Goal: Information Seeking & Learning: Learn about a topic

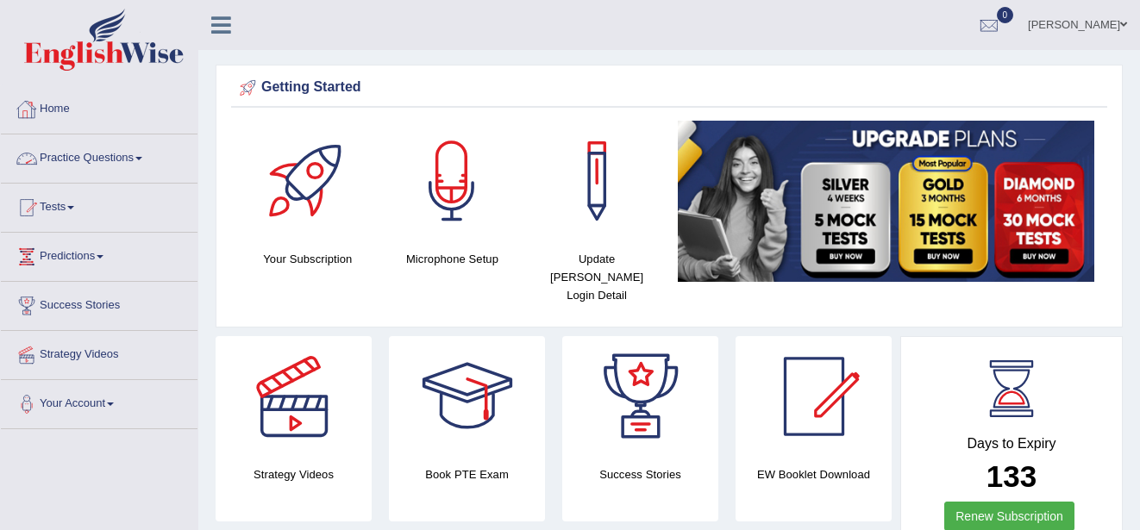
click at [140, 156] on link "Practice Questions" at bounding box center [99, 156] width 197 height 43
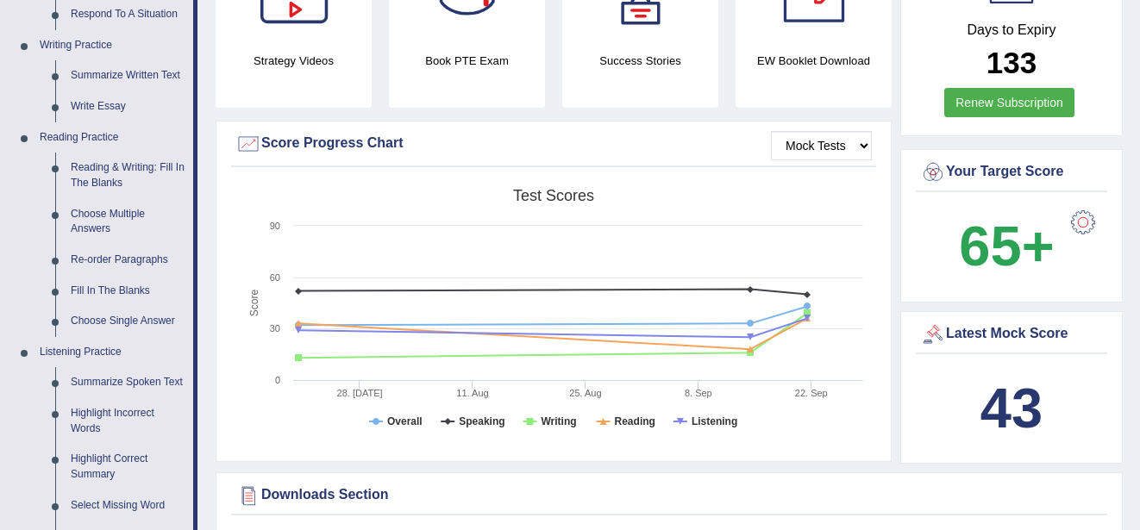
scroll to position [448, 0]
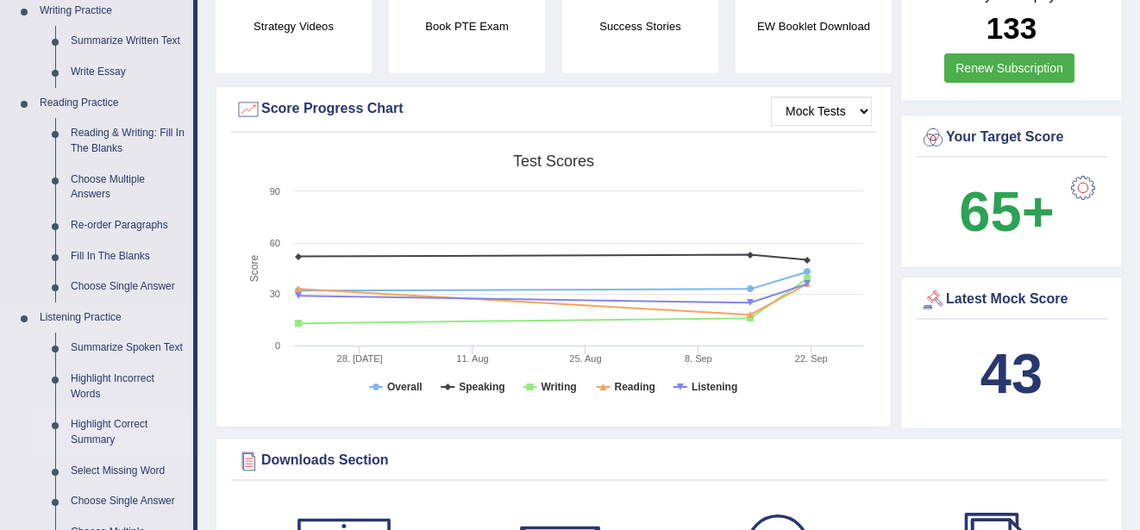
click at [121, 422] on link "Highlight Correct Summary" at bounding box center [128, 433] width 130 height 46
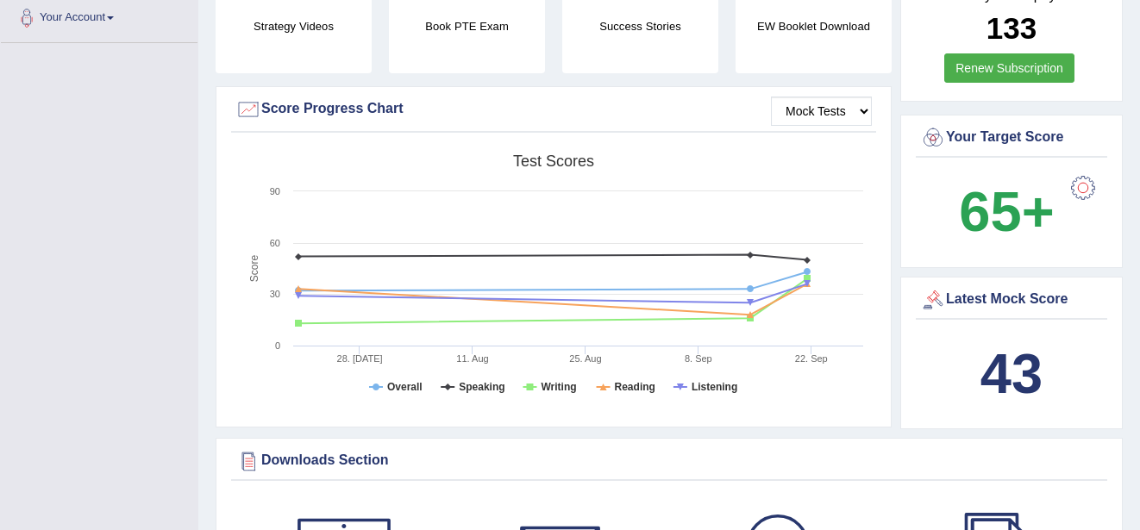
scroll to position [225, 0]
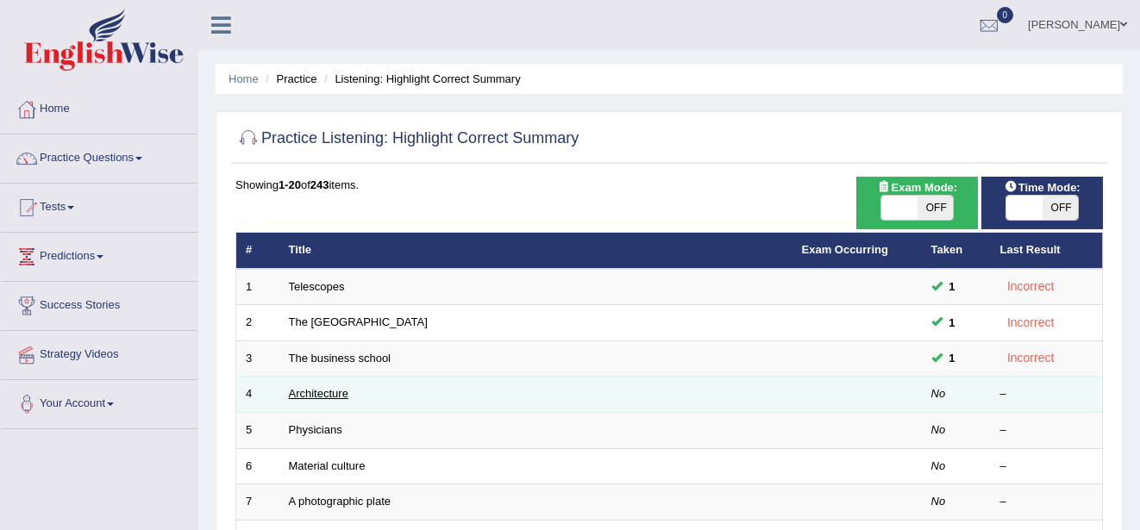
click at [310, 391] on link "Architecture" at bounding box center [318, 393] width 59 height 13
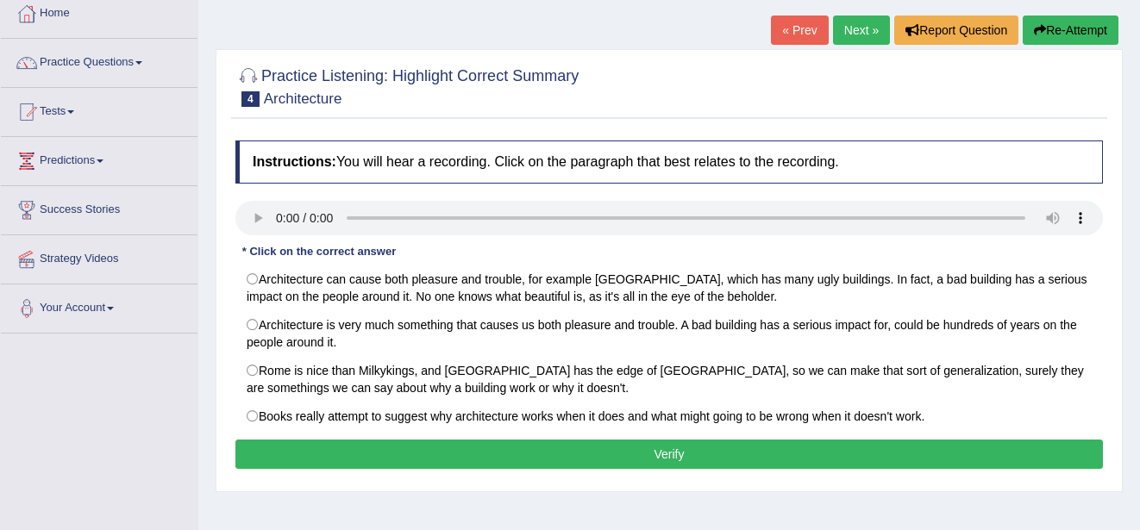
scroll to position [103, 0]
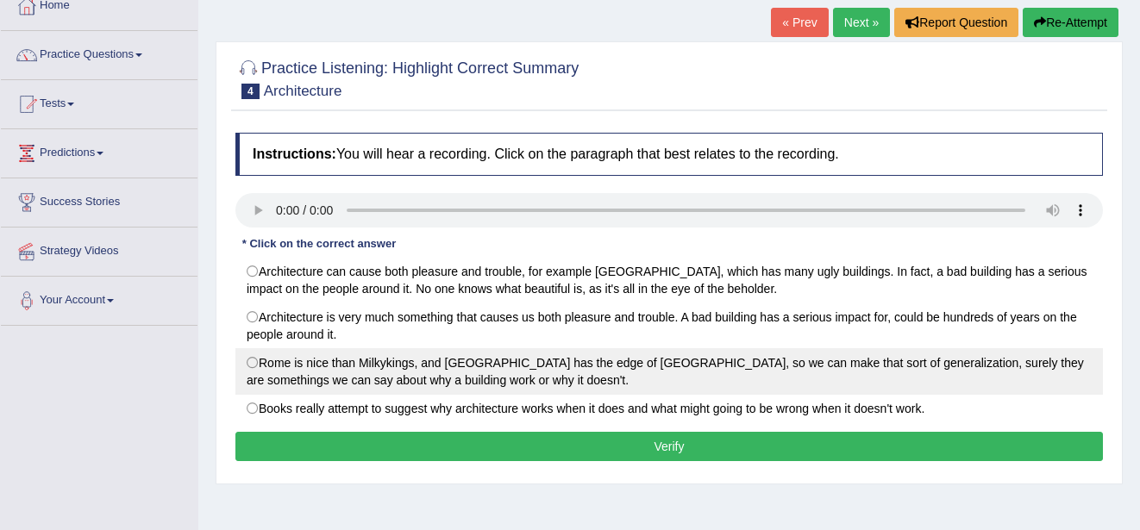
click at [252, 358] on label "Rome is nice than Milkykings, and San Francisco has the edge of Frankfurt, so w…" at bounding box center [668, 371] width 867 height 47
radio input "true"
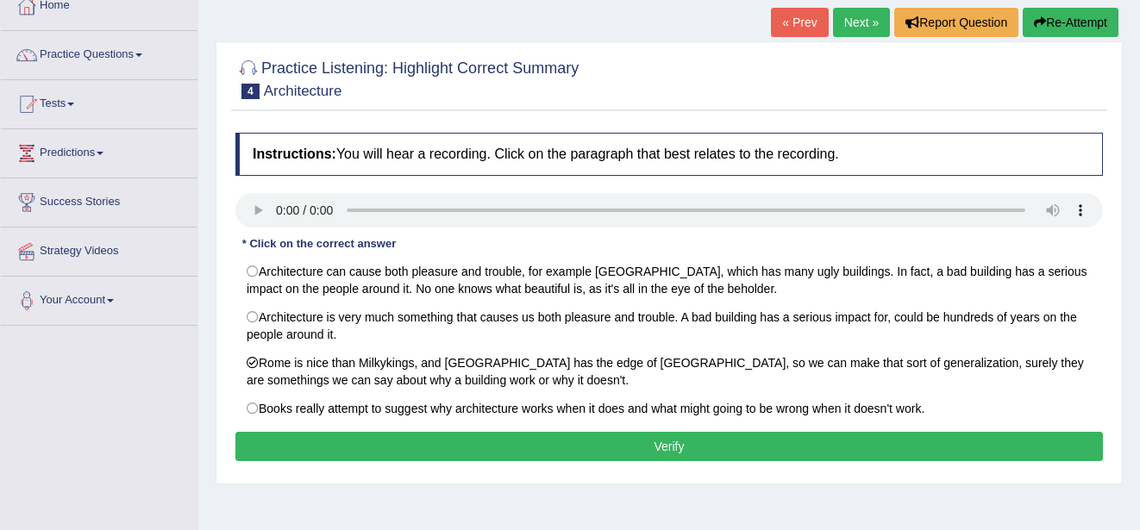
click at [275, 453] on button "Verify" at bounding box center [668, 446] width 867 height 29
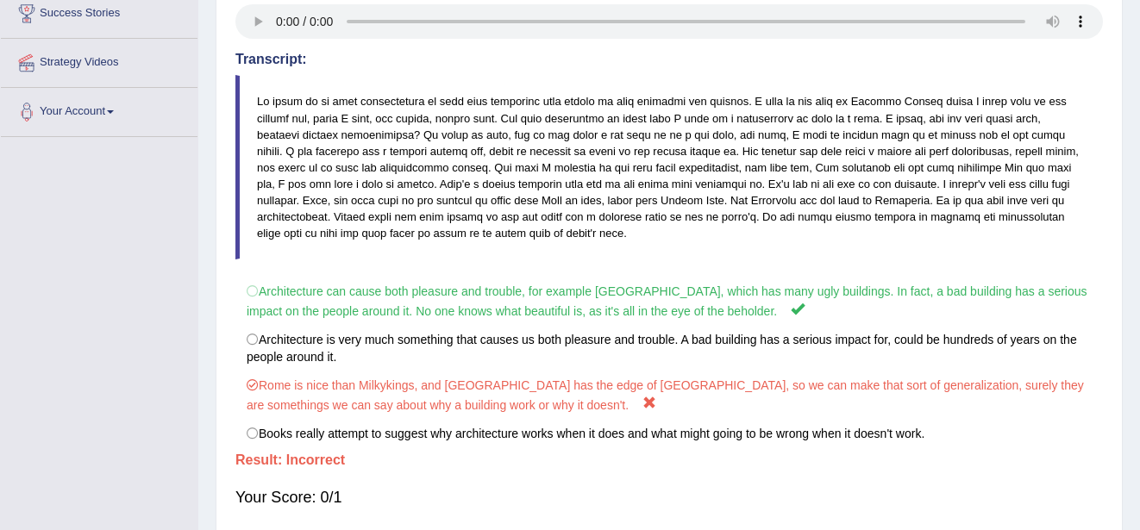
scroll to position [310, 0]
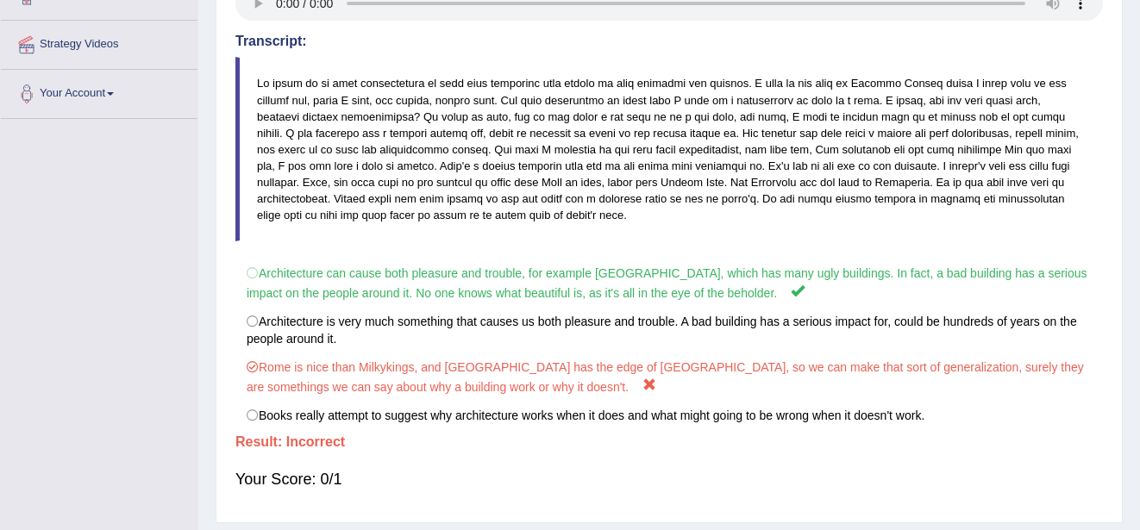
drag, startPoint x: 1117, startPoint y: 2, endPoint x: 803, endPoint y: 66, distance: 321.1
click at [803, 66] on blockquote at bounding box center [668, 149] width 867 height 185
click at [569, 184] on blockquote at bounding box center [668, 149] width 867 height 185
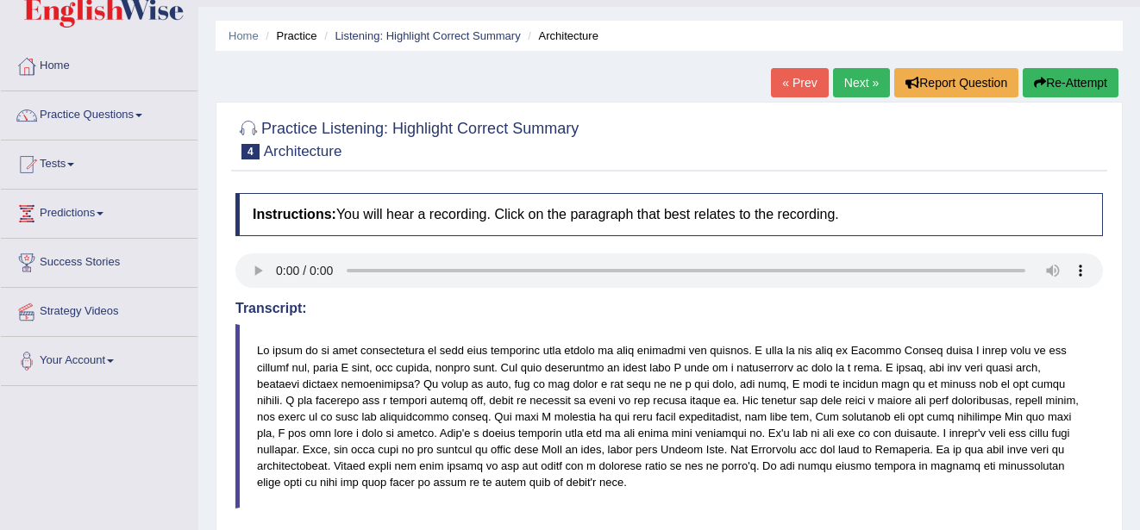
scroll to position [34, 0]
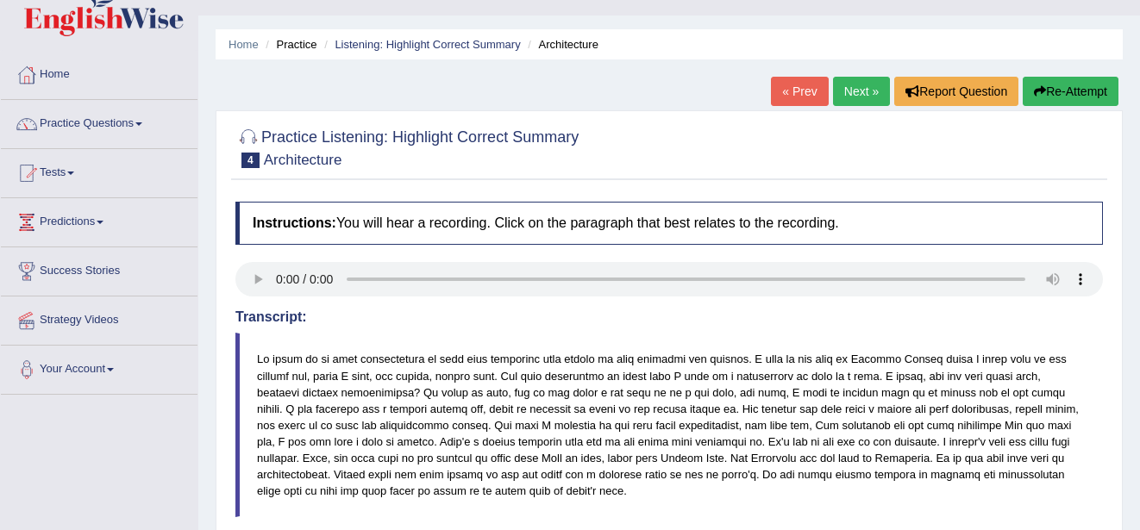
click at [857, 85] on link "Next »" at bounding box center [861, 91] width 57 height 29
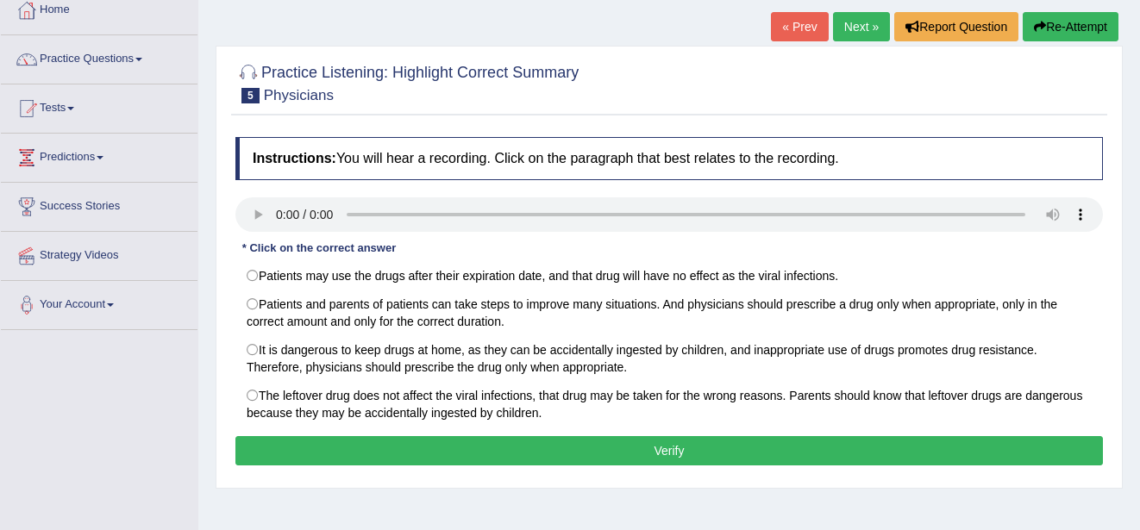
scroll to position [103, 0]
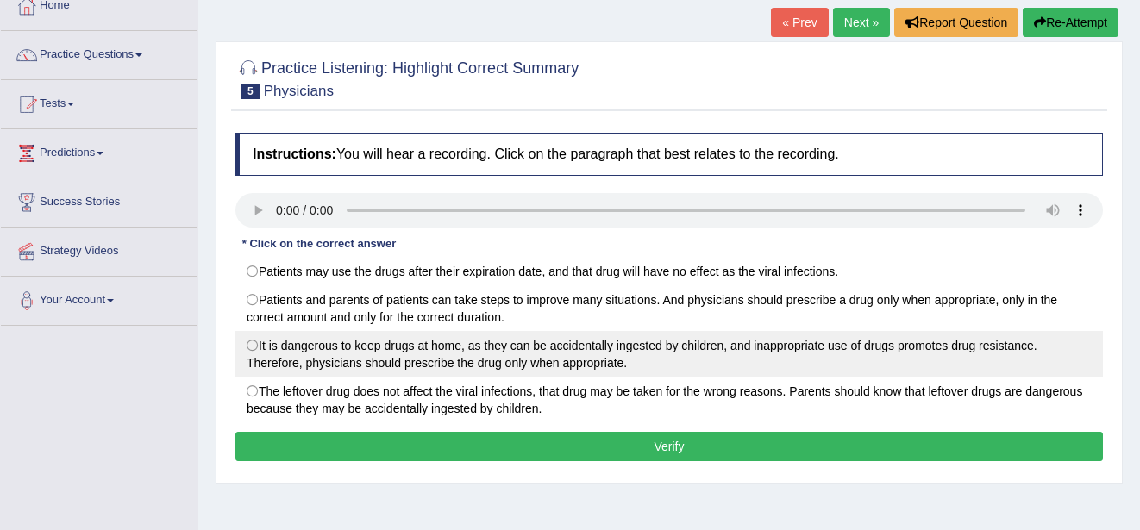
click at [253, 347] on label "It is dangerous to keep drugs at home, as they can be accidentally ingested by …" at bounding box center [668, 354] width 867 height 47
radio input "true"
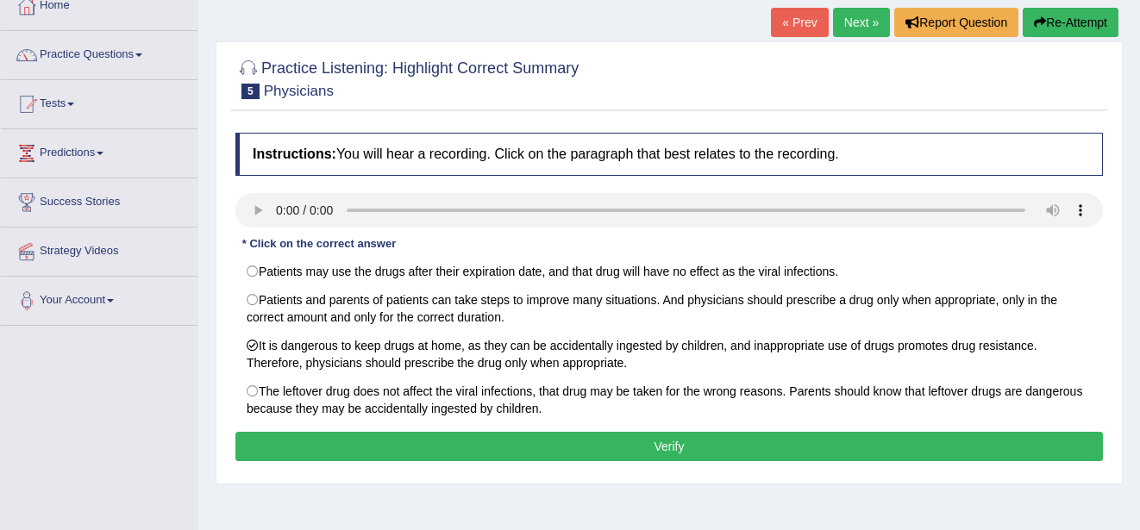
click at [363, 442] on button "Verify" at bounding box center [668, 446] width 867 height 29
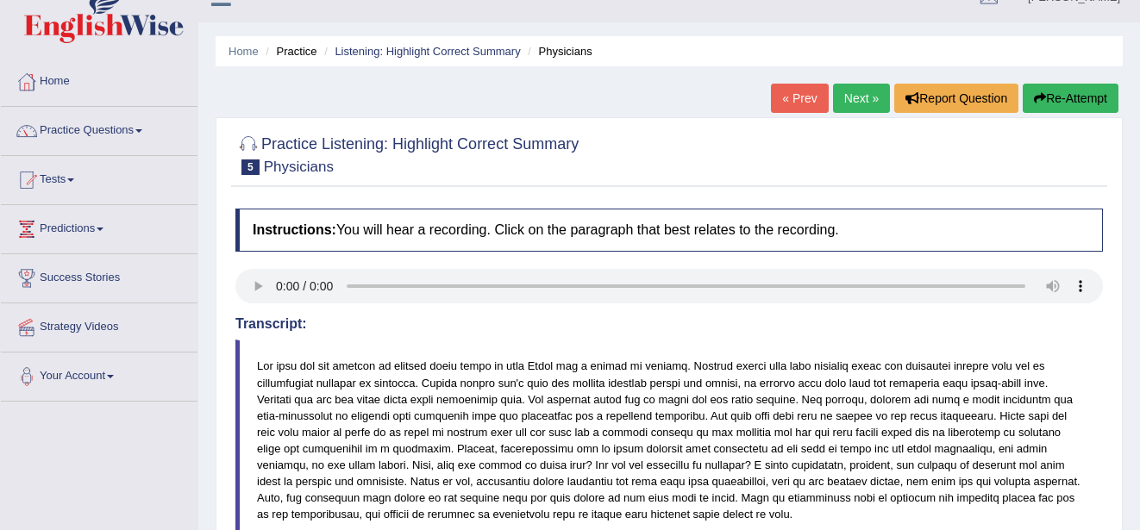
scroll to position [0, 0]
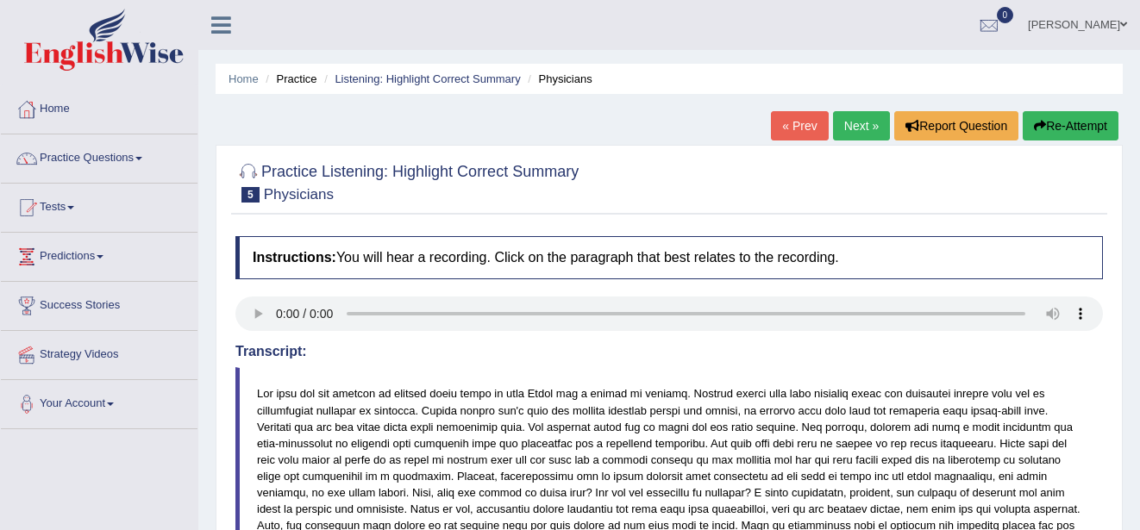
click at [854, 117] on link "Next »" at bounding box center [861, 125] width 57 height 29
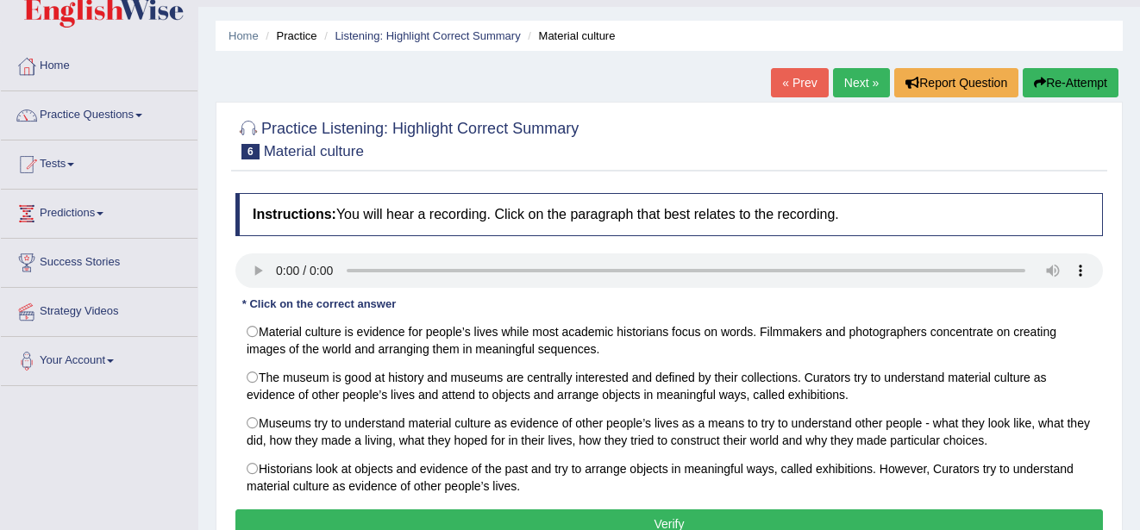
scroll to position [69, 0]
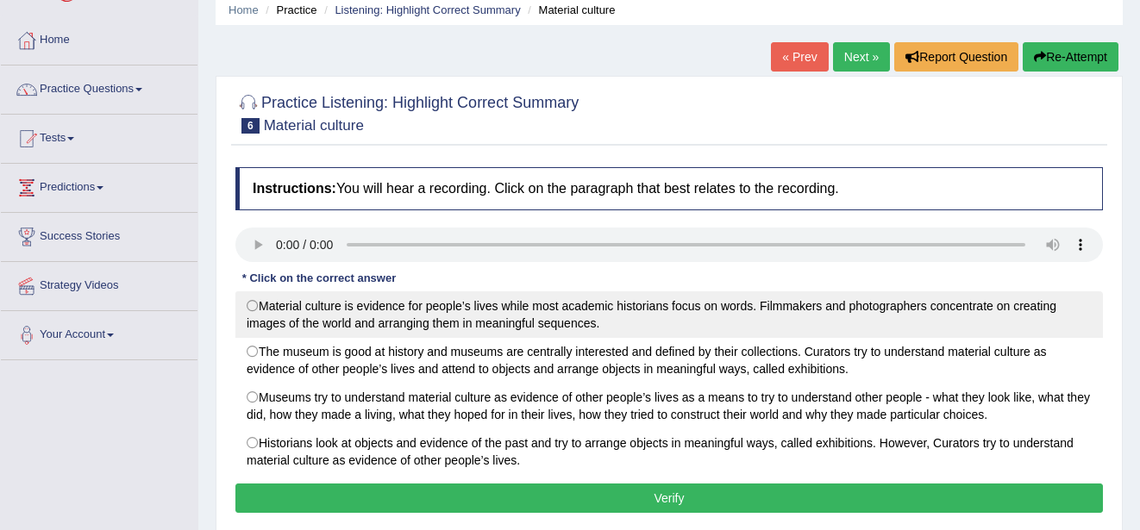
click at [250, 299] on label "Material culture is evidence for people’s lives while most academic historians …" at bounding box center [668, 314] width 867 height 47
radio input "true"
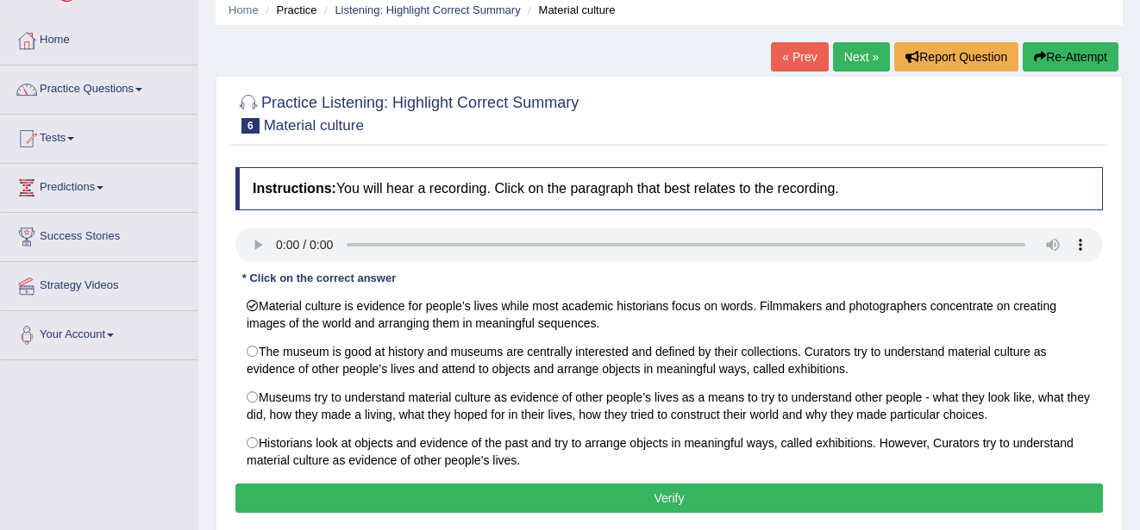
click at [347, 513] on button "Verify" at bounding box center [668, 498] width 867 height 29
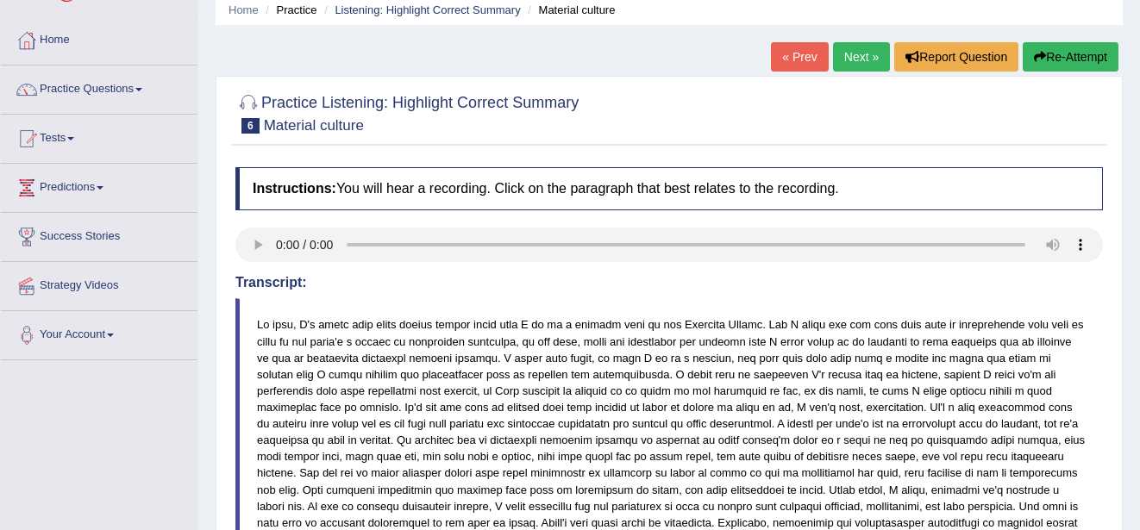
scroll to position [34, 0]
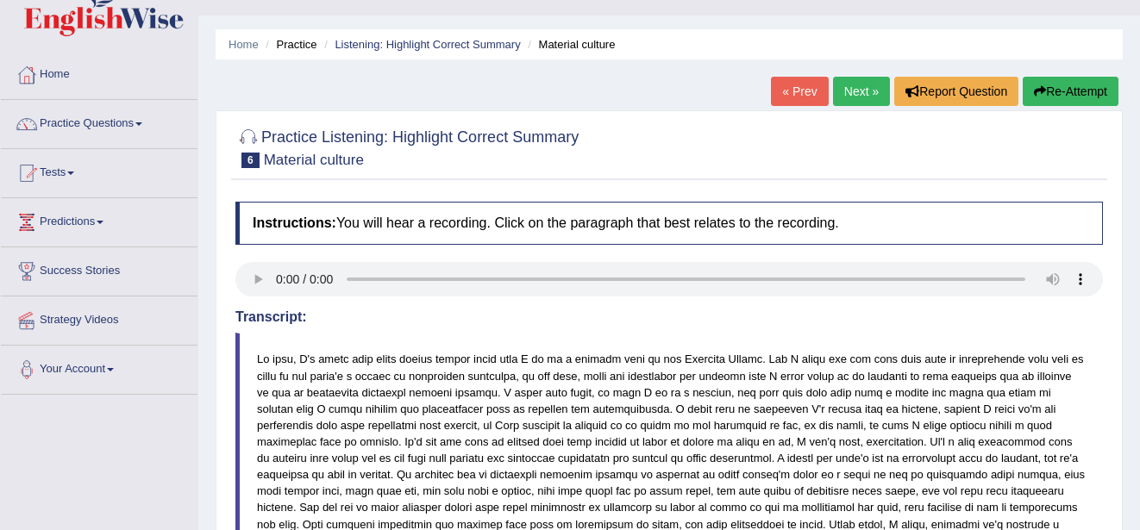
click at [867, 90] on link "Next »" at bounding box center [861, 91] width 57 height 29
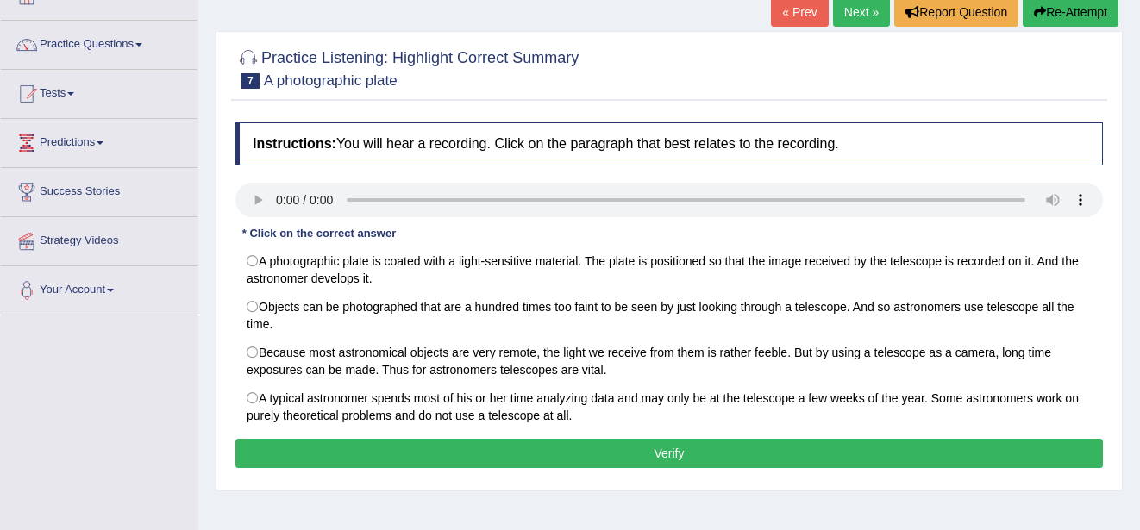
scroll to position [138, 0]
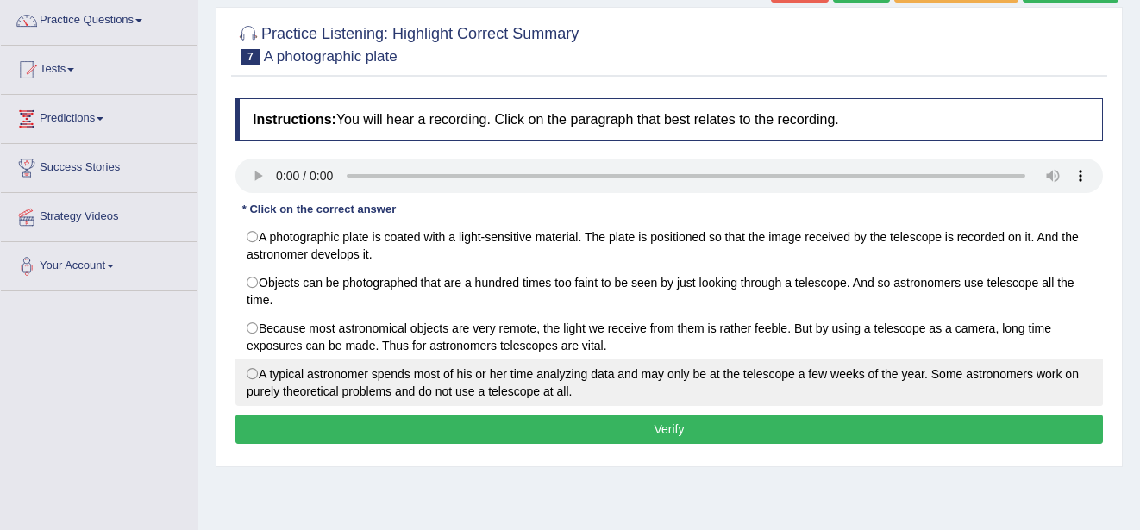
click at [250, 374] on label "A typical astronomer spends most of his or her time analyzing data and may only…" at bounding box center [668, 383] width 867 height 47
radio input "true"
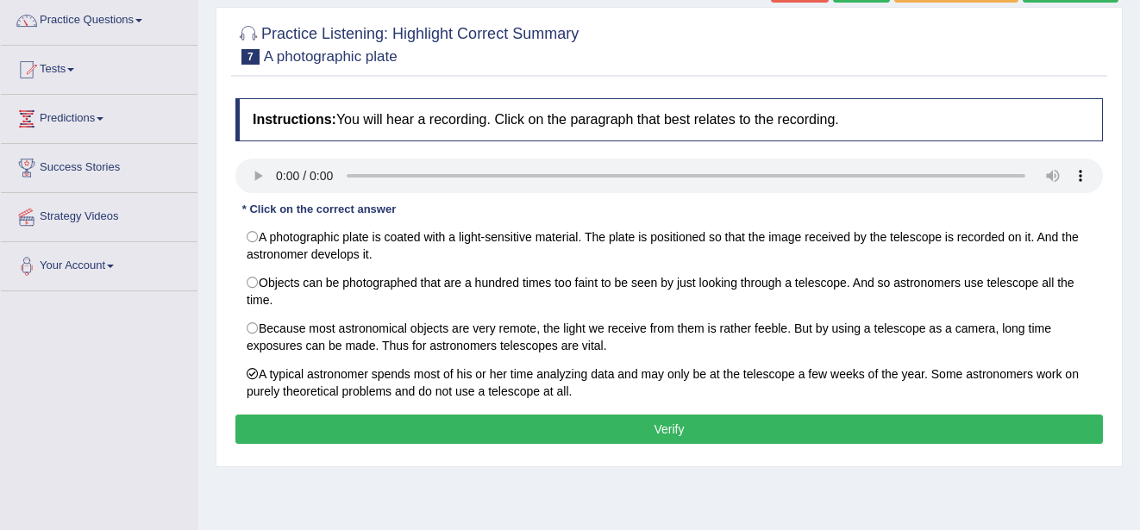
click at [296, 423] on button "Verify" at bounding box center [668, 429] width 867 height 29
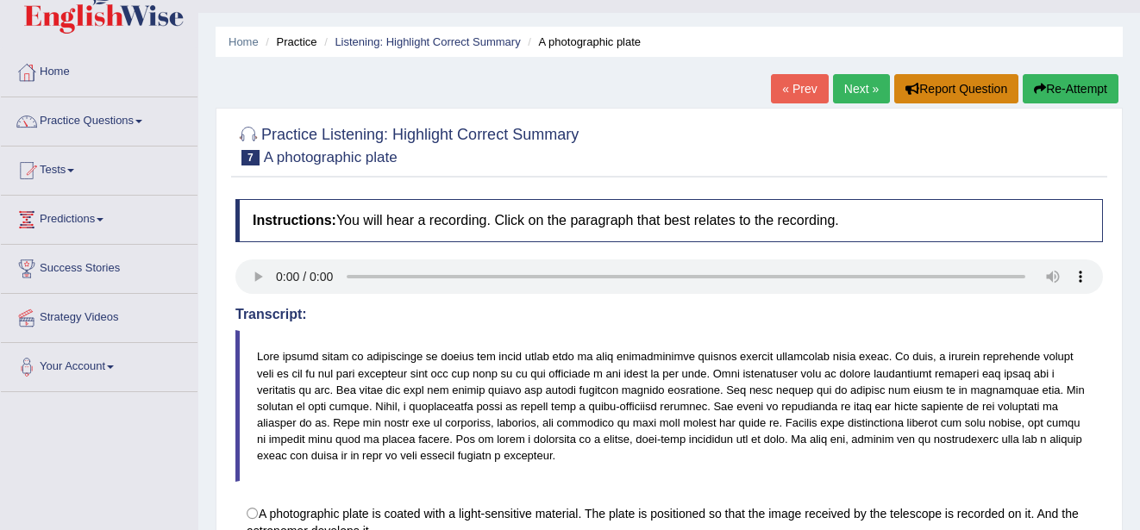
scroll to position [34, 0]
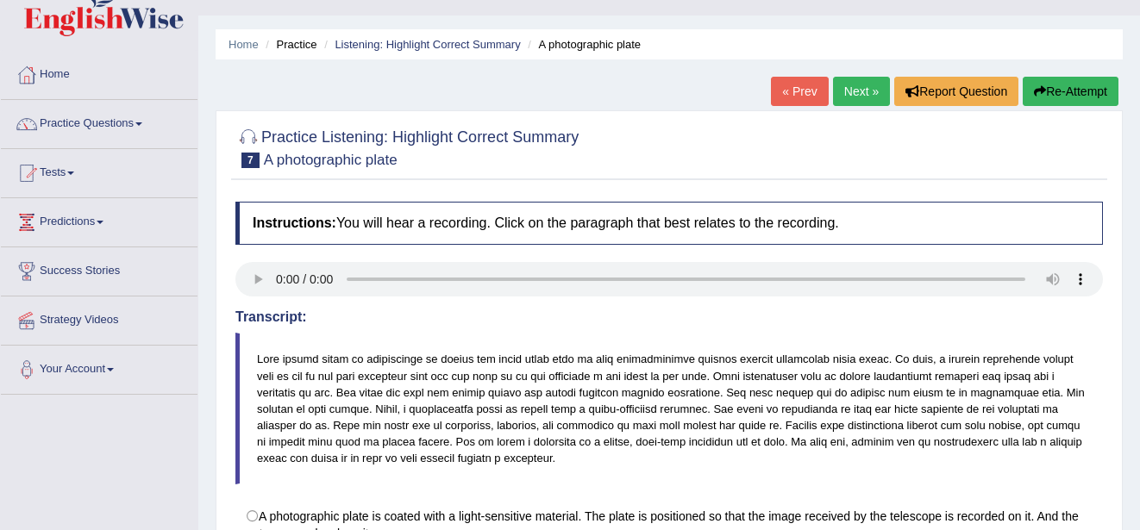
click at [857, 94] on link "Next »" at bounding box center [861, 91] width 57 height 29
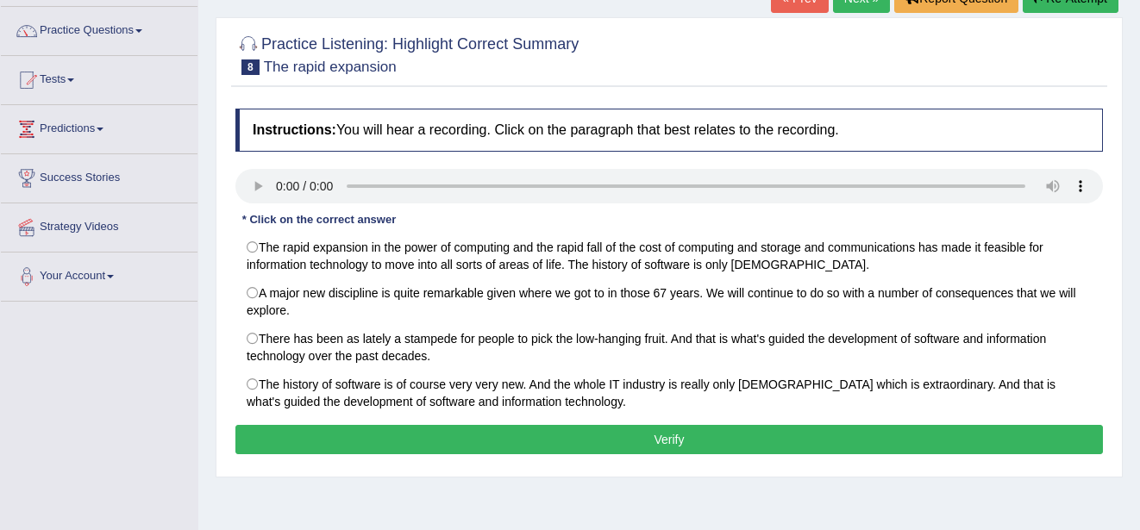
scroll to position [138, 0]
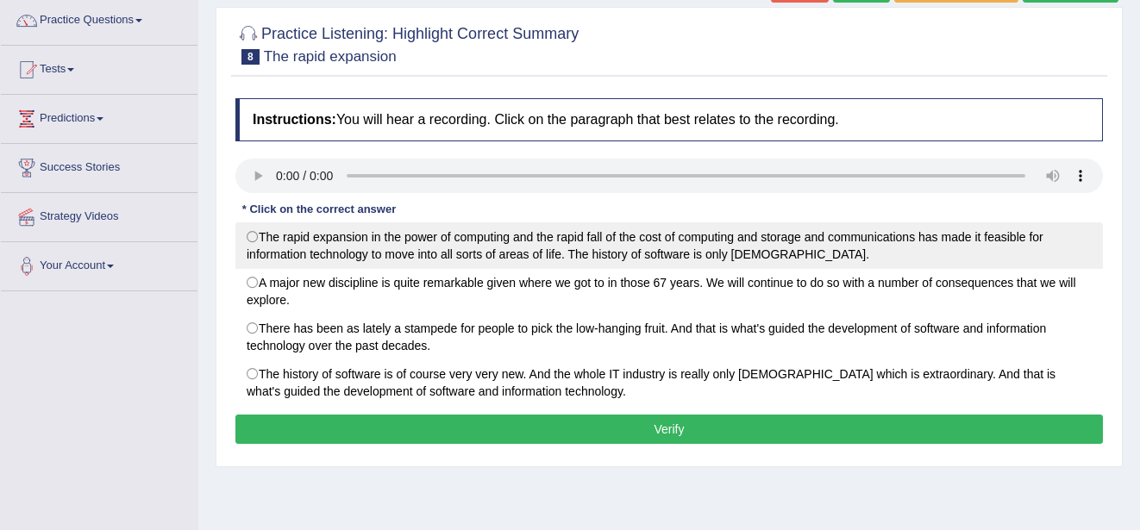
click at [256, 230] on label "The rapid expansion in the power of computing and the rapid fall of the cost of…" at bounding box center [668, 245] width 867 height 47
radio input "true"
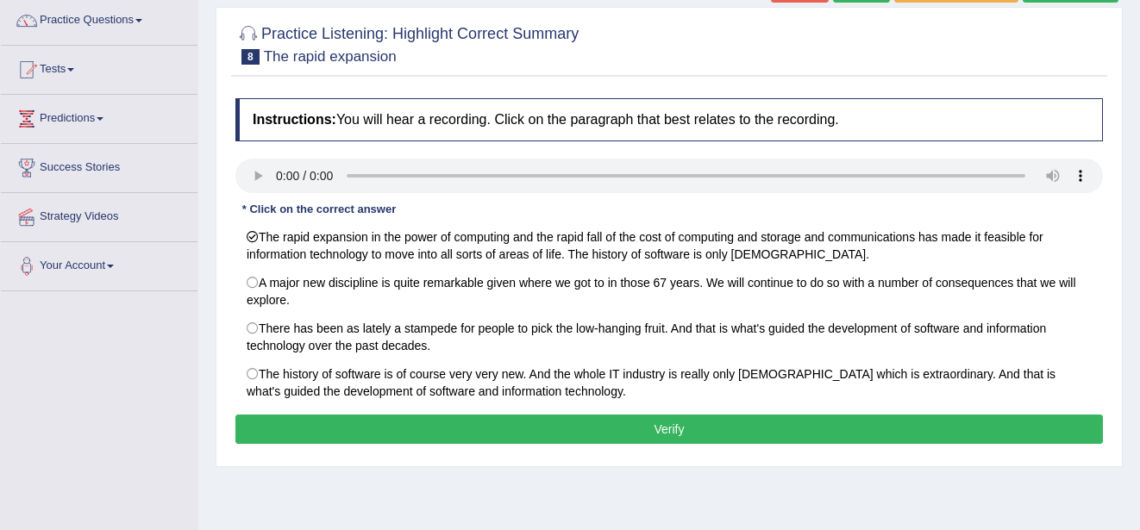
click at [377, 427] on button "Verify" at bounding box center [668, 429] width 867 height 29
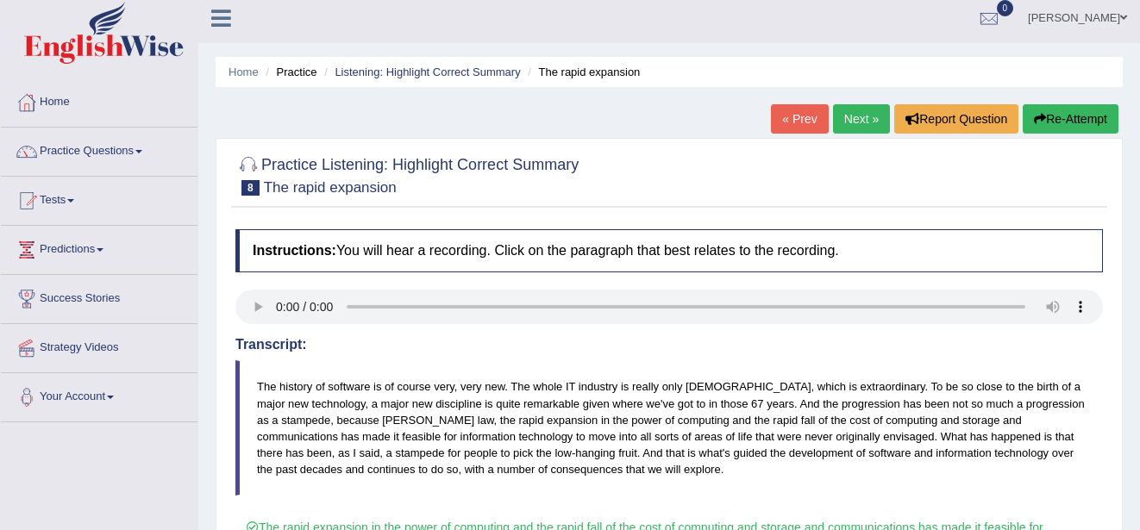
scroll to position [0, 0]
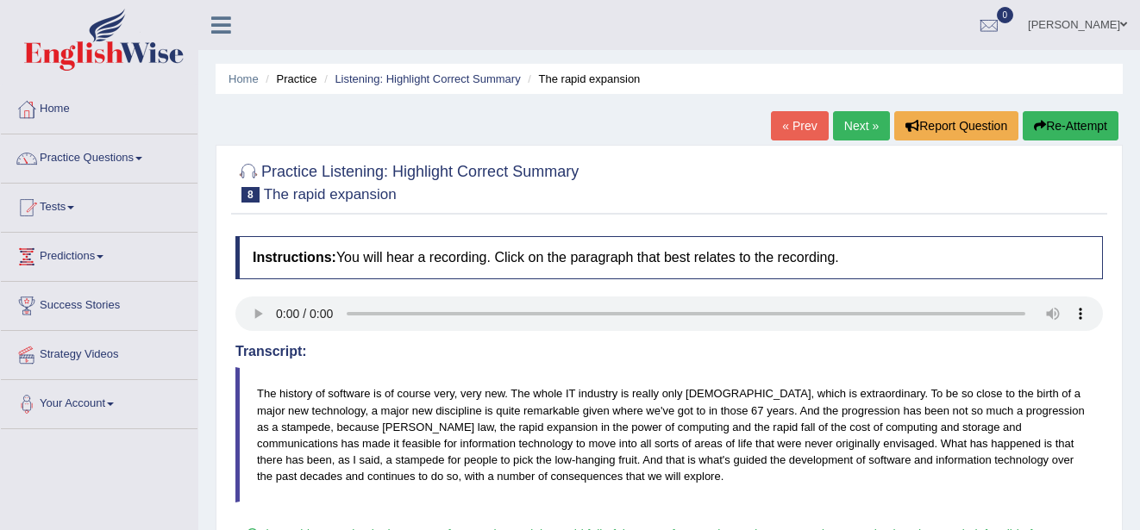
click at [867, 122] on link "Next »" at bounding box center [861, 125] width 57 height 29
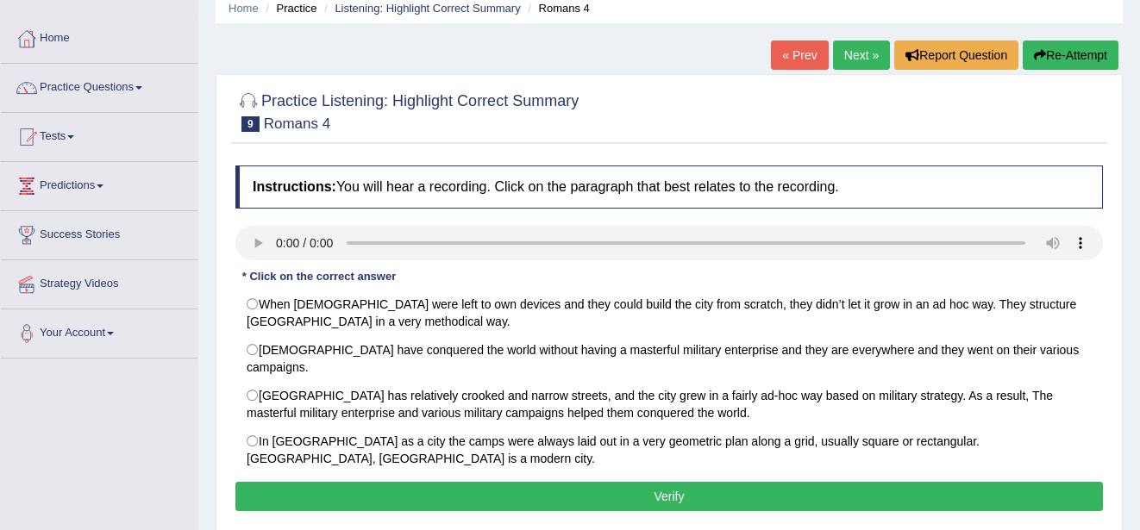
scroll to position [103, 0]
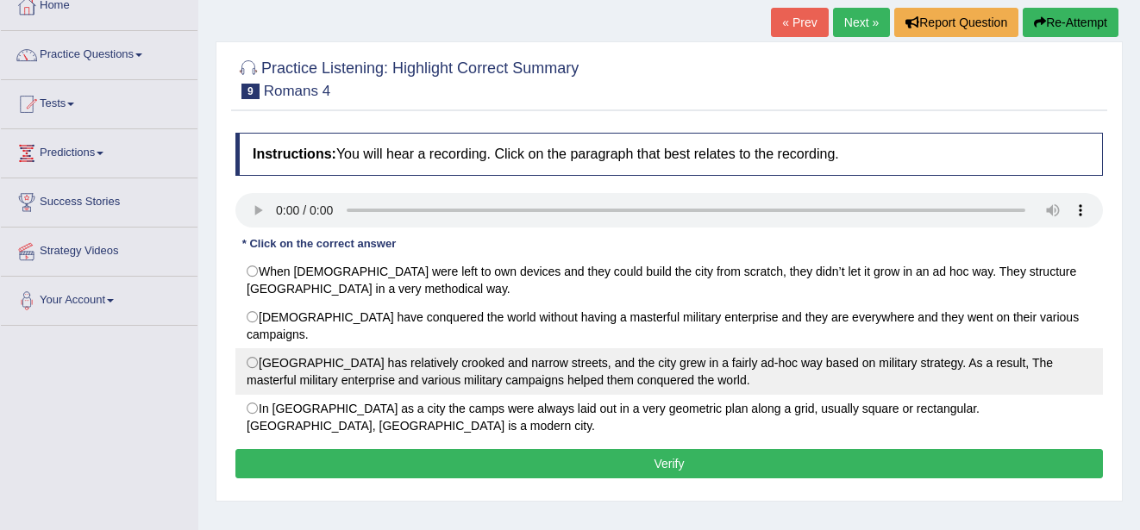
click at [252, 348] on label "[GEOGRAPHIC_DATA] has relatively crooked and narrow streets, and the city grew …" at bounding box center [668, 371] width 867 height 47
radio input "true"
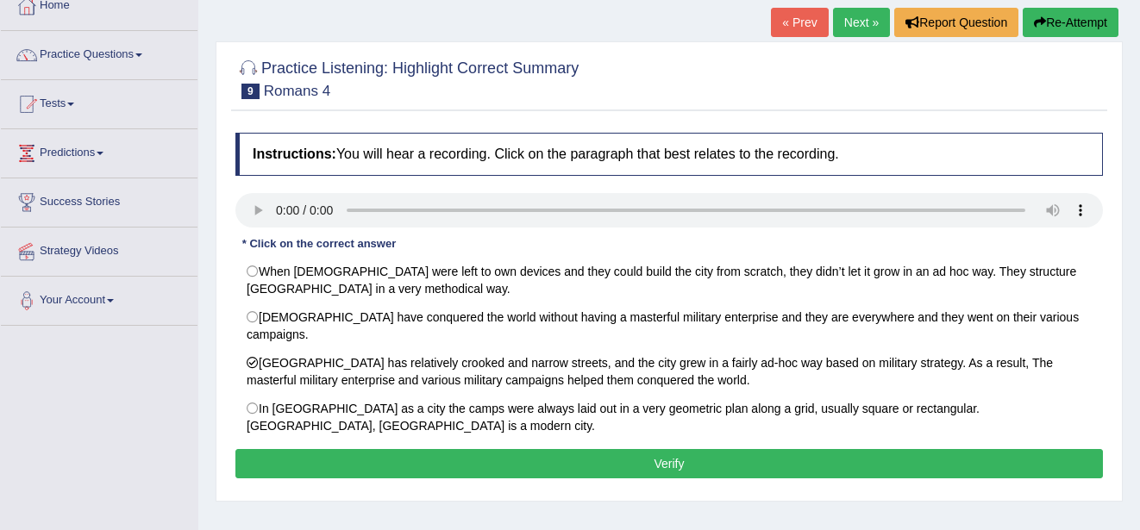
click at [321, 449] on button "Verify" at bounding box center [668, 463] width 867 height 29
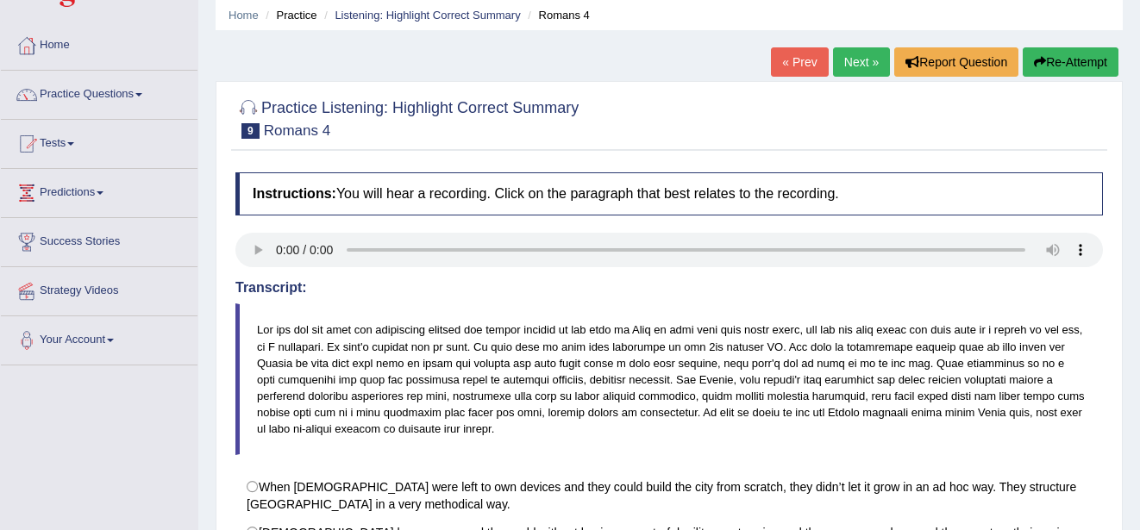
scroll to position [34, 0]
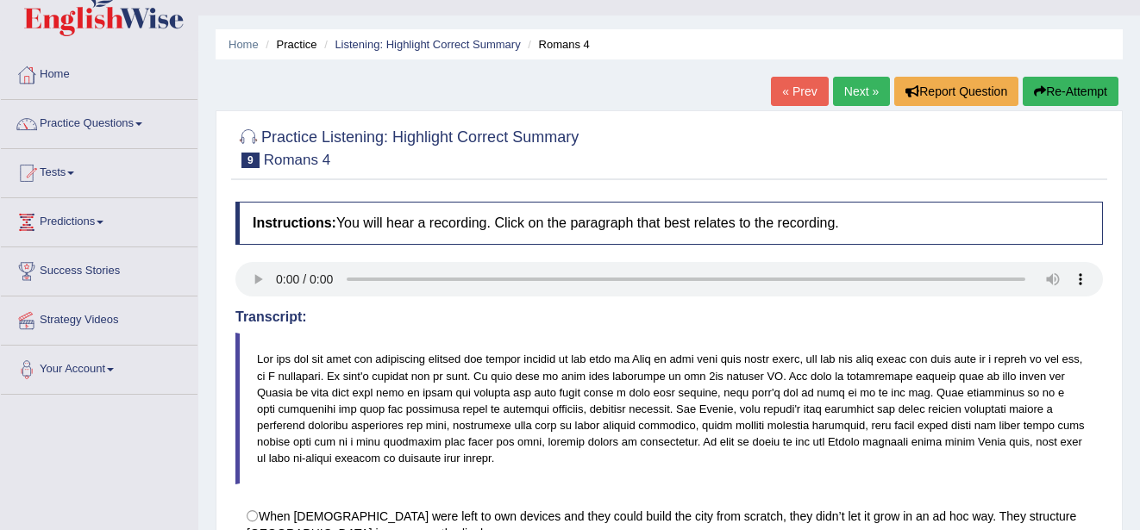
click at [858, 82] on link "Next »" at bounding box center [861, 91] width 57 height 29
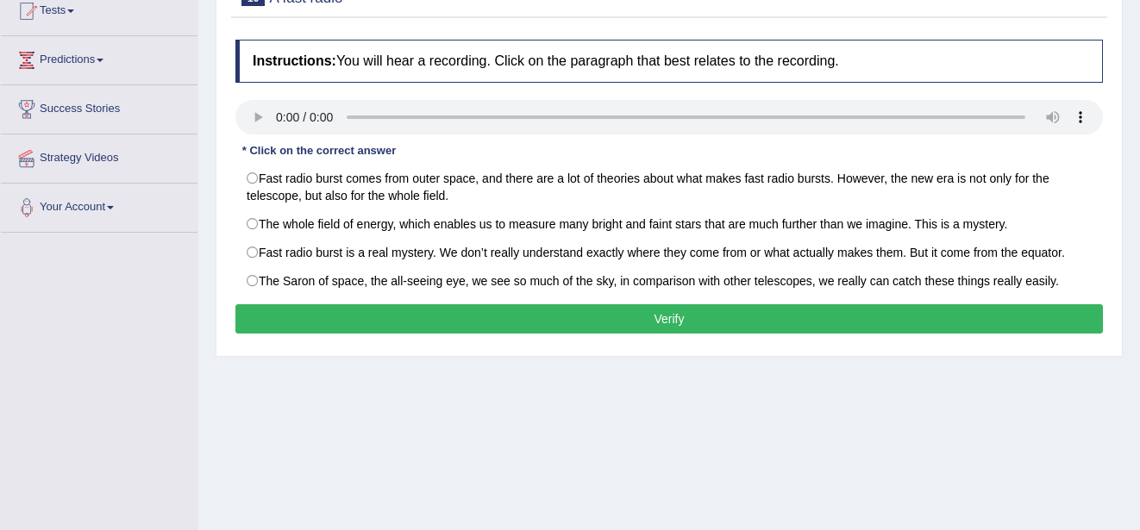
scroll to position [207, 0]
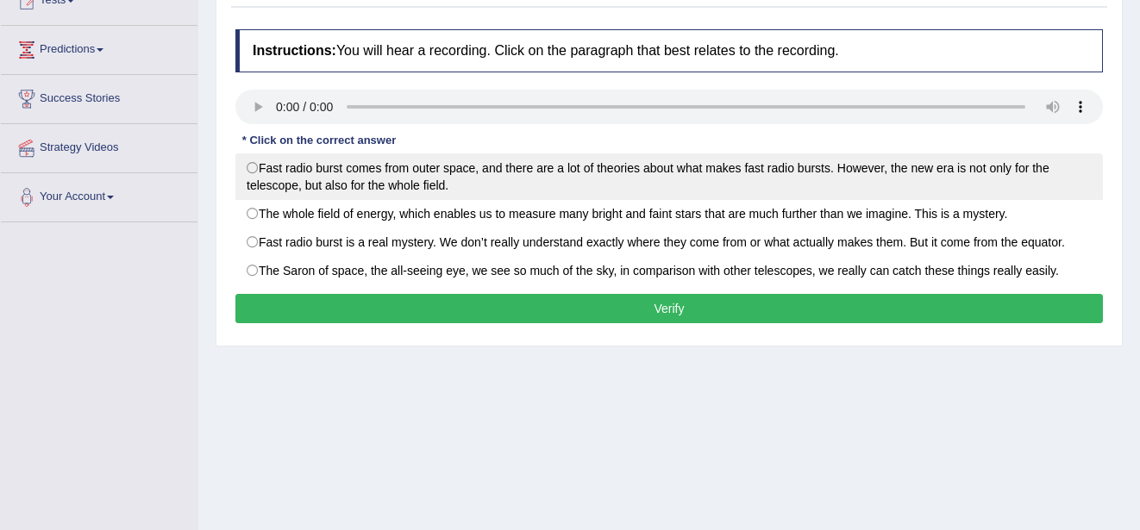
click at [257, 176] on label "Fast radio burst comes from outer space, and there are a lot of theories about …" at bounding box center [668, 176] width 867 height 47
radio input "true"
click at [257, 176] on label "Fast radio burst comes from outer space, and there are a lot of theories about …" at bounding box center [668, 176] width 867 height 47
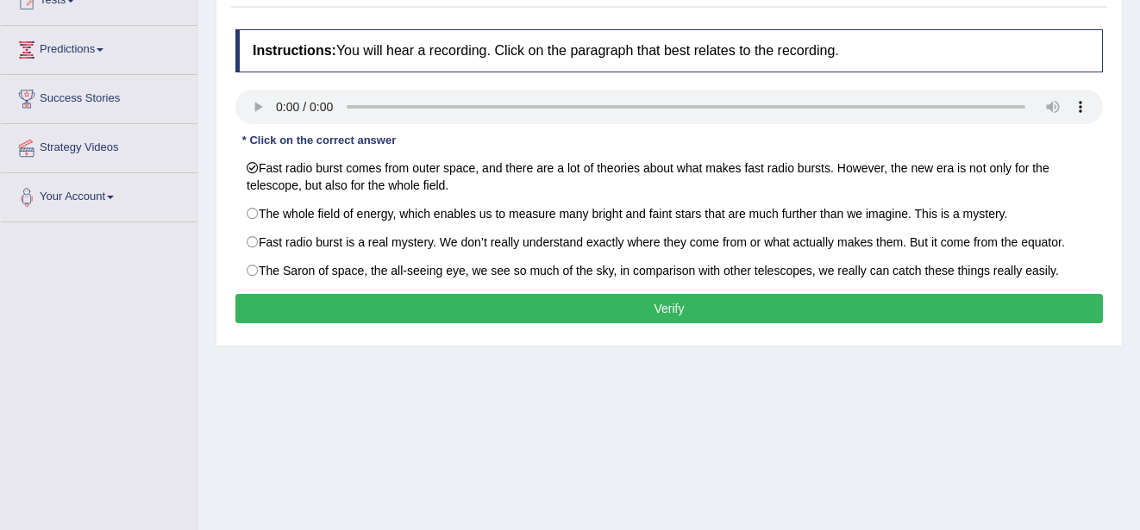
click at [343, 312] on button "Verify" at bounding box center [668, 308] width 867 height 29
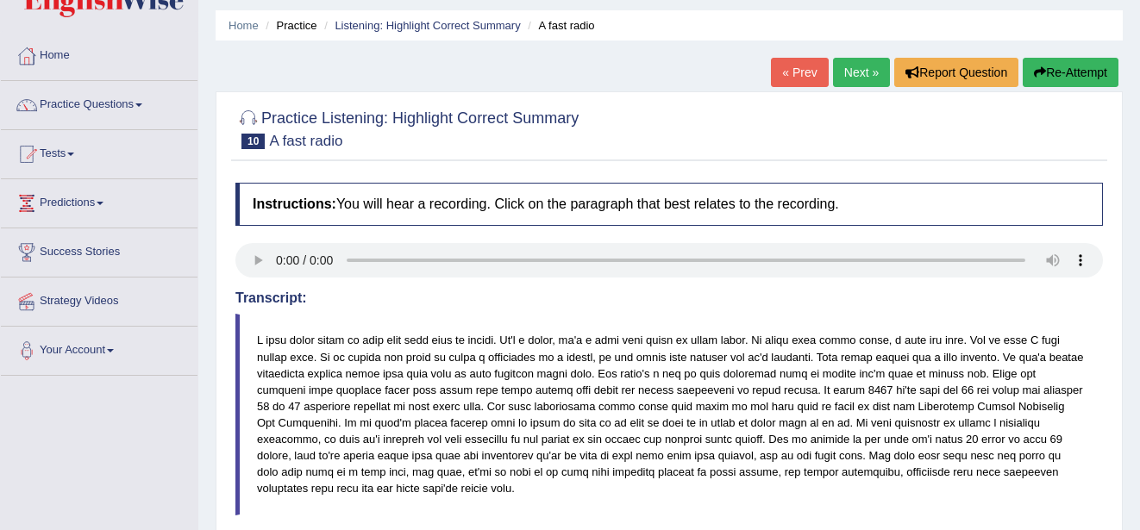
scroll to position [30, 0]
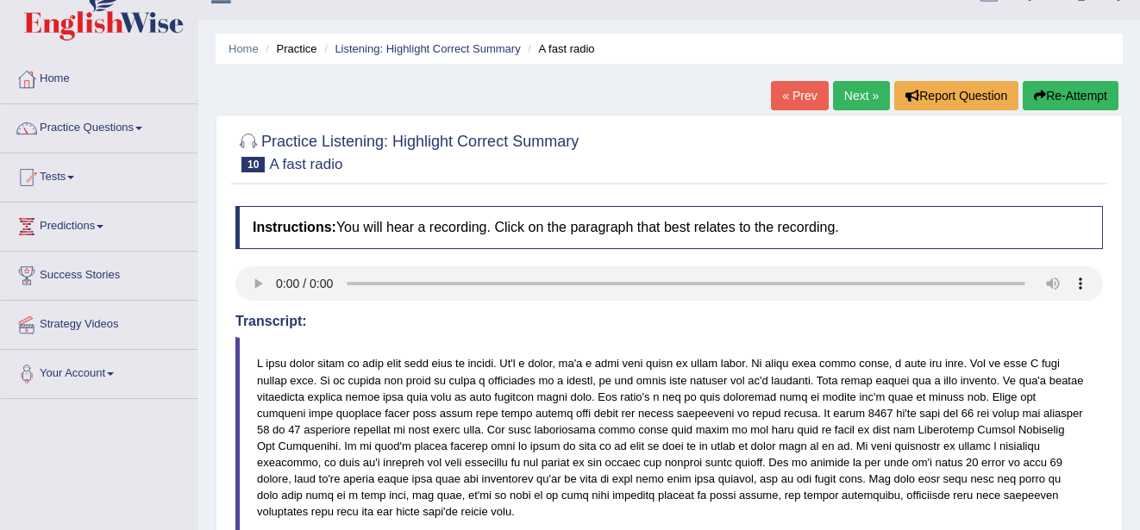
click at [849, 95] on link "Next »" at bounding box center [861, 95] width 57 height 29
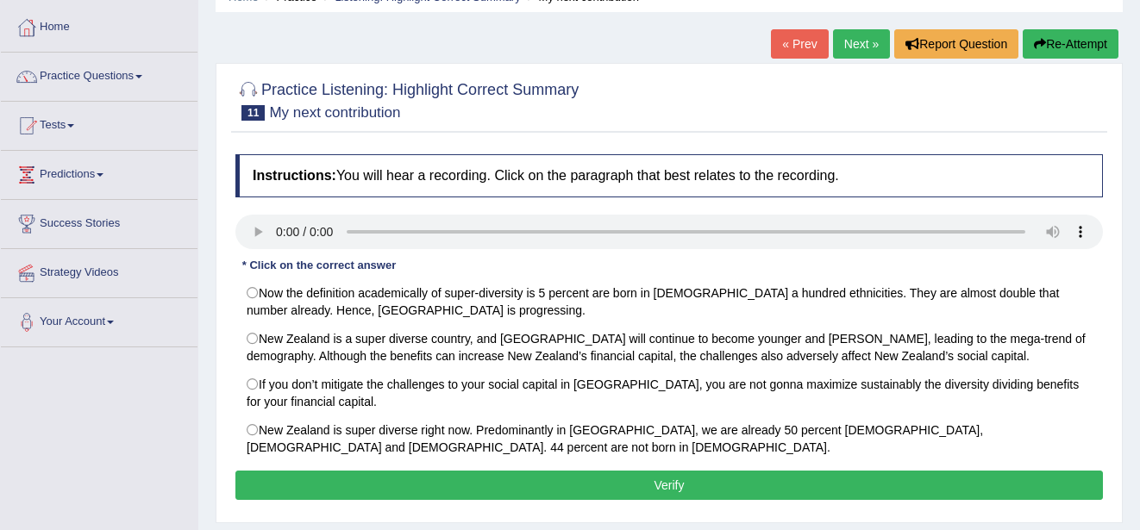
scroll to position [103, 0]
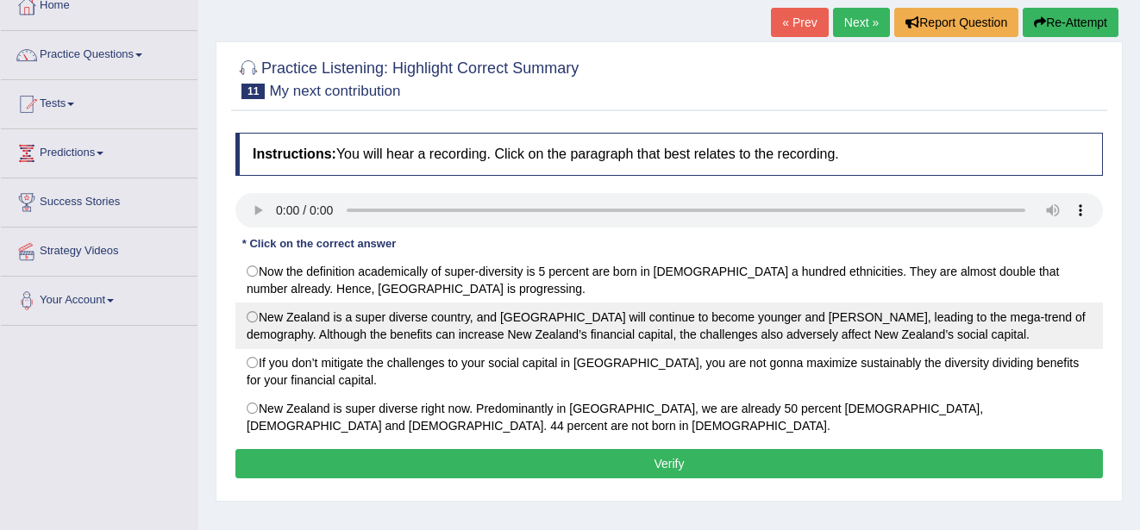
click at [253, 313] on label "New Zealand is a super diverse country, and Auckland will continue to become yo…" at bounding box center [668, 326] width 867 height 47
radio input "true"
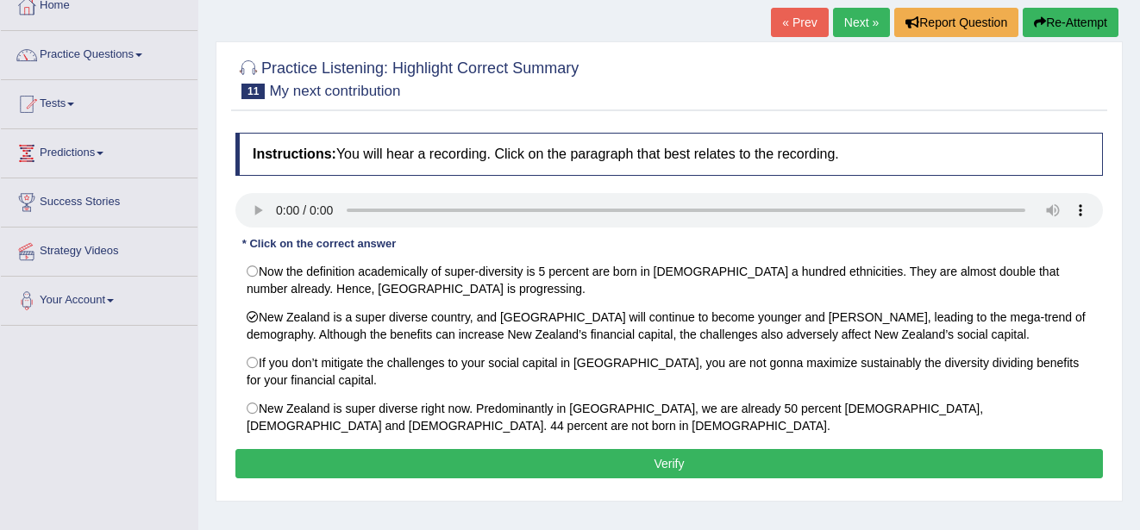
click at [369, 458] on button "Verify" at bounding box center [668, 463] width 867 height 29
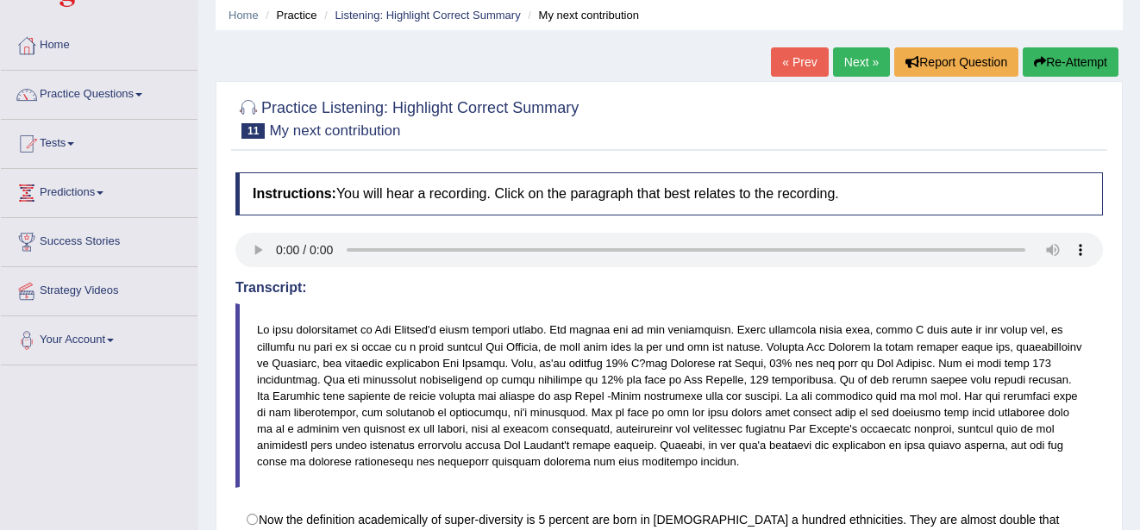
scroll to position [34, 0]
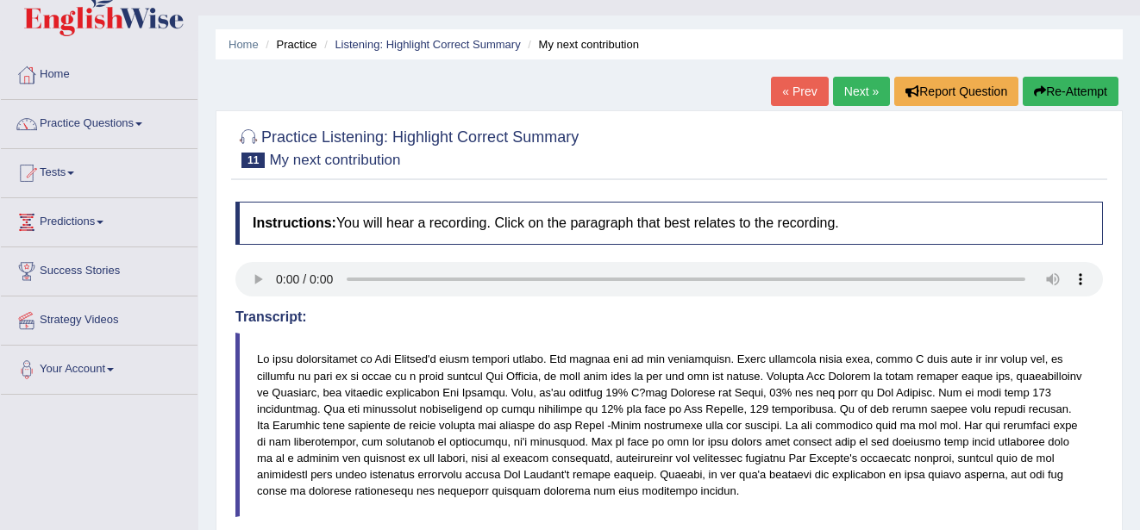
click at [863, 88] on link "Next »" at bounding box center [861, 91] width 57 height 29
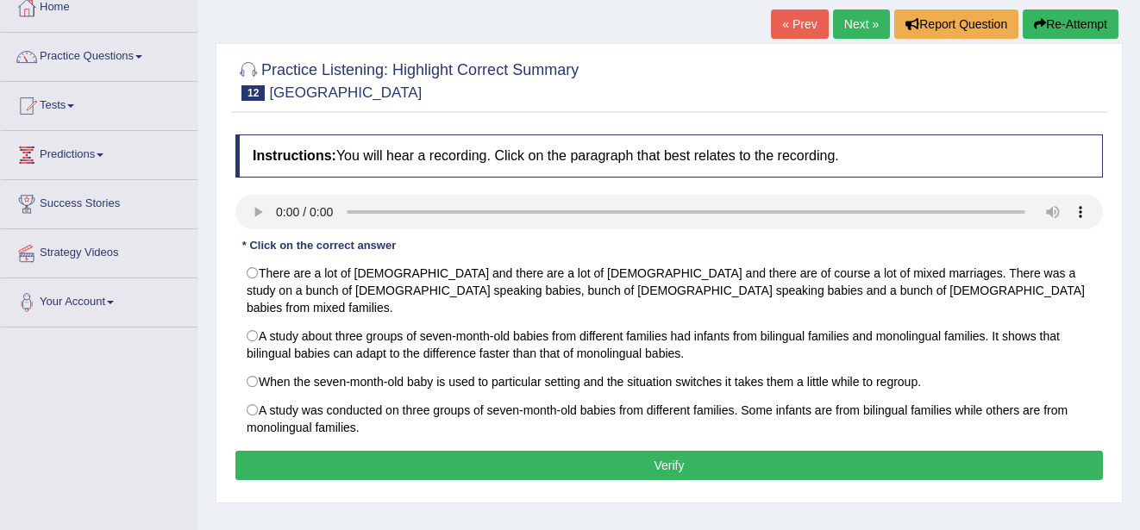
scroll to position [103, 0]
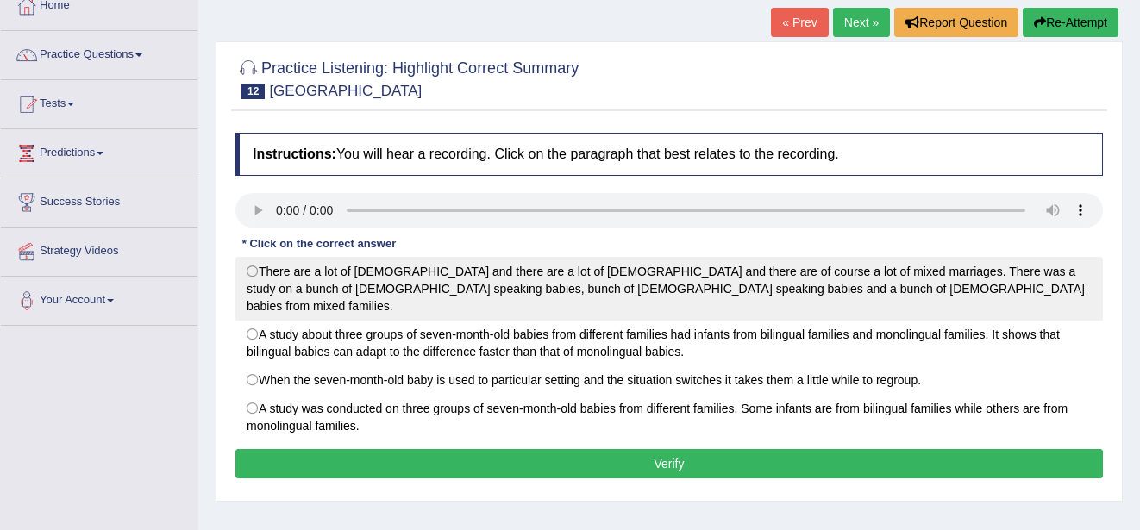
click at [254, 266] on label "There are a lot of [DEMOGRAPHIC_DATA] and there are a lot of [DEMOGRAPHIC_DATA]…" at bounding box center [668, 289] width 867 height 64
radio input "true"
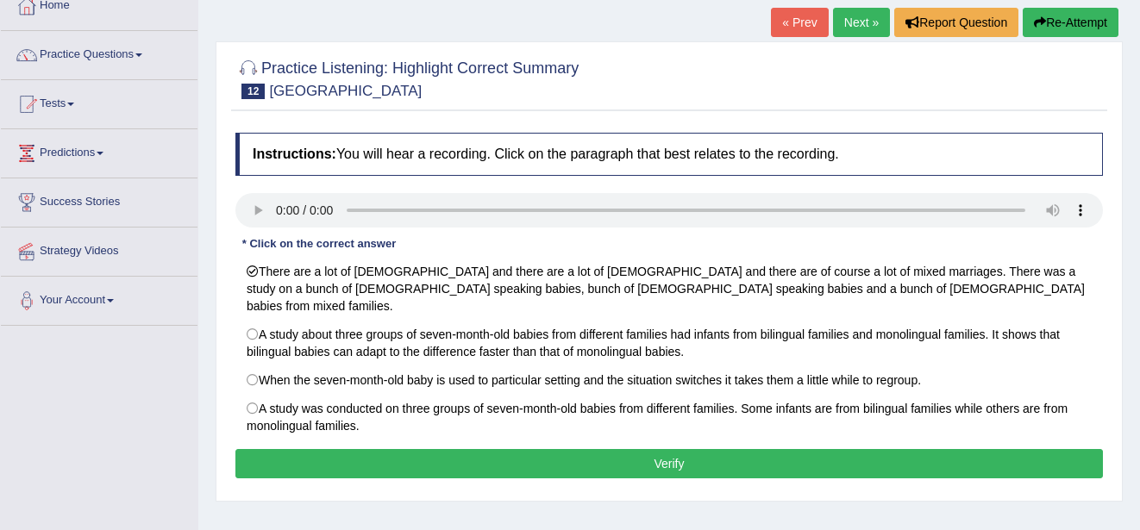
click at [359, 449] on button "Verify" at bounding box center [668, 463] width 867 height 29
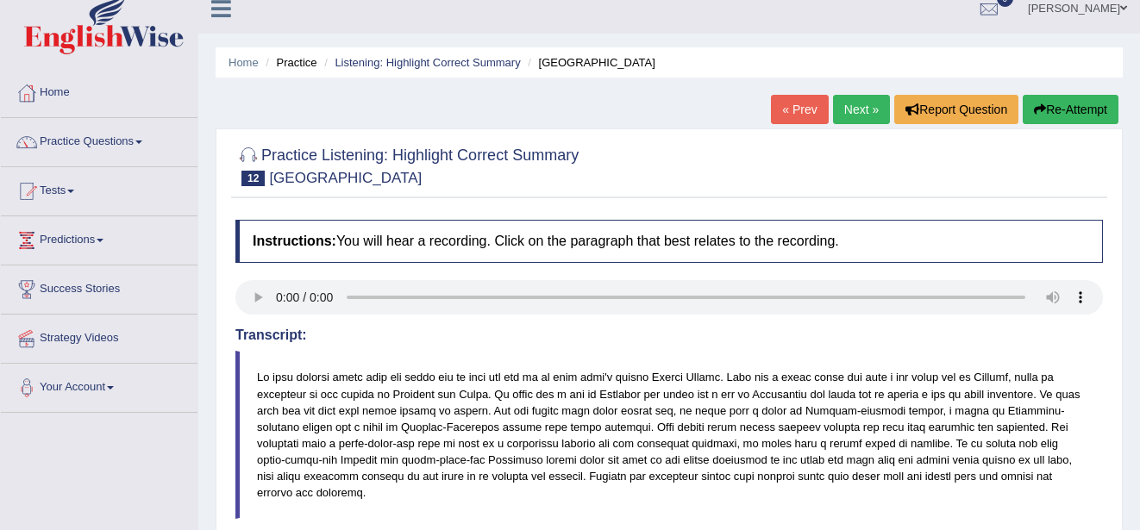
scroll to position [0, 0]
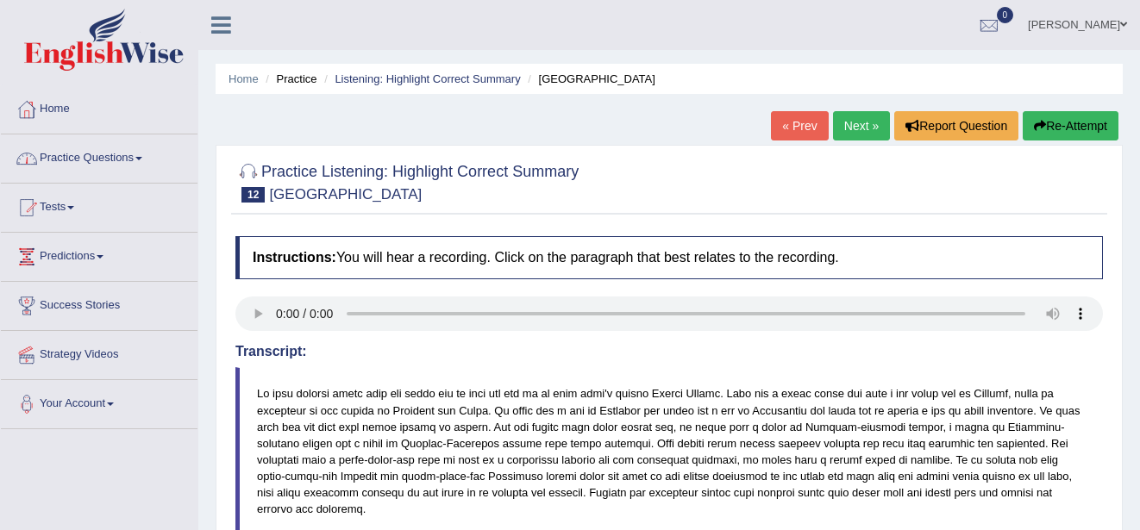
click at [137, 152] on link "Practice Questions" at bounding box center [99, 156] width 197 height 43
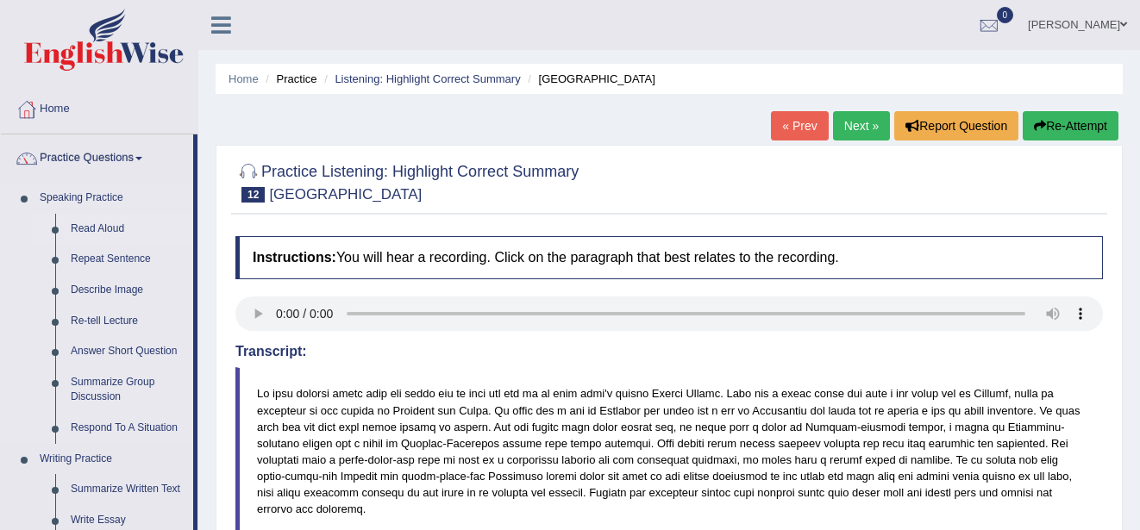
click at [131, 227] on link "Read Aloud" at bounding box center [128, 229] width 130 height 31
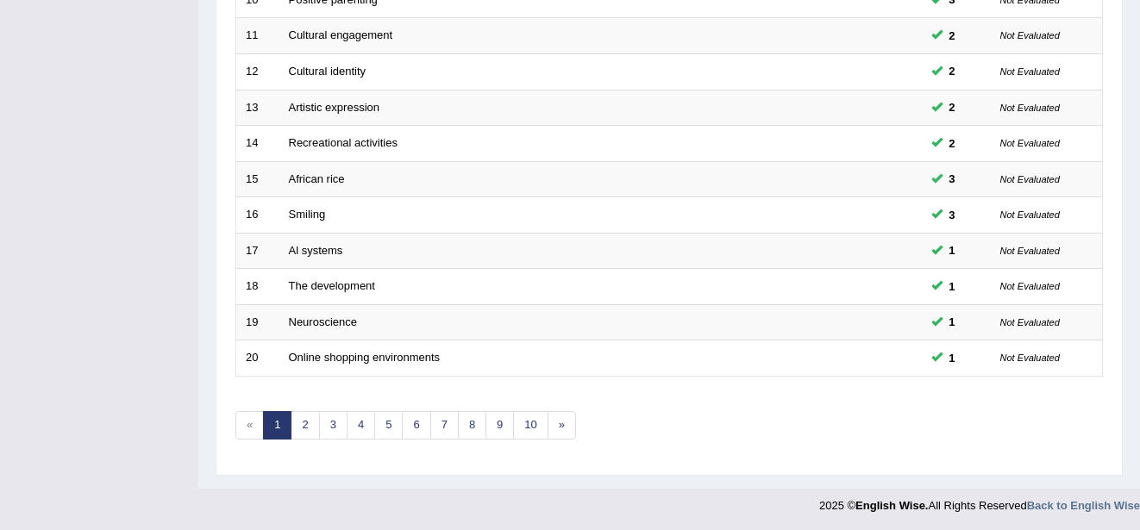
scroll to position [611, 0]
click at [335, 424] on link "3" at bounding box center [333, 424] width 28 height 28
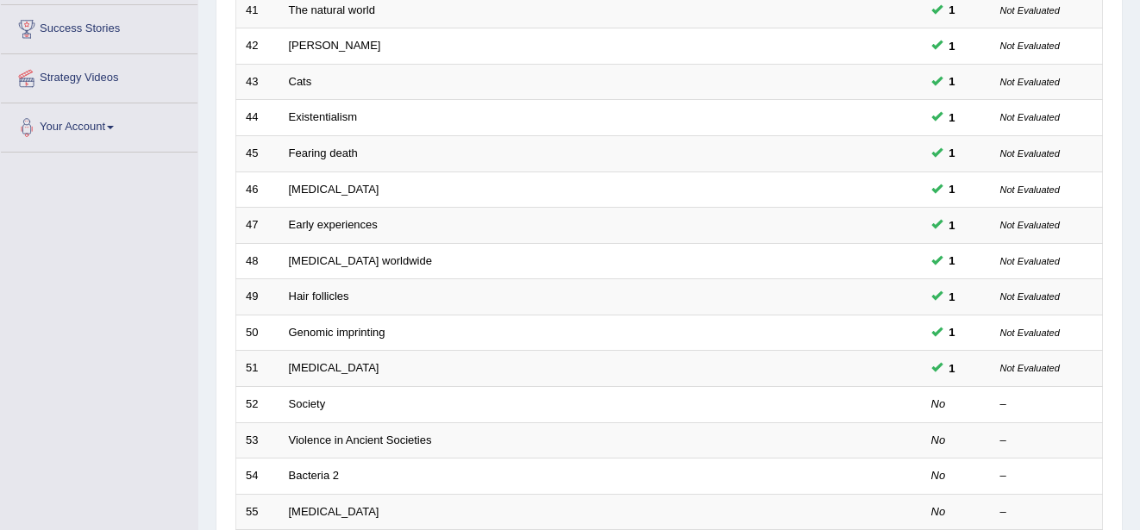
scroll to position [310, 0]
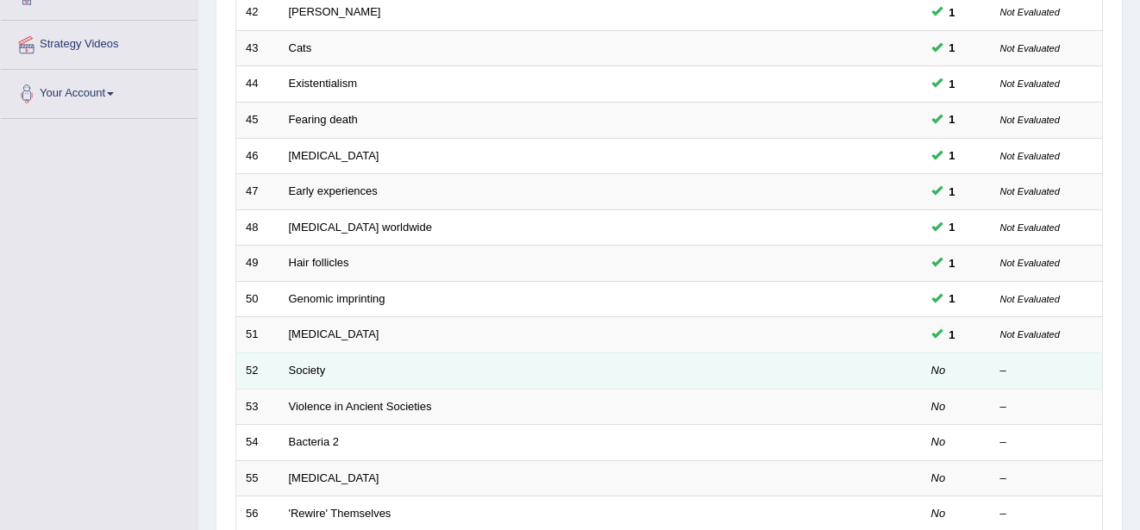
click at [306, 378] on td "Society" at bounding box center [535, 371] width 513 height 36
click at [306, 375] on link "Society" at bounding box center [307, 370] width 37 height 13
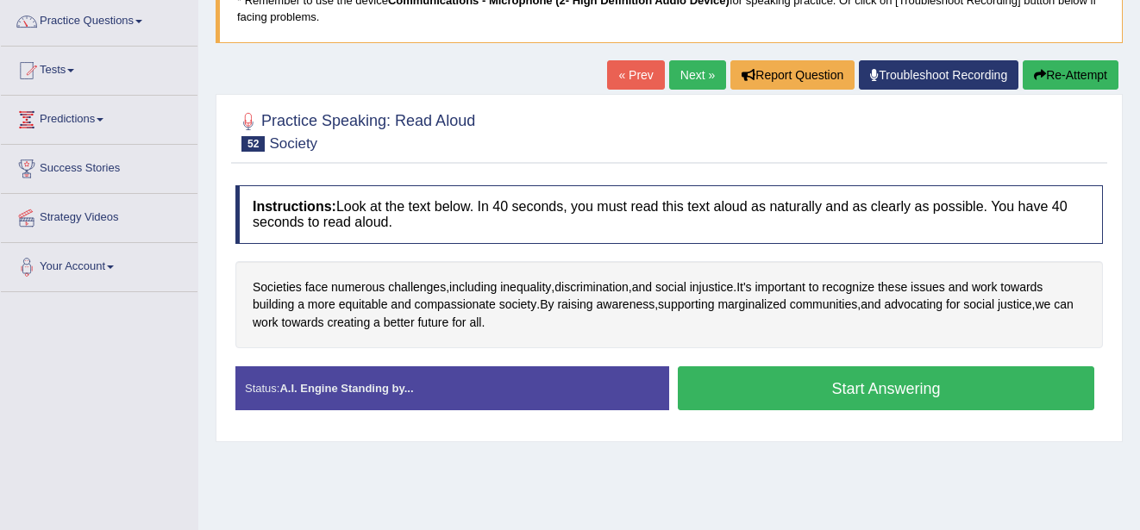
scroll to position [138, 0]
click at [874, 375] on button "Start Answering" at bounding box center [886, 388] width 416 height 44
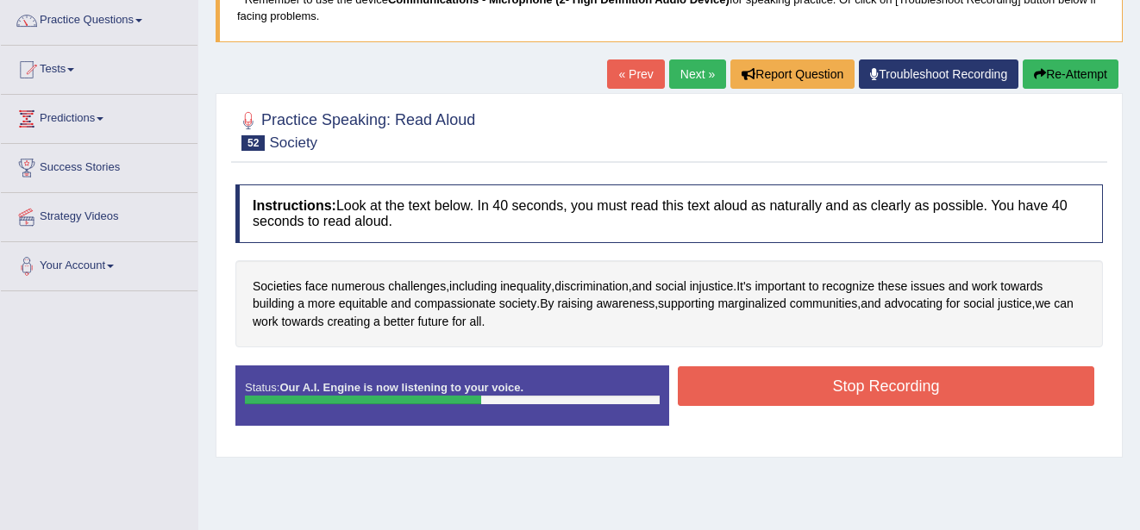
click at [874, 375] on button "Stop Recording" at bounding box center [886, 386] width 416 height 40
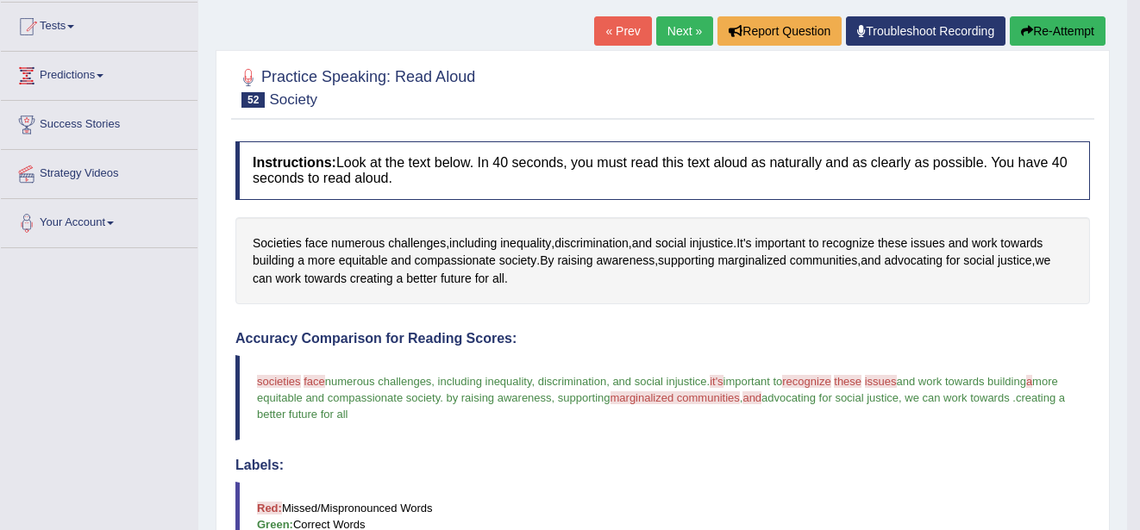
scroll to position [147, 0]
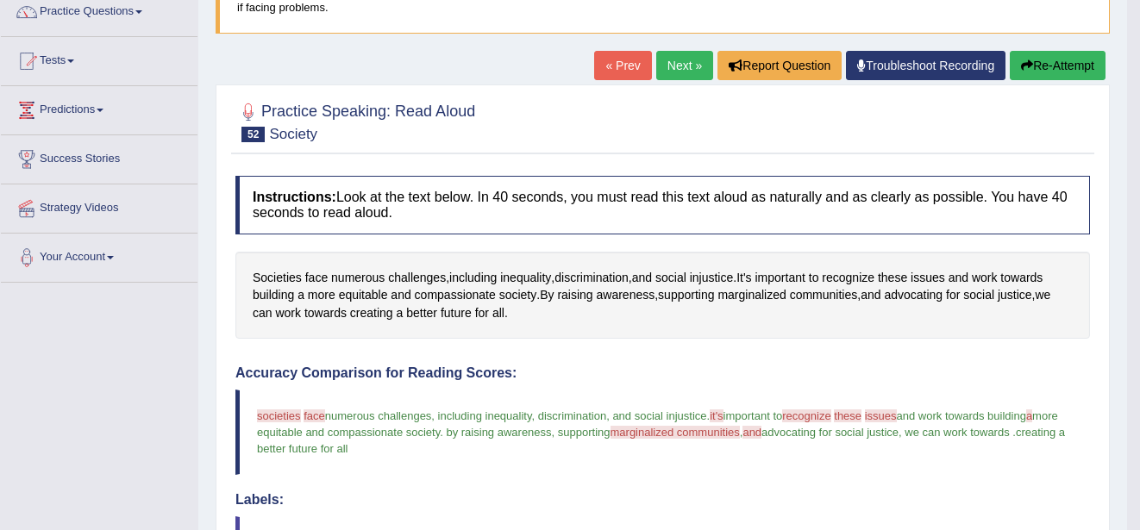
click at [685, 58] on link "Next »" at bounding box center [684, 65] width 57 height 29
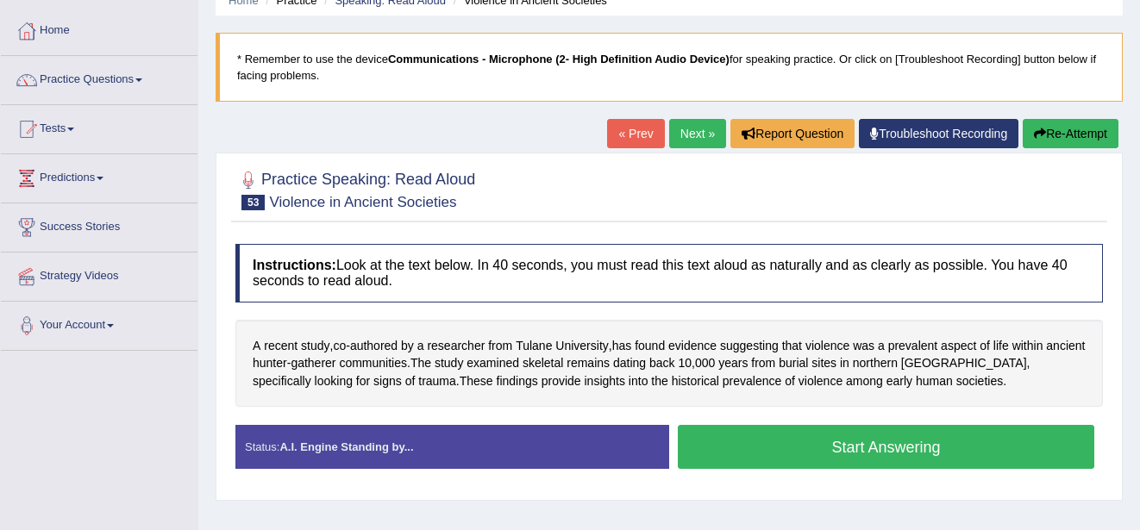
scroll to position [103, 0]
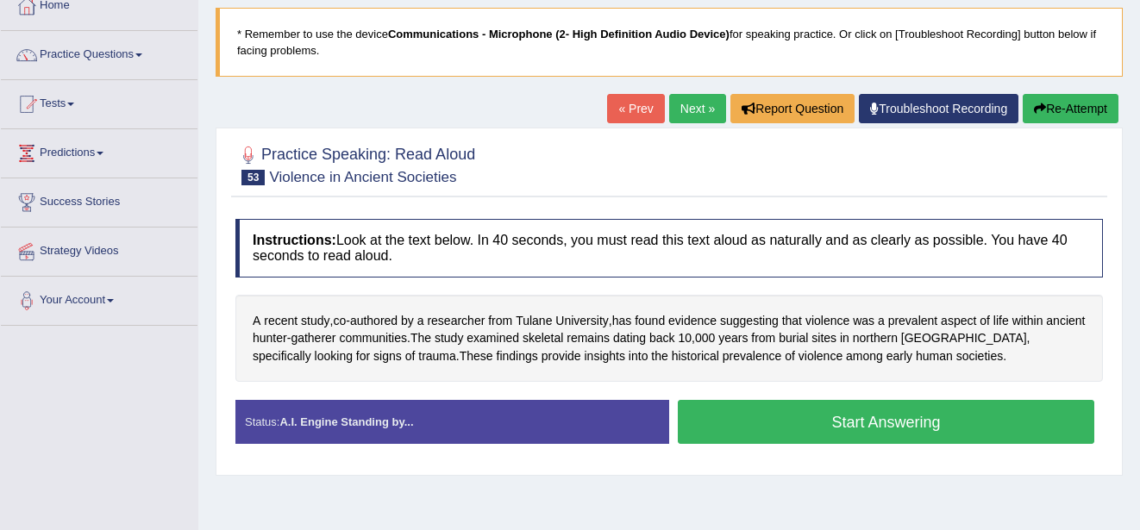
click at [855, 410] on button "Start Answering" at bounding box center [886, 422] width 416 height 44
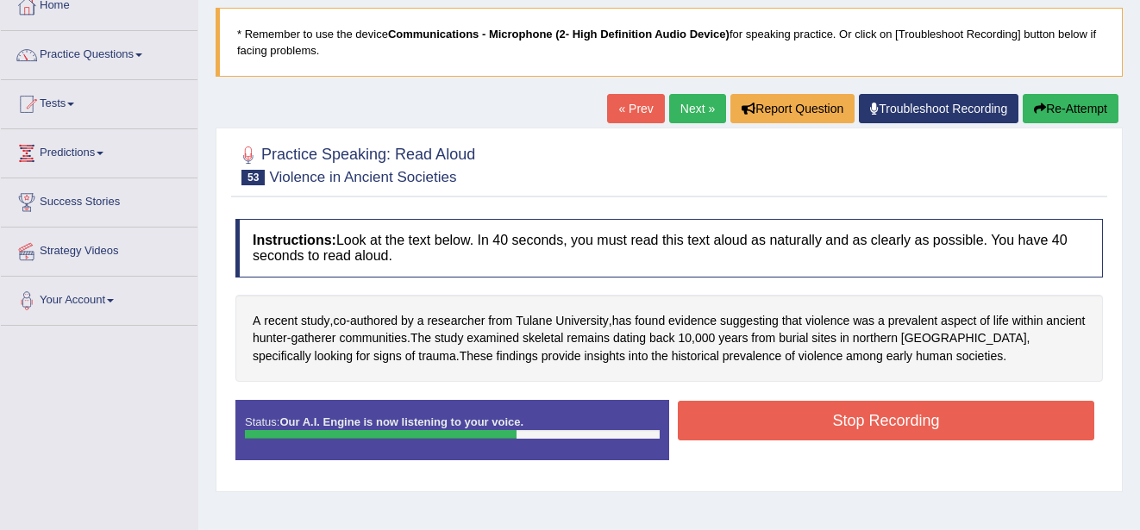
click at [855, 410] on button "Stop Recording" at bounding box center [886, 421] width 416 height 40
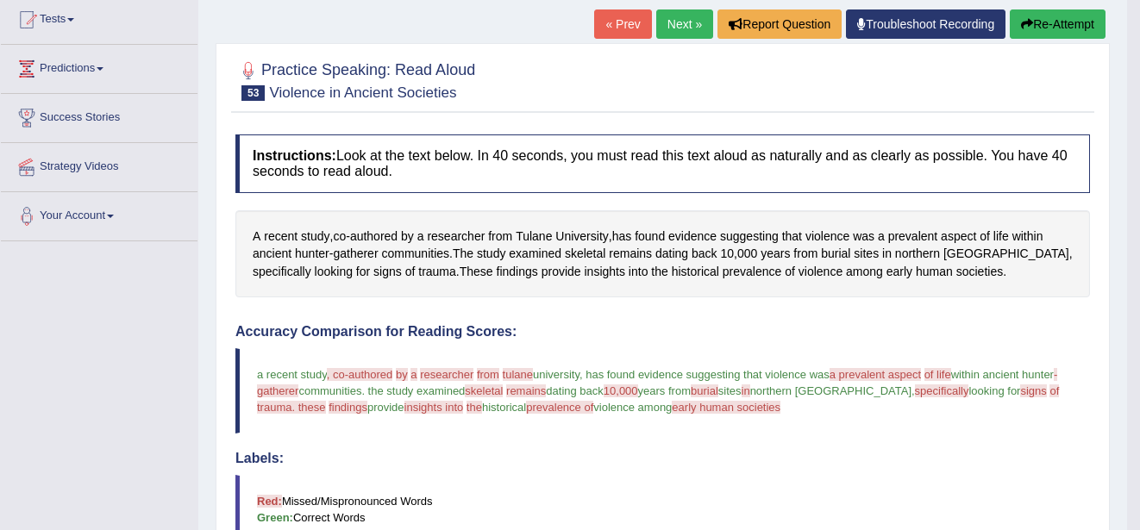
scroll to position [172, 0]
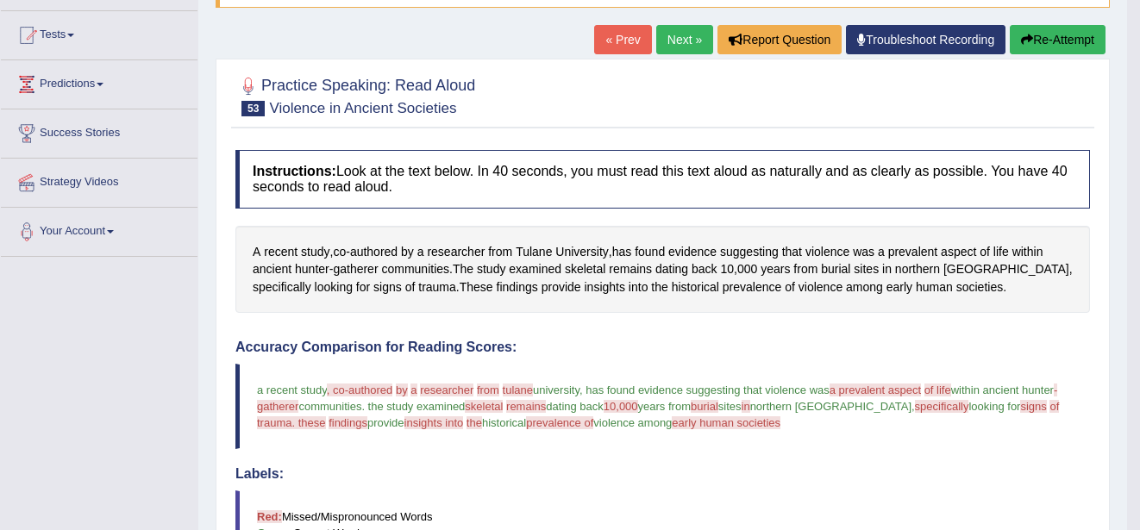
click at [672, 29] on link "Next »" at bounding box center [684, 39] width 57 height 29
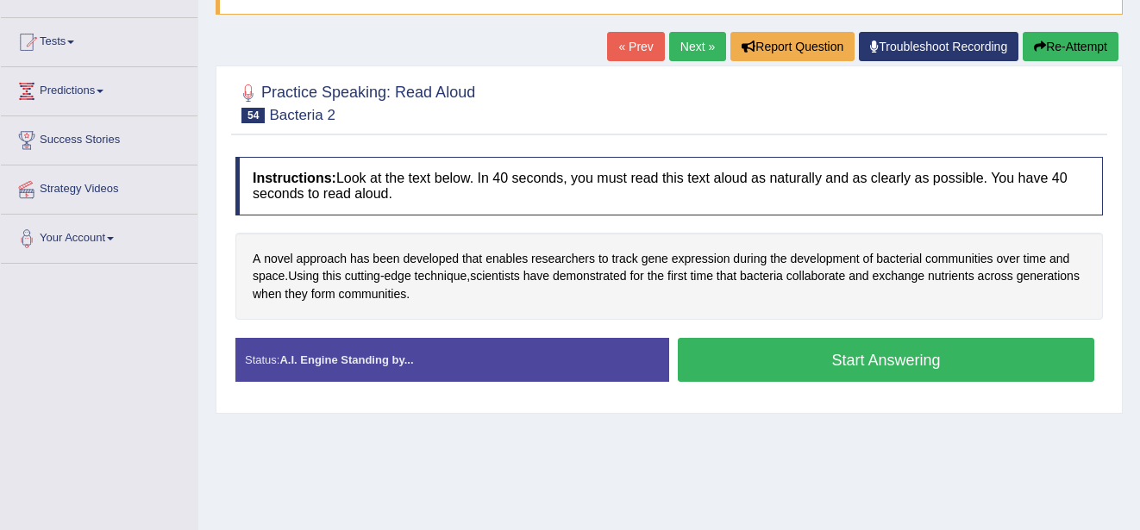
scroll to position [172, 0]
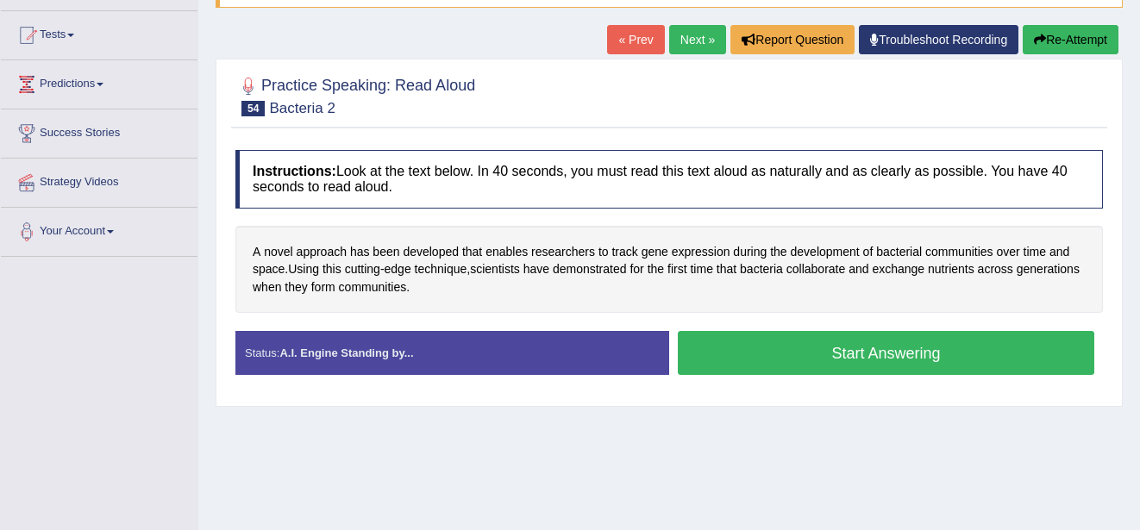
click at [845, 347] on button "Start Answering" at bounding box center [886, 353] width 416 height 44
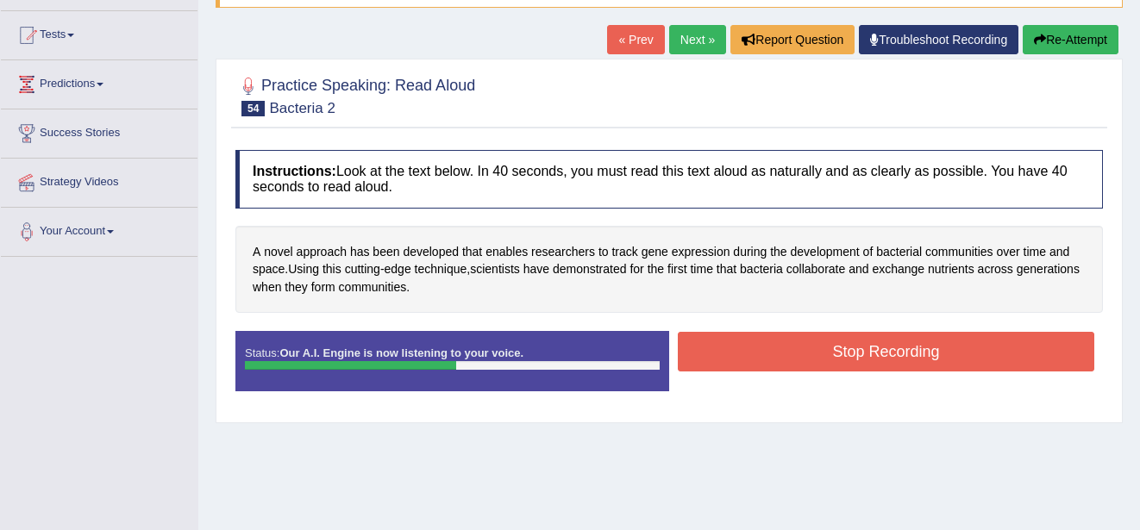
click at [845, 347] on button "Stop Recording" at bounding box center [886, 352] width 416 height 40
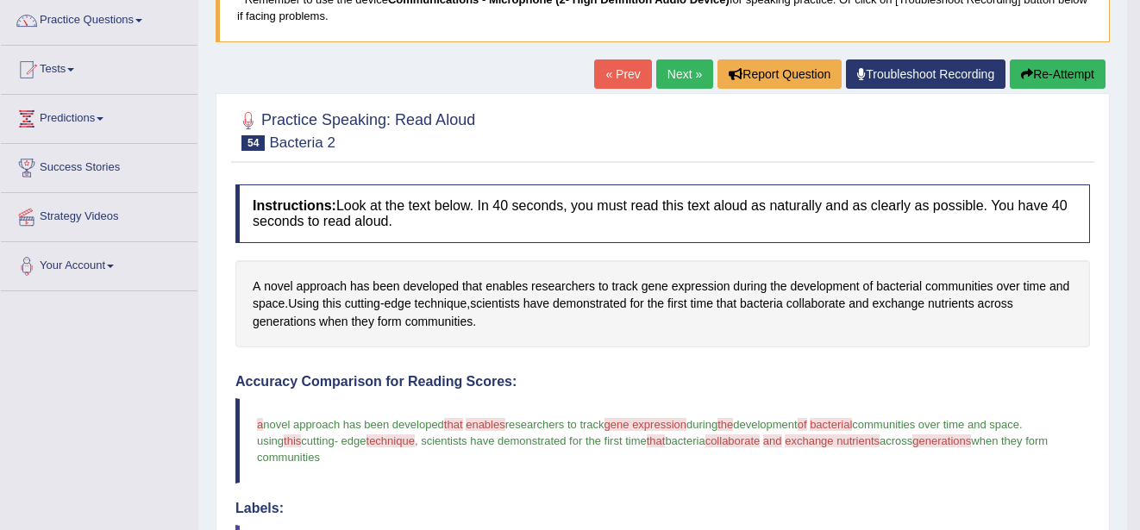
scroll to position [103, 0]
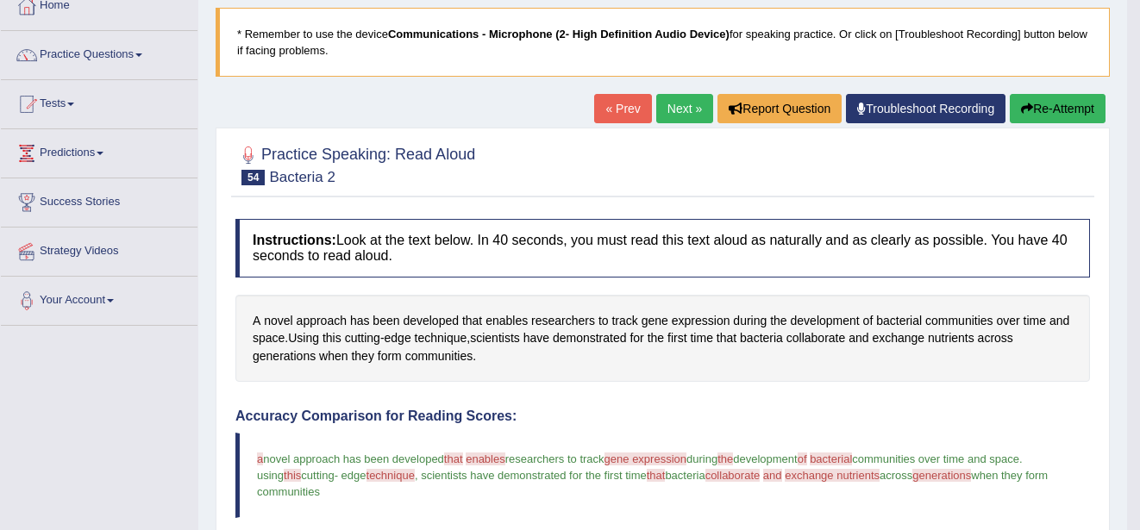
click at [685, 105] on link "Next »" at bounding box center [684, 108] width 57 height 29
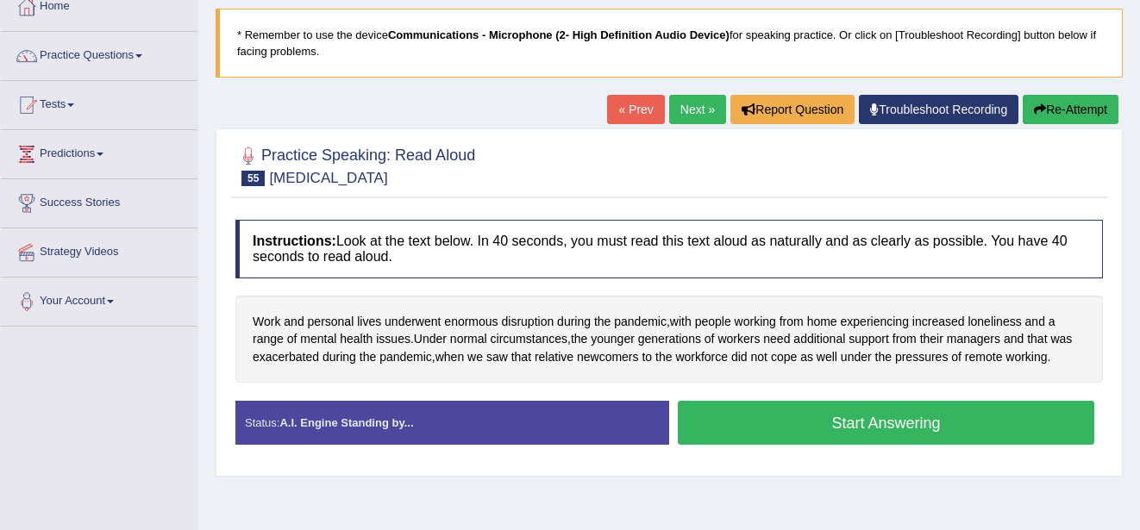
scroll to position [103, 0]
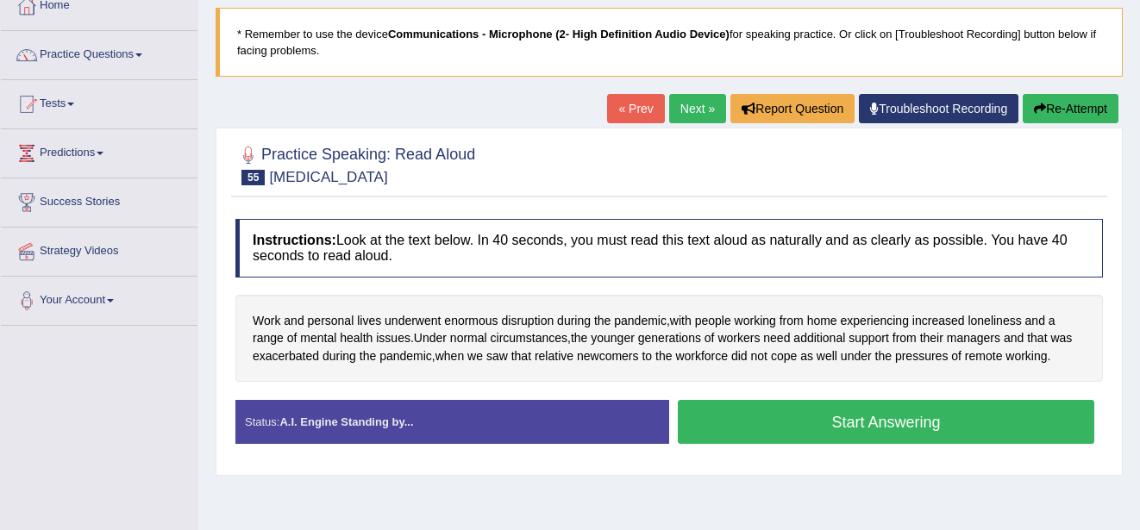
click at [953, 418] on button "Start Answering" at bounding box center [886, 422] width 416 height 44
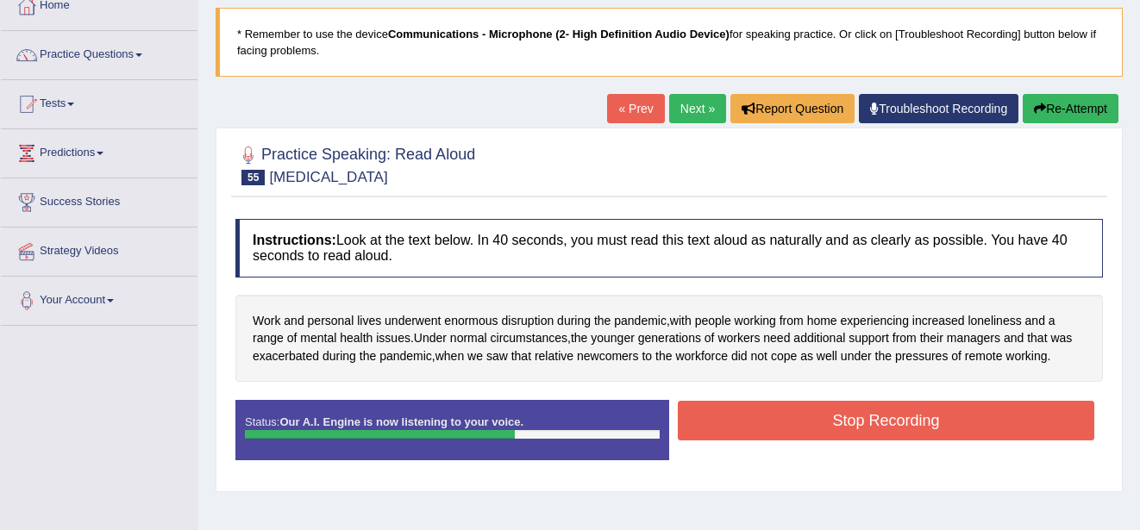
click at [952, 418] on button "Stop Recording" at bounding box center [886, 421] width 416 height 40
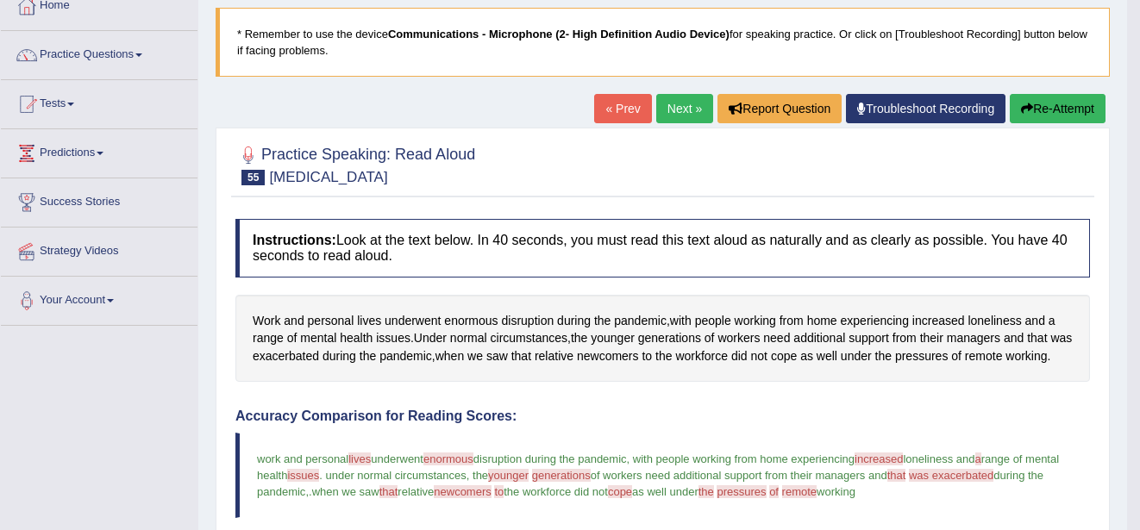
click at [673, 104] on link "Next »" at bounding box center [684, 108] width 57 height 29
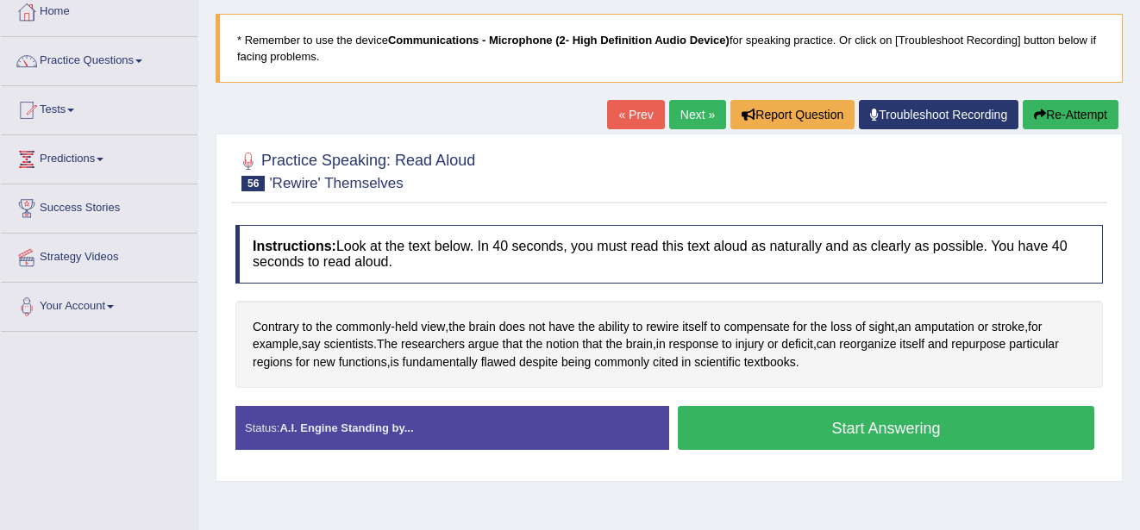
scroll to position [103, 0]
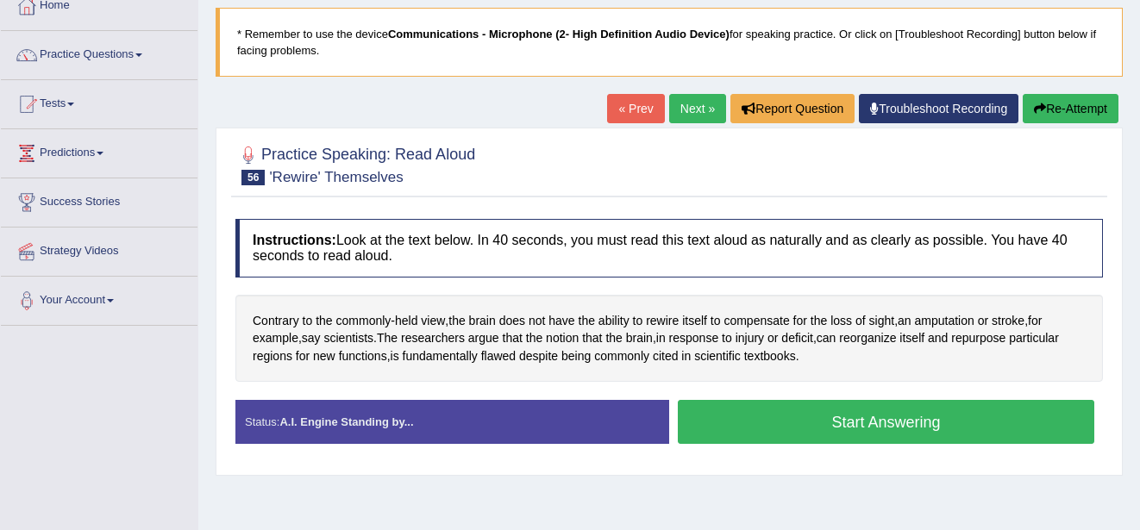
click at [833, 417] on button "Start Answering" at bounding box center [886, 422] width 416 height 44
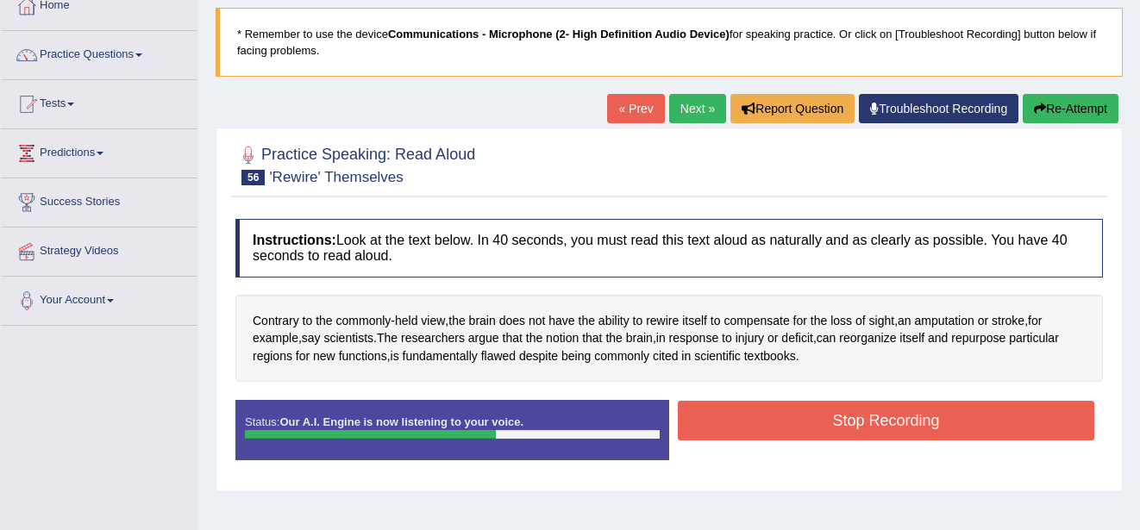
click at [833, 417] on button "Stop Recording" at bounding box center [886, 421] width 416 height 40
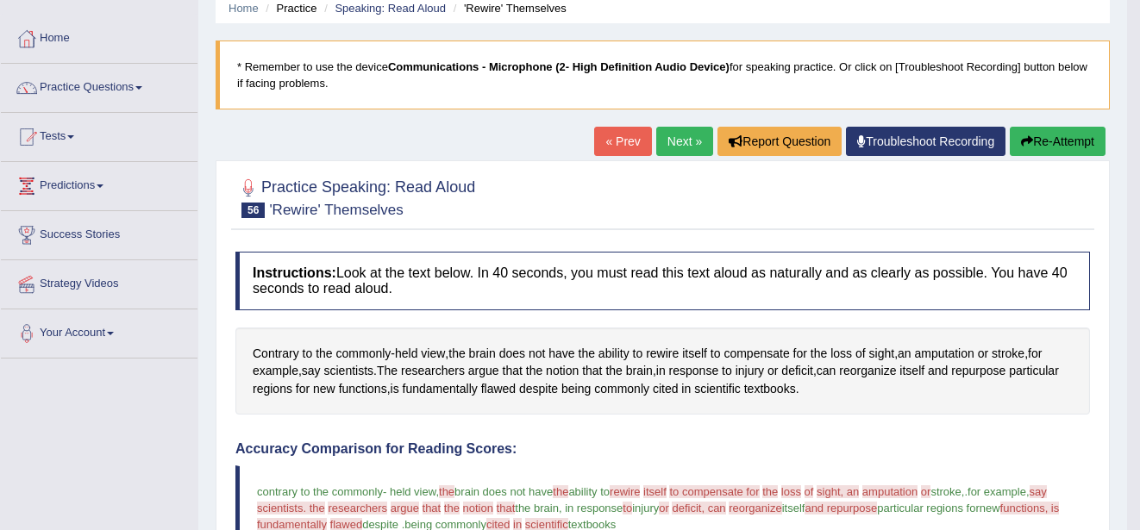
scroll to position [34, 0]
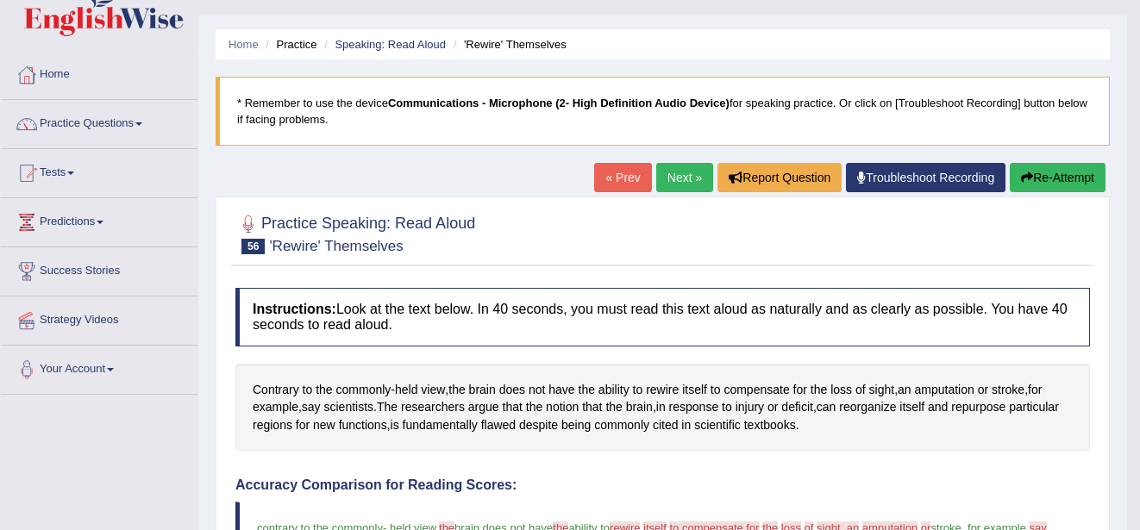
click at [684, 172] on link "Next »" at bounding box center [684, 177] width 57 height 29
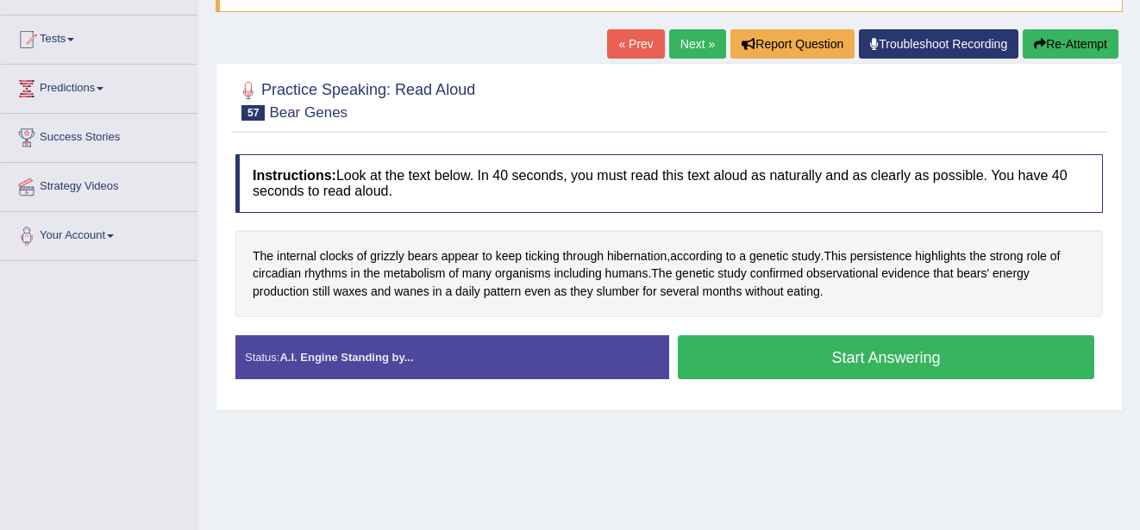
scroll to position [172, 0]
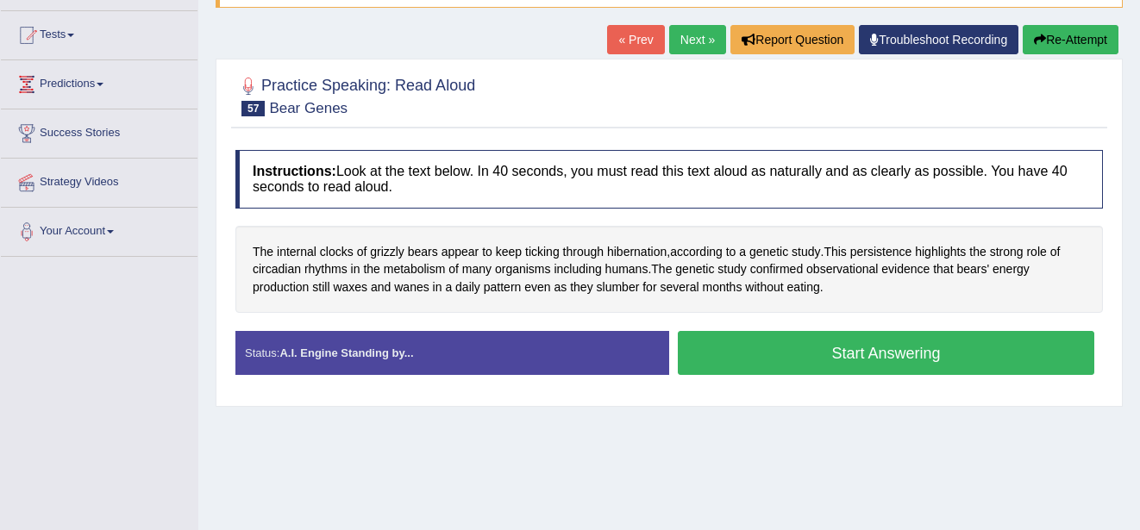
click at [818, 348] on button "Start Answering" at bounding box center [886, 353] width 416 height 44
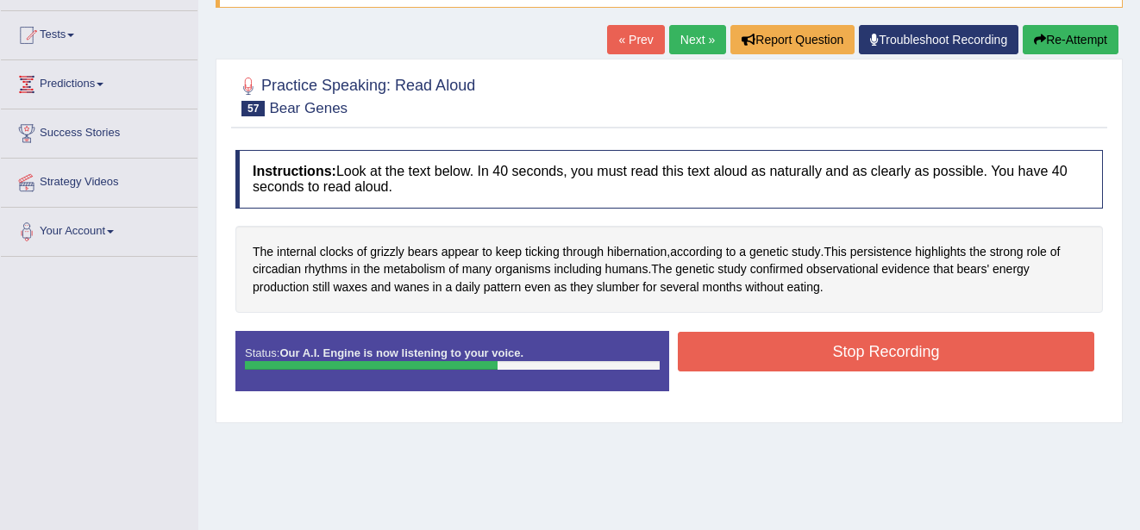
click at [818, 348] on button "Stop Recording" at bounding box center [886, 352] width 416 height 40
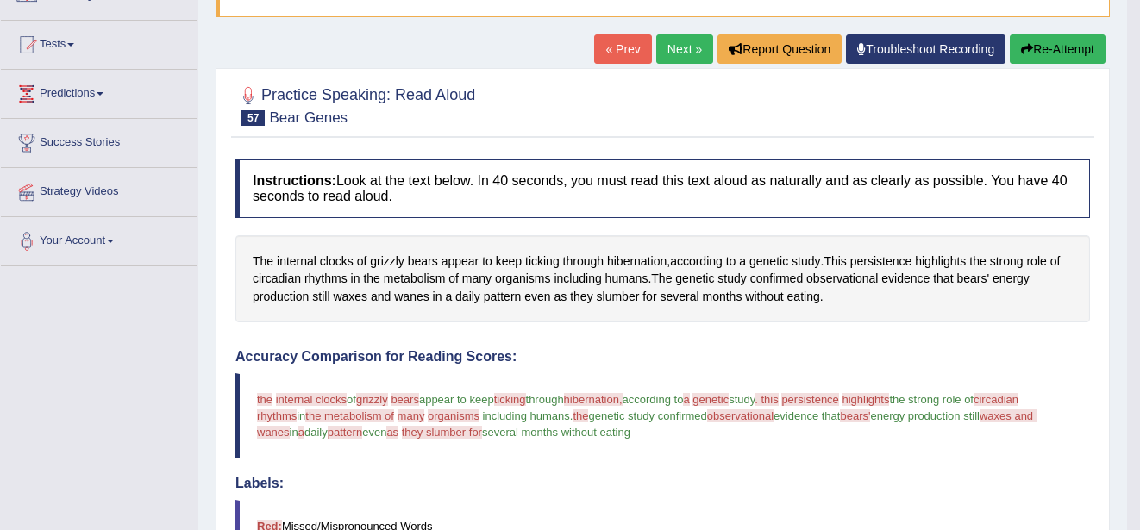
scroll to position [138, 0]
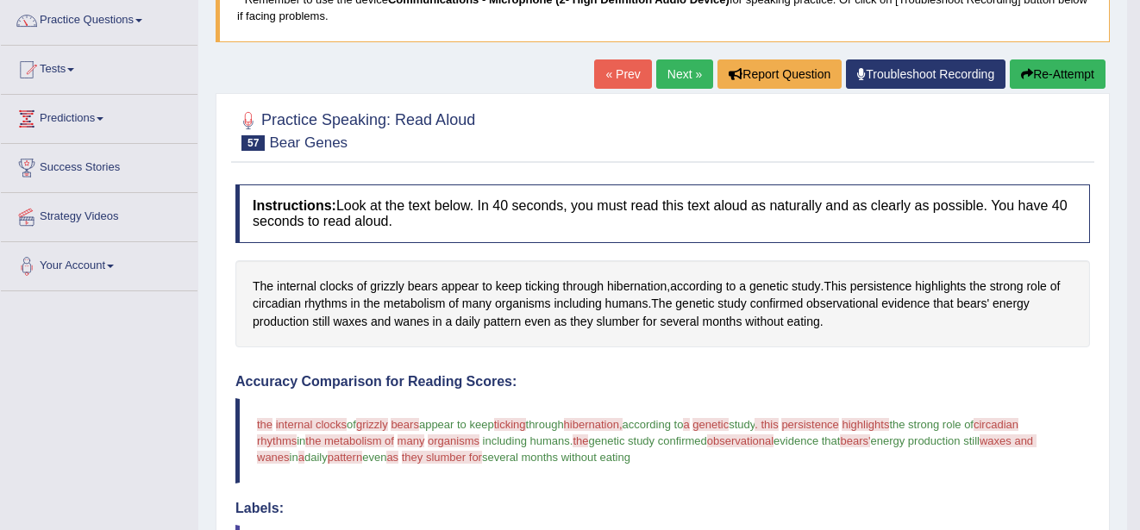
click at [685, 66] on link "Next »" at bounding box center [684, 73] width 57 height 29
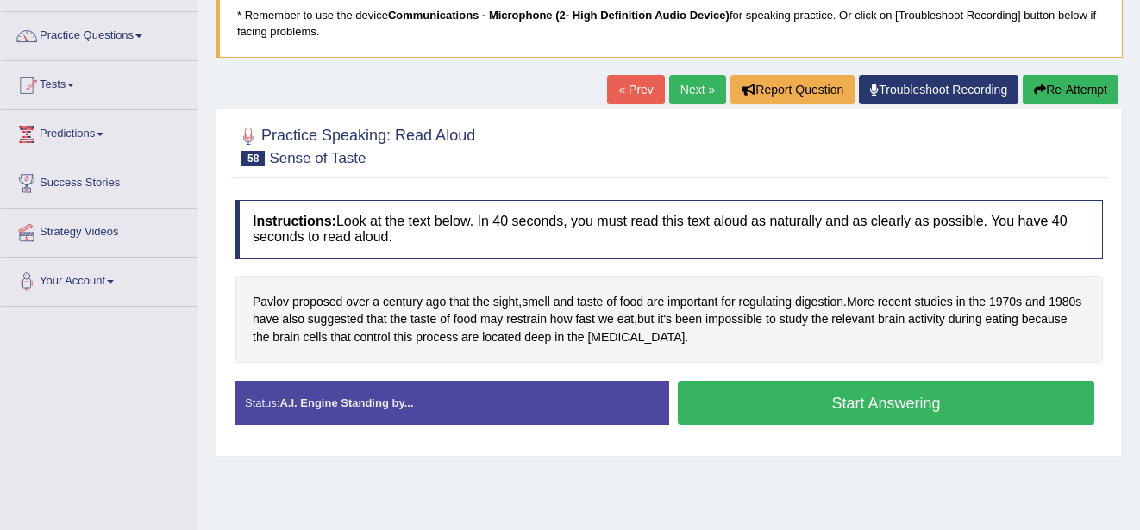
scroll to position [138, 0]
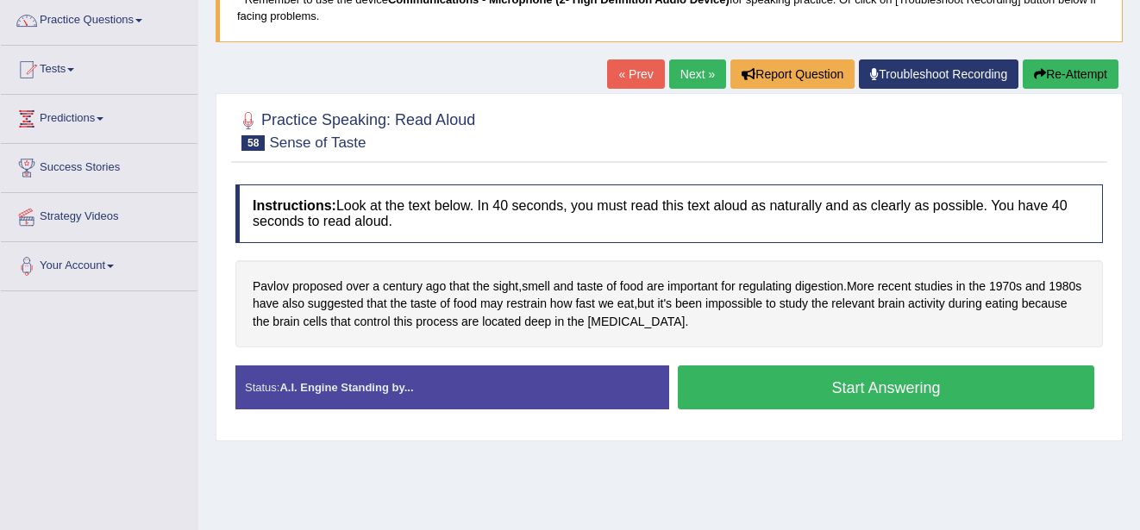
click at [836, 384] on button "Start Answering" at bounding box center [886, 388] width 416 height 44
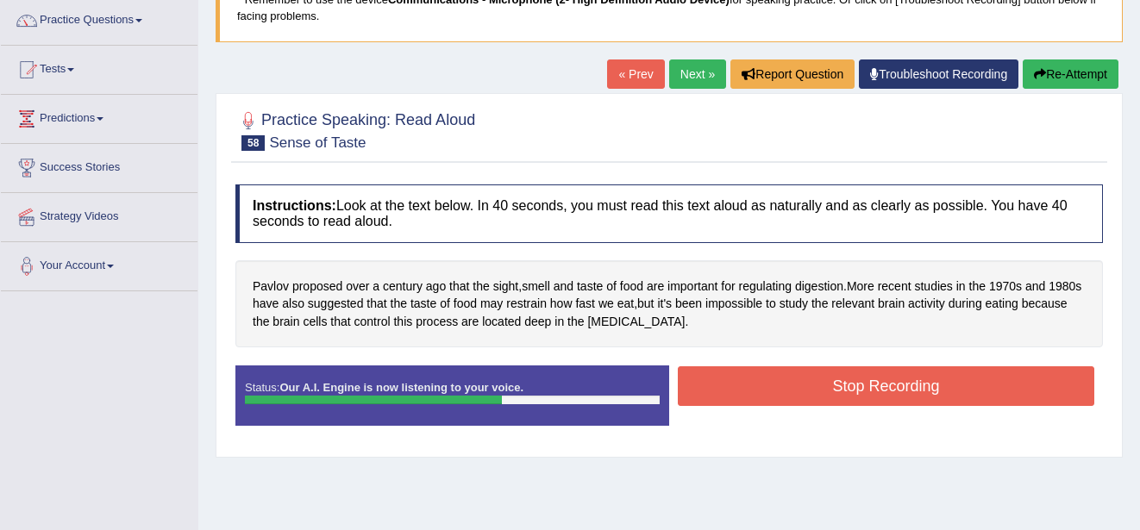
click at [836, 384] on button "Stop Recording" at bounding box center [886, 386] width 416 height 40
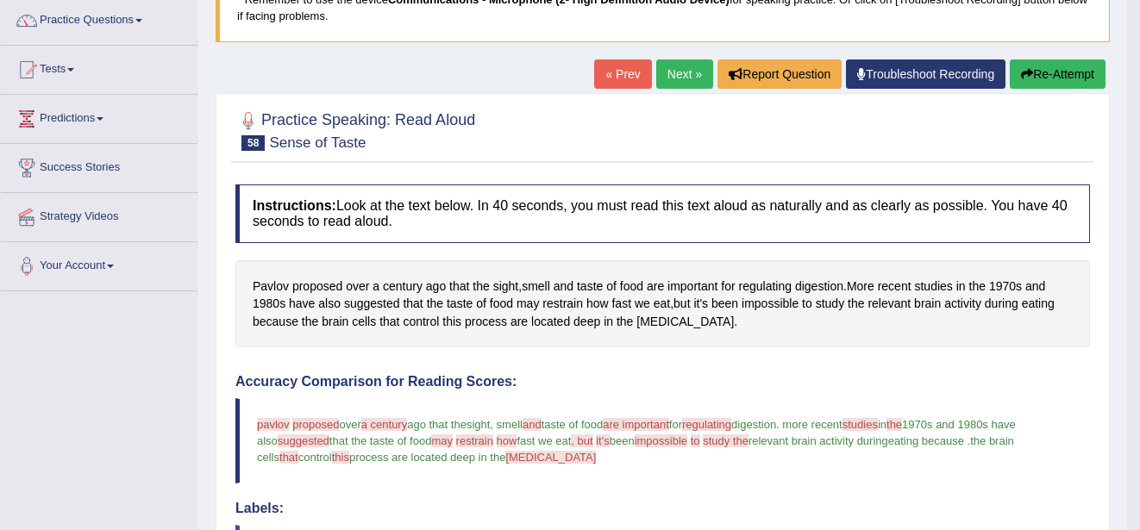
click at [679, 66] on link "Next »" at bounding box center [684, 73] width 57 height 29
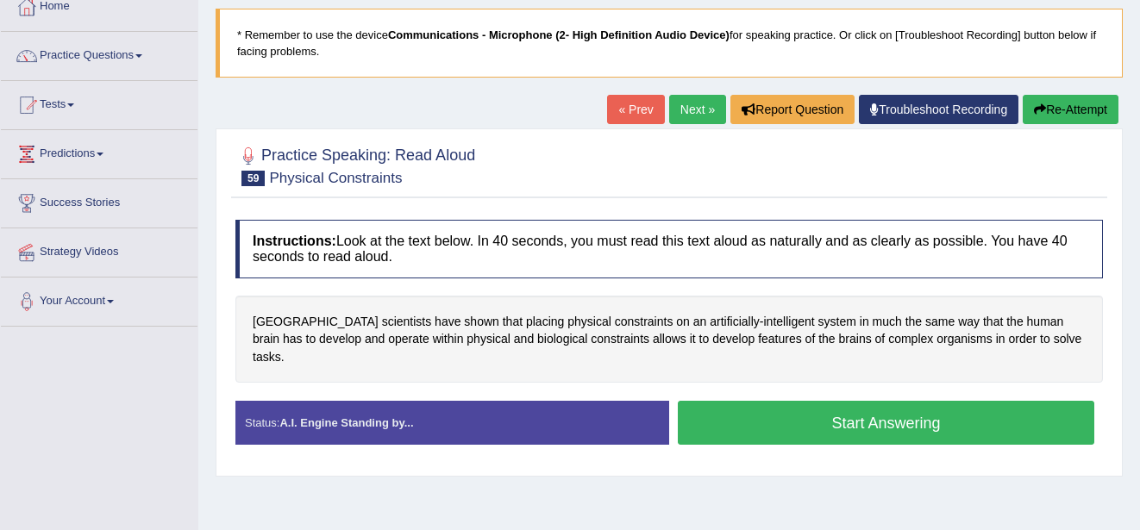
scroll to position [103, 0]
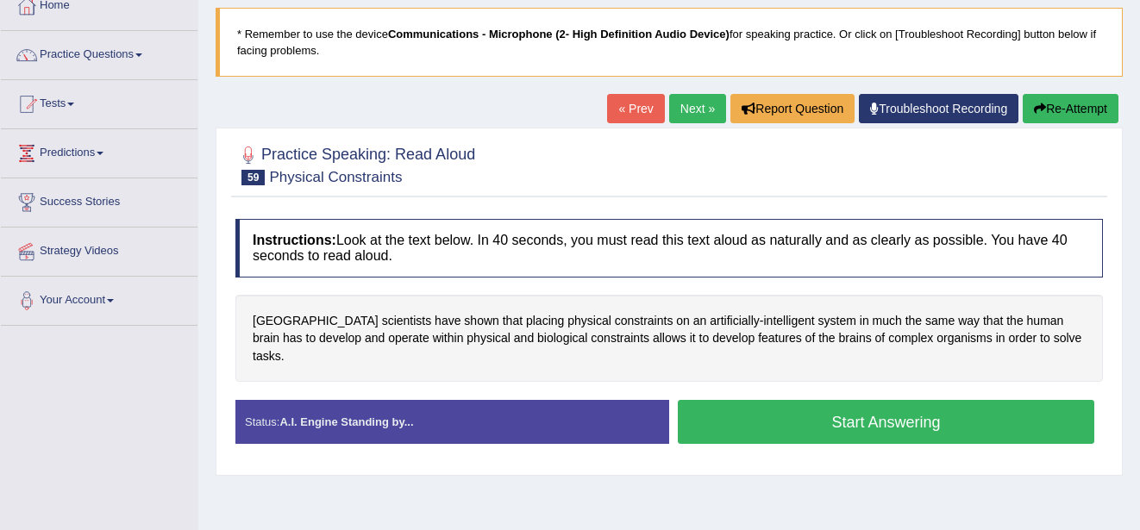
click at [890, 404] on button "Start Answering" at bounding box center [886, 422] width 416 height 44
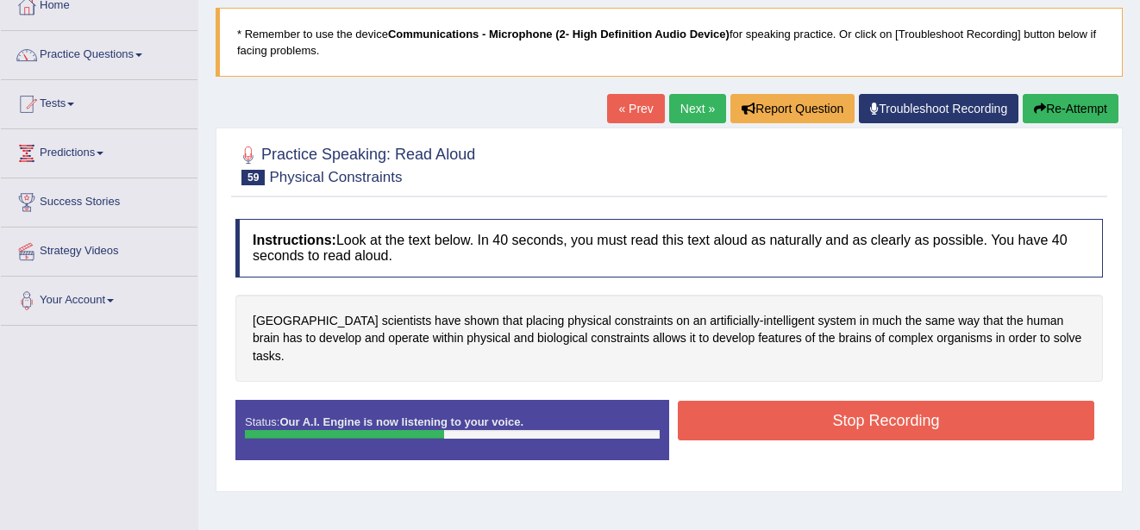
click at [890, 404] on button "Stop Recording" at bounding box center [886, 421] width 416 height 40
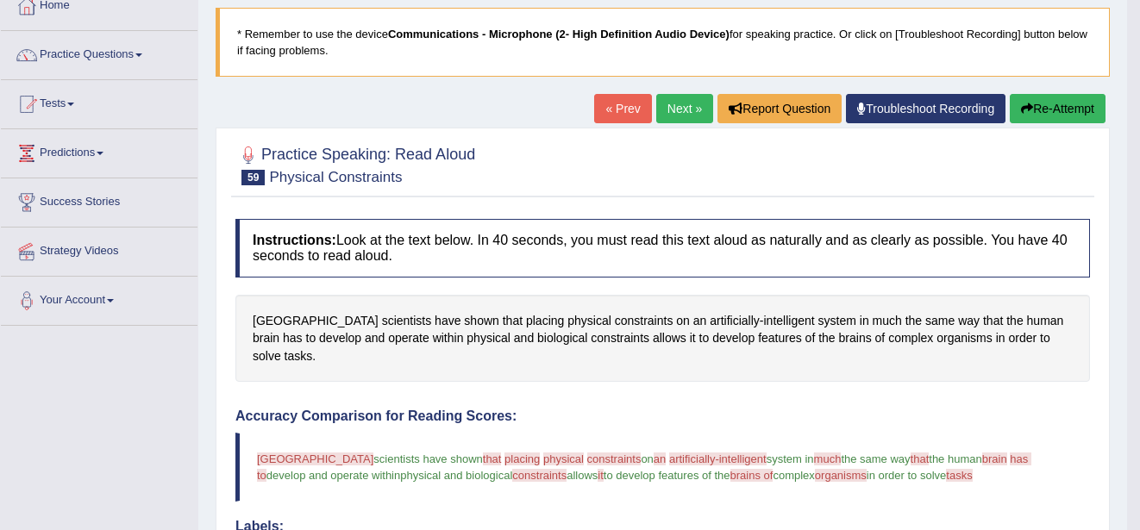
click at [673, 106] on link "Next »" at bounding box center [684, 108] width 57 height 29
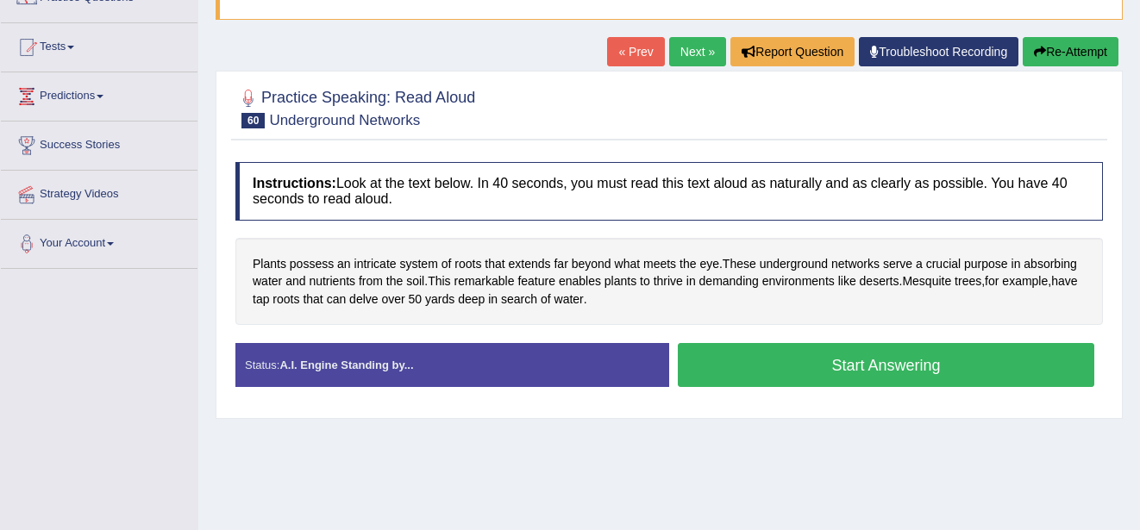
scroll to position [172, 0]
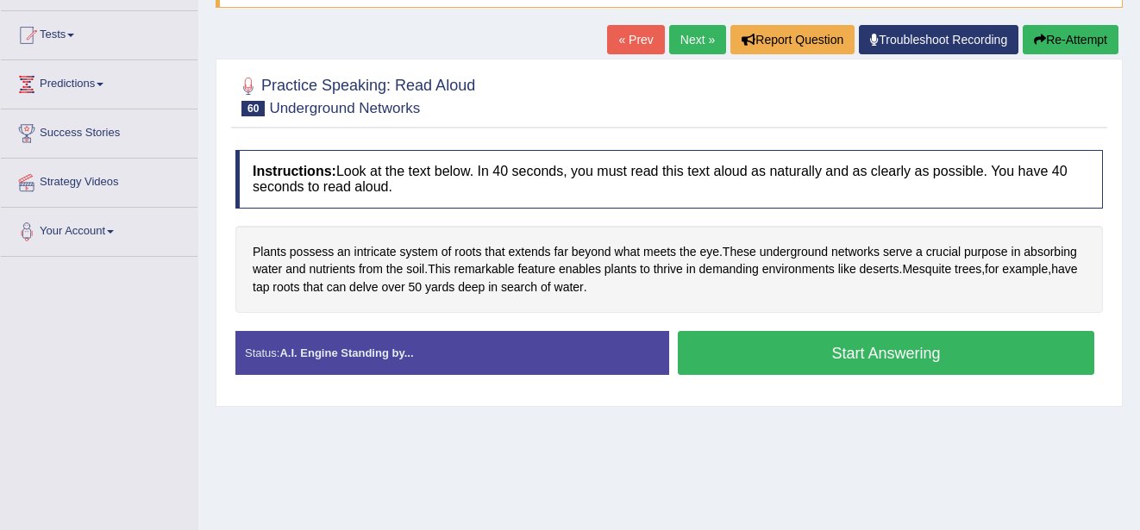
click at [919, 348] on button "Start Answering" at bounding box center [886, 353] width 416 height 44
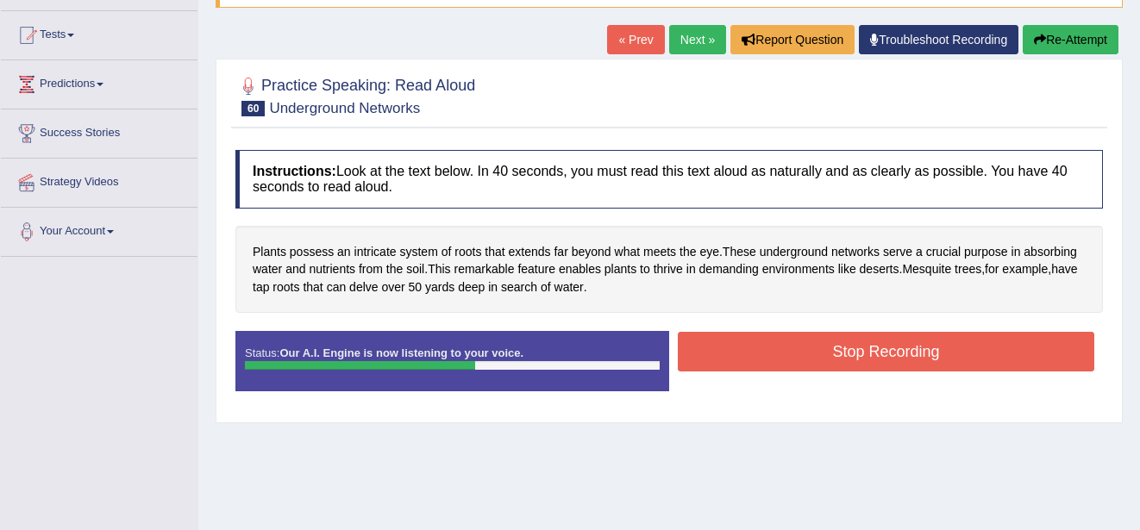
click at [918, 348] on button "Stop Recording" at bounding box center [886, 352] width 416 height 40
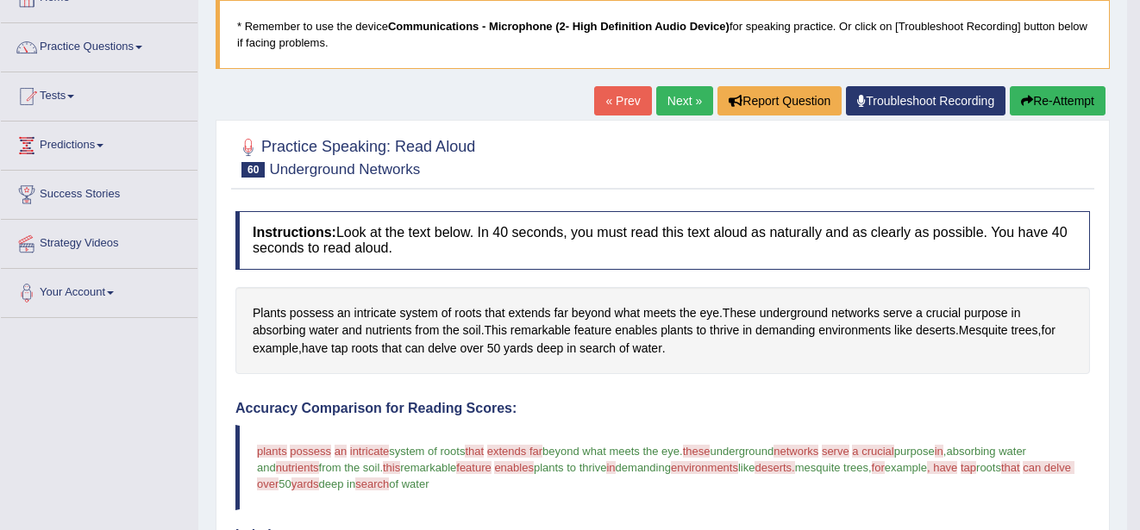
scroll to position [103, 0]
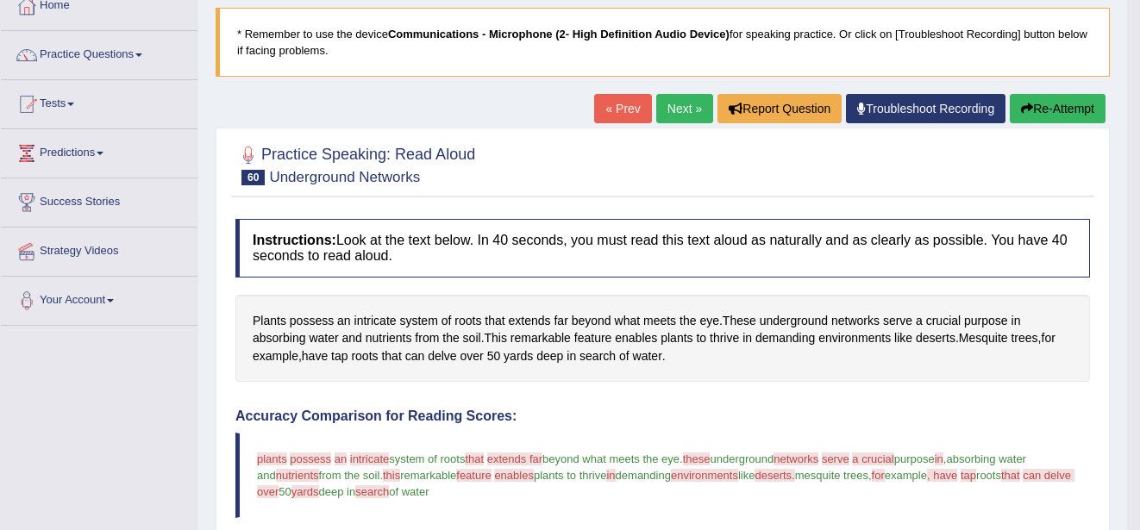
click at [683, 108] on link "Next »" at bounding box center [684, 108] width 57 height 29
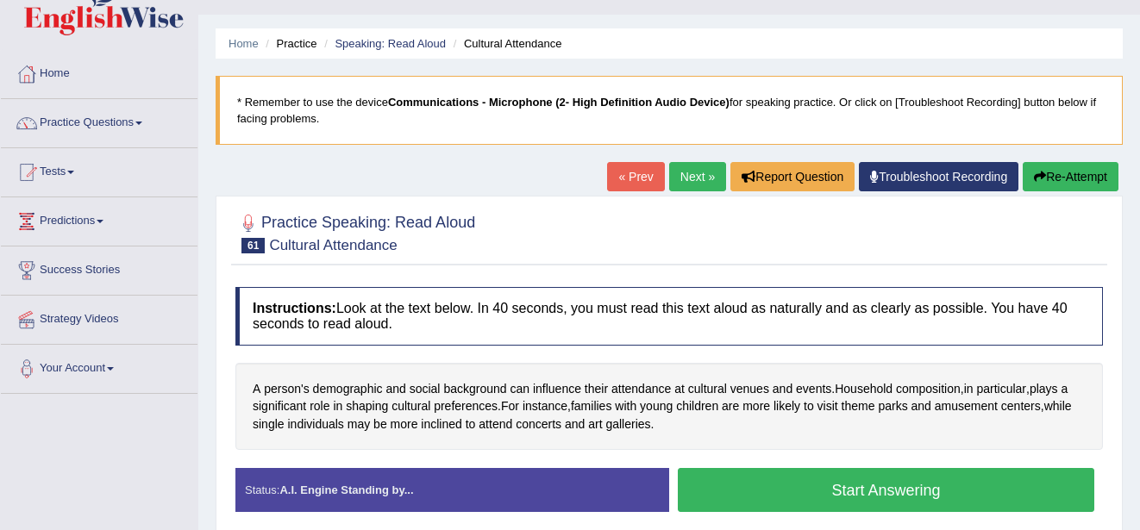
scroll to position [69, 0]
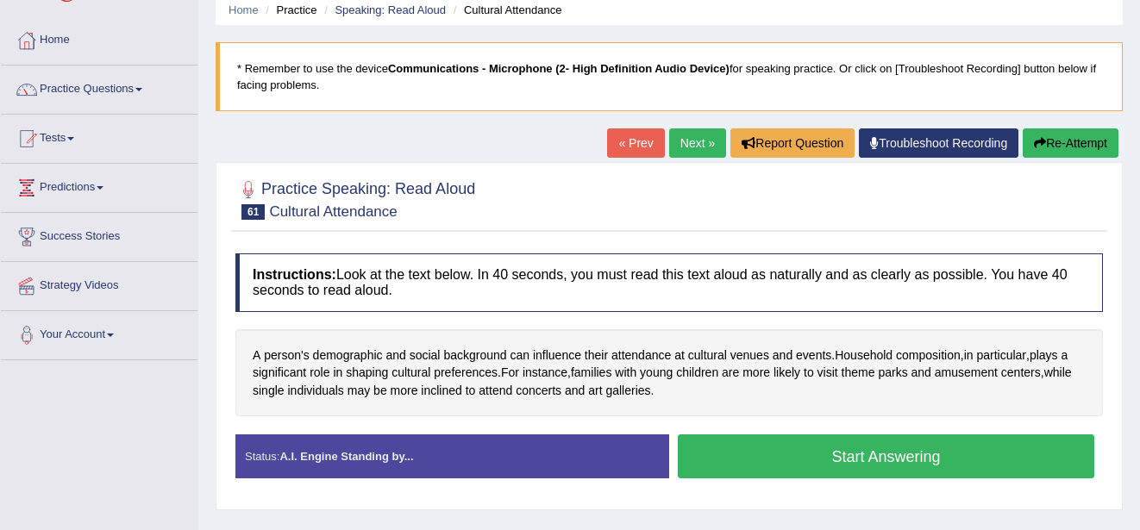
click at [901, 455] on button "Start Answering" at bounding box center [886, 457] width 416 height 44
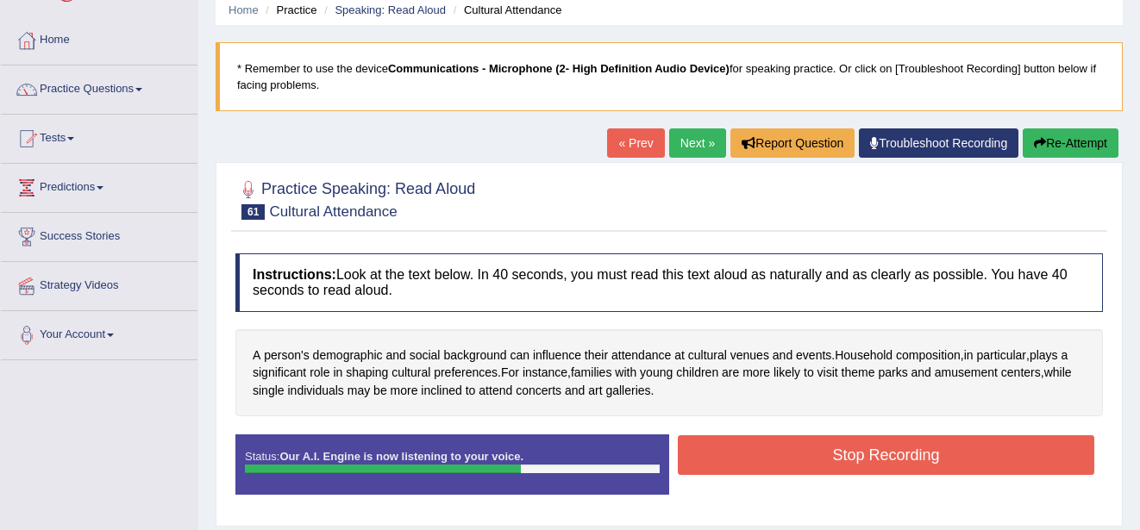
click at [901, 455] on button "Stop Recording" at bounding box center [886, 455] width 416 height 40
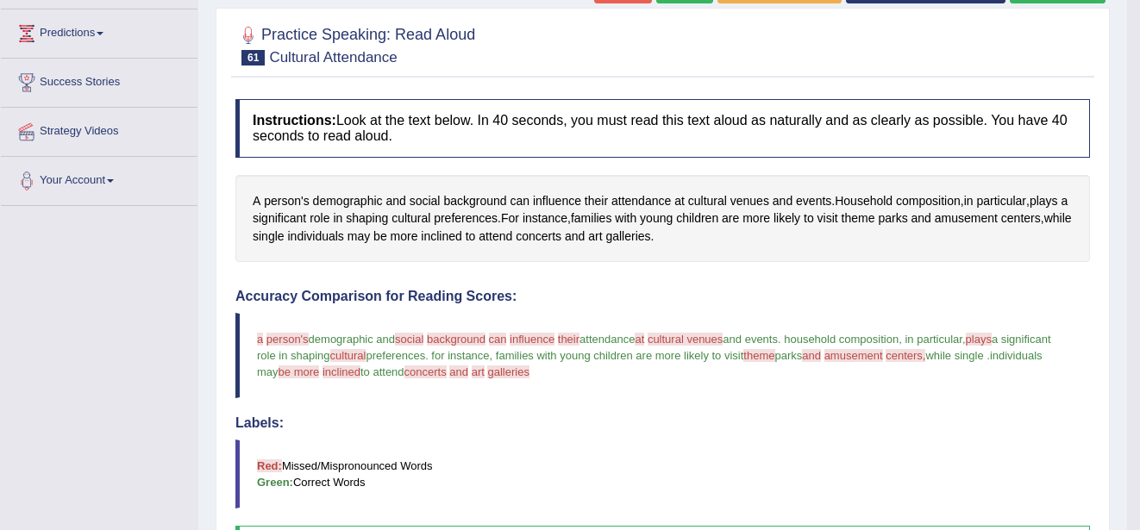
scroll to position [207, 0]
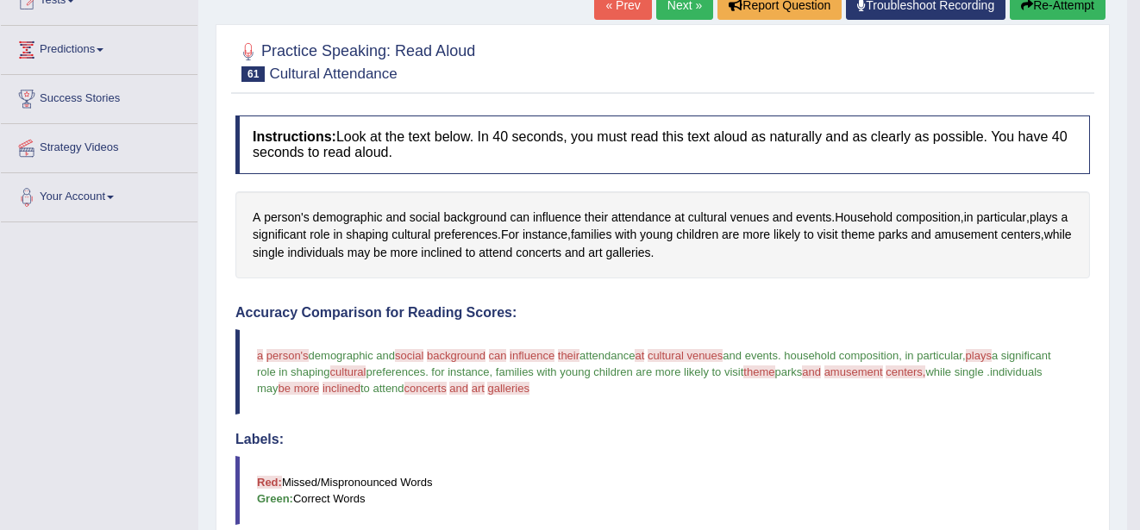
click at [666, 9] on link "Next »" at bounding box center [684, 5] width 57 height 29
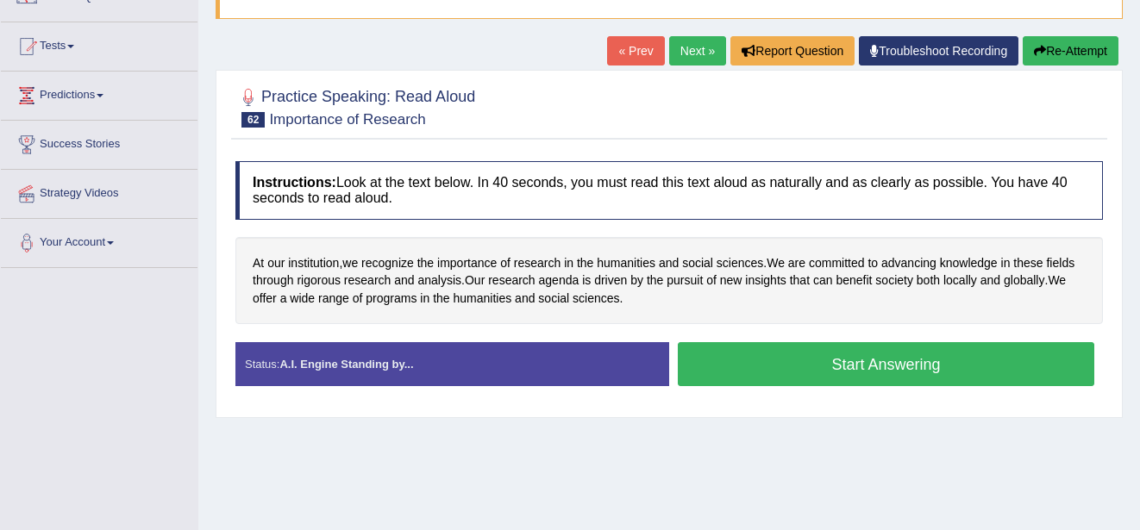
scroll to position [172, 0]
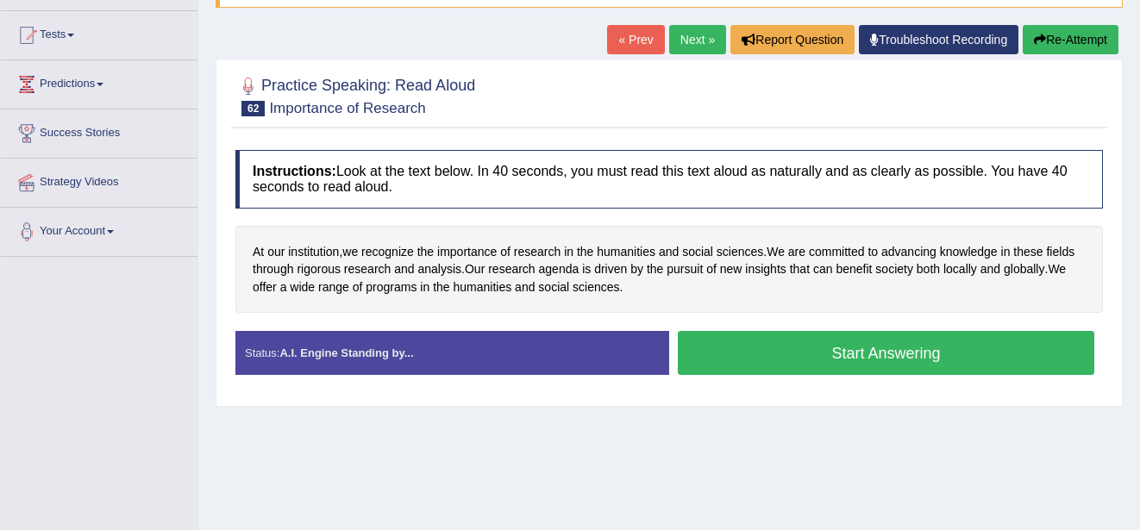
click at [924, 355] on button "Start Answering" at bounding box center [886, 353] width 416 height 44
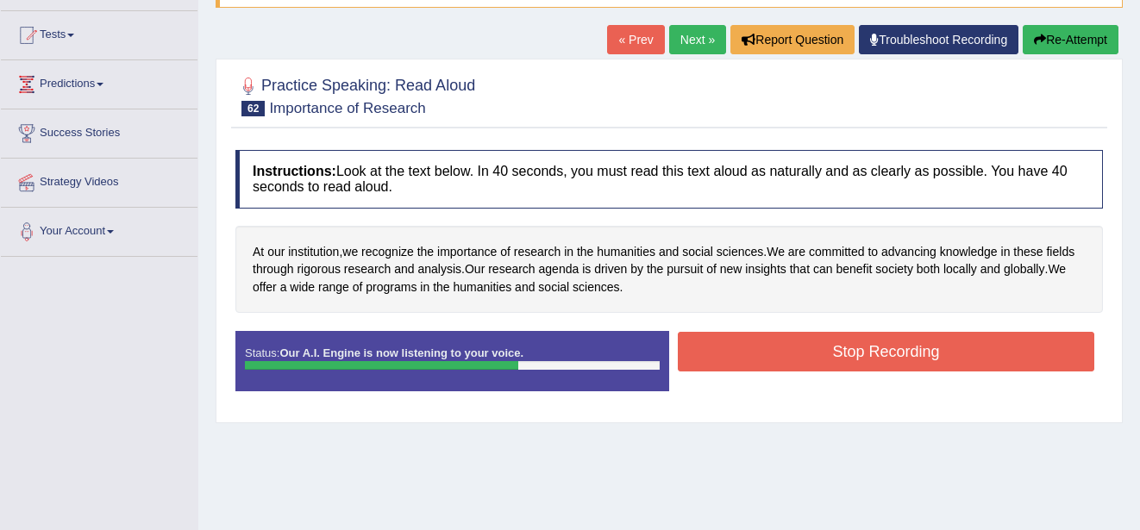
click at [924, 355] on button "Stop Recording" at bounding box center [886, 352] width 416 height 40
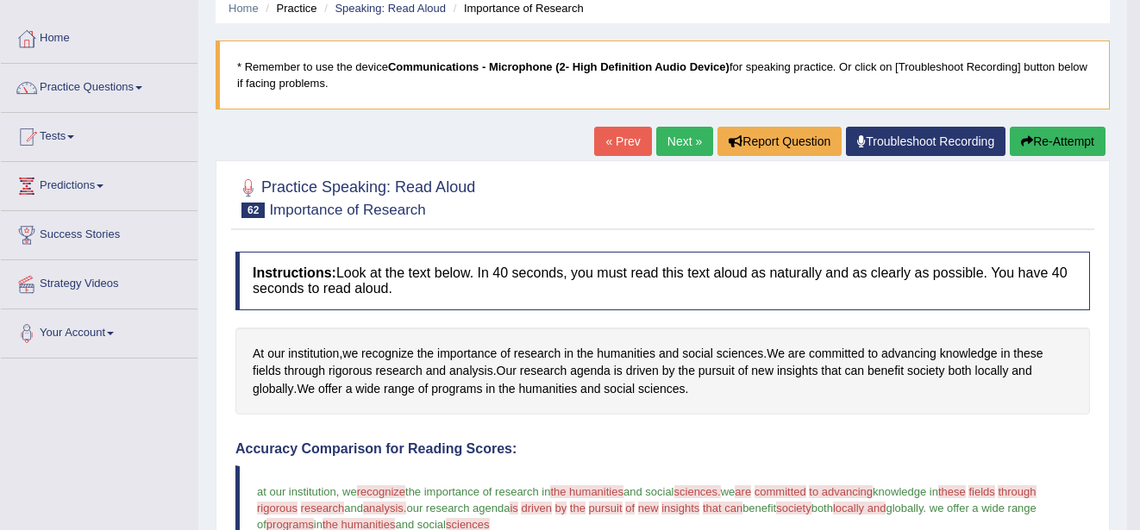
scroll to position [69, 0]
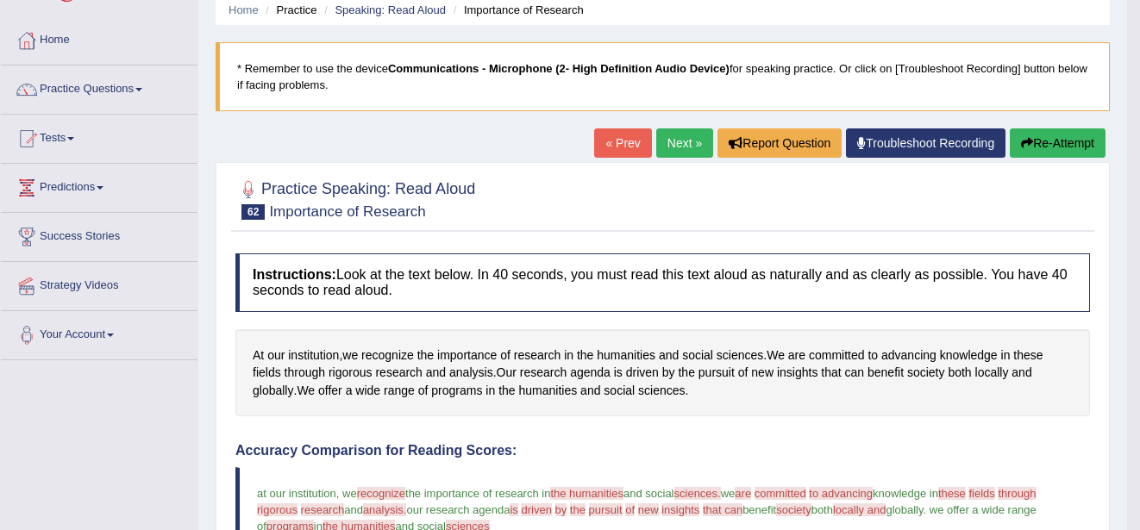
click at [672, 135] on link "Next »" at bounding box center [684, 142] width 57 height 29
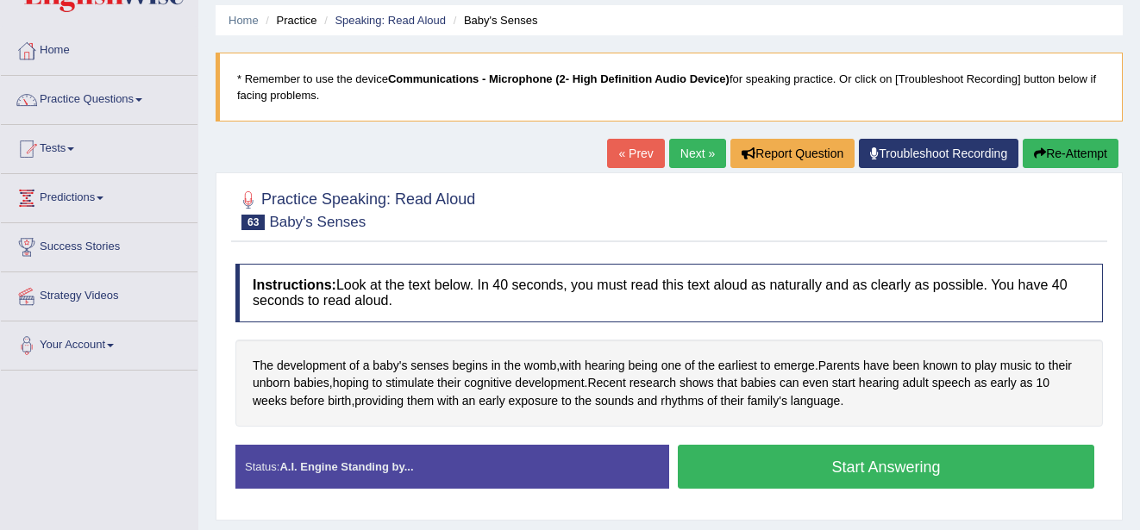
scroll to position [69, 0]
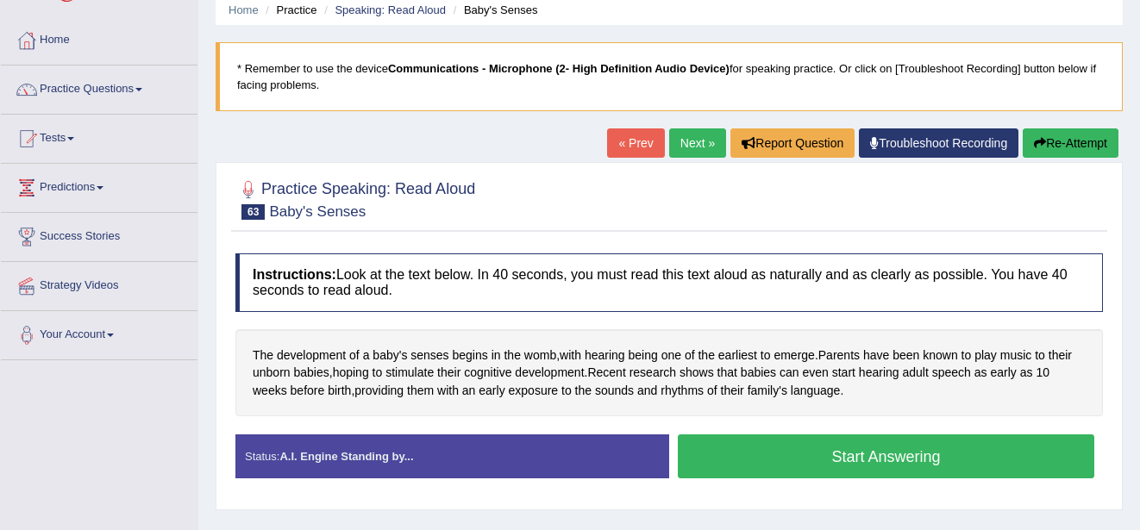
click at [935, 454] on button "Start Answering" at bounding box center [886, 457] width 416 height 44
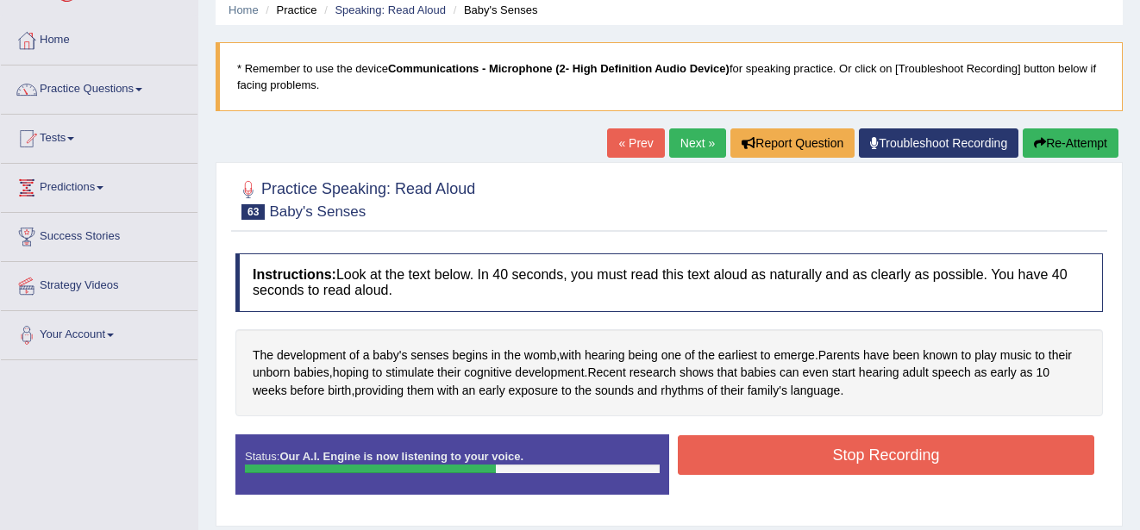
click at [935, 454] on button "Stop Recording" at bounding box center [886, 455] width 416 height 40
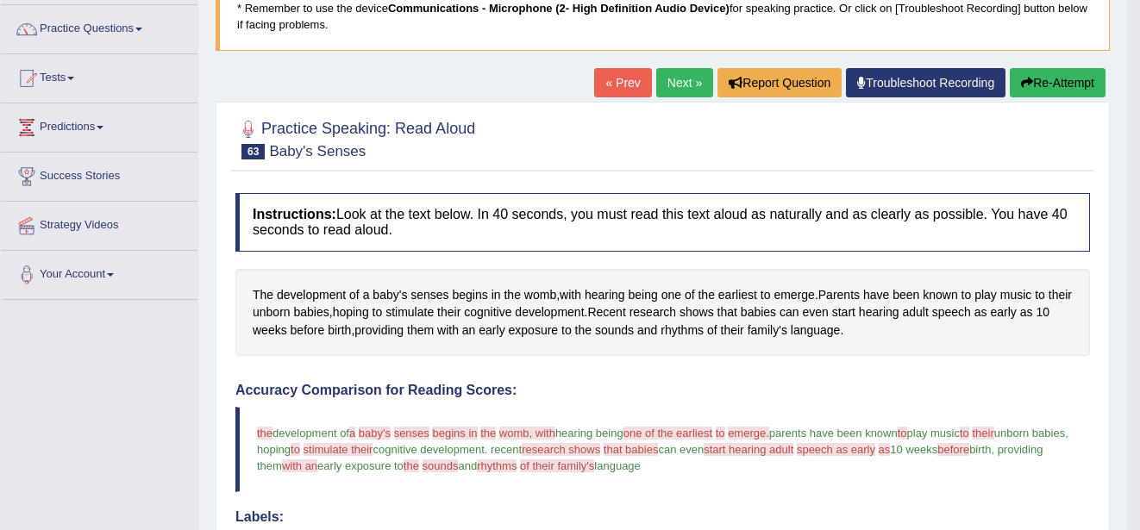
scroll to position [112, 0]
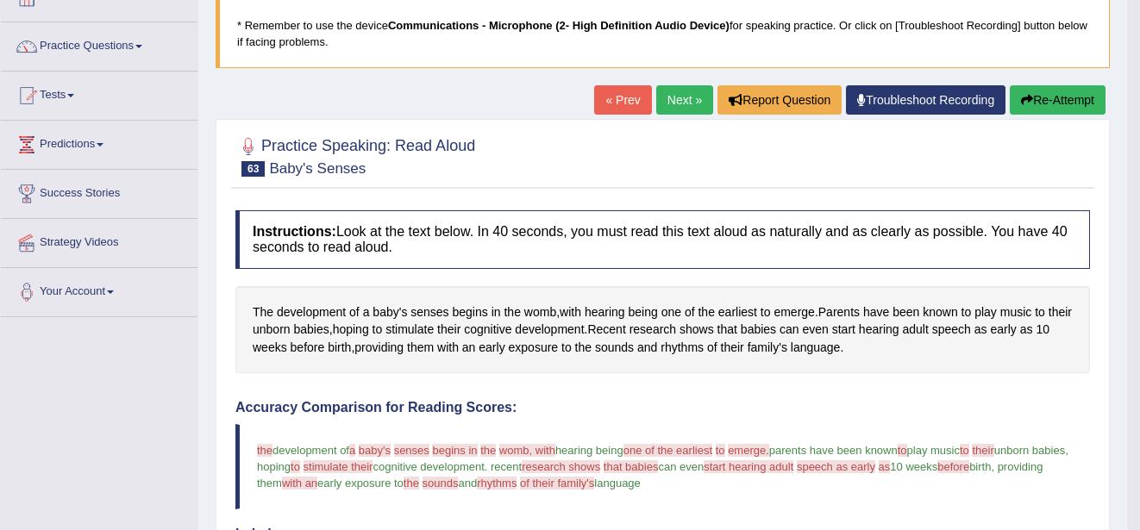
click at [671, 104] on link "Next »" at bounding box center [684, 99] width 57 height 29
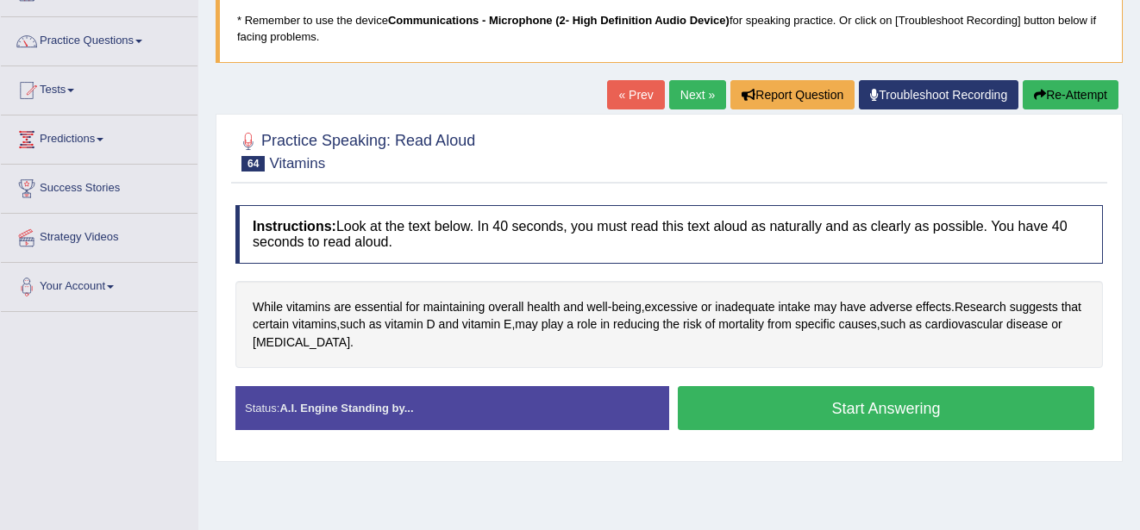
scroll to position [138, 0]
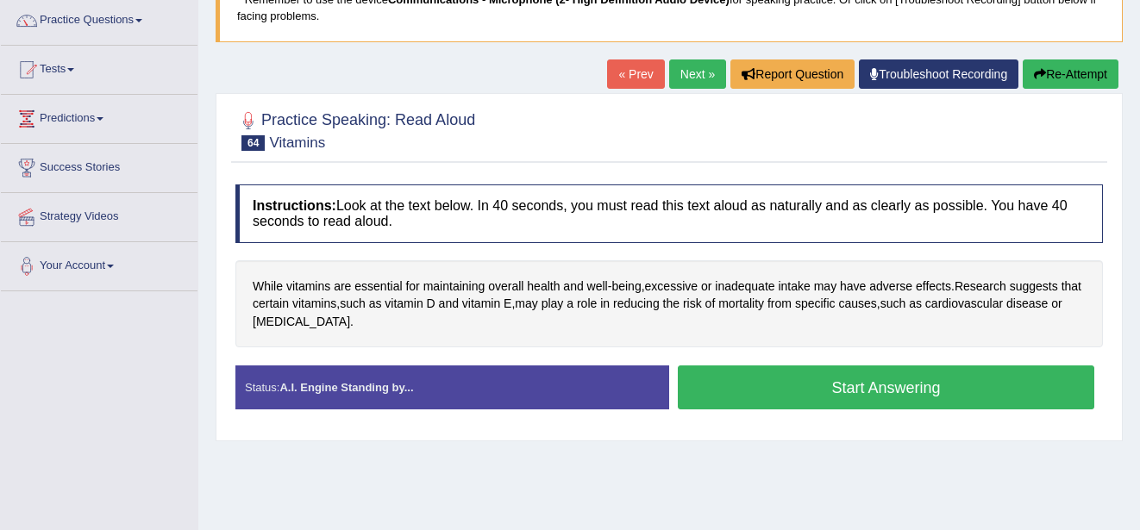
click at [888, 388] on button "Start Answering" at bounding box center [886, 388] width 416 height 44
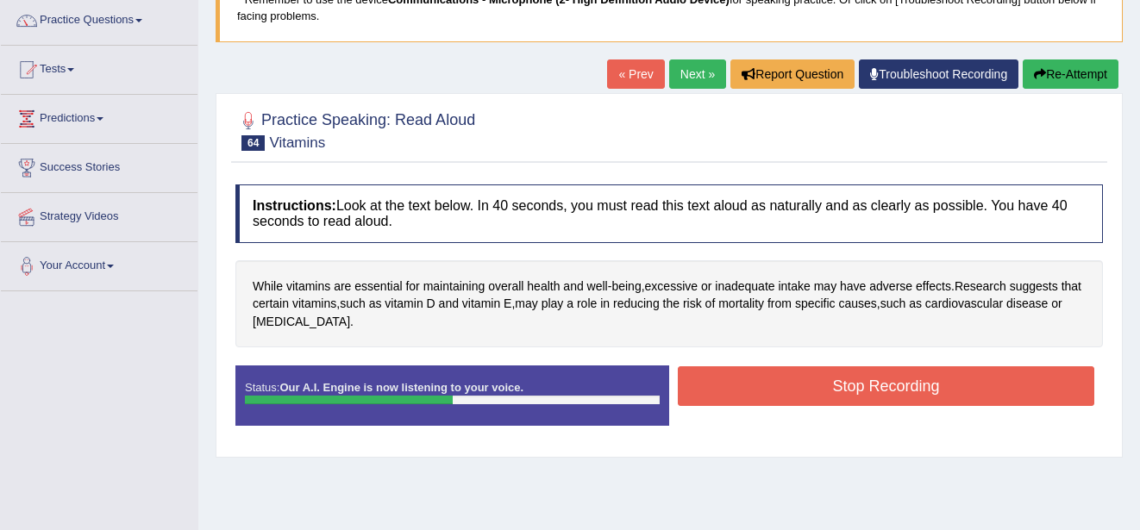
click at [887, 387] on button "Stop Recording" at bounding box center [886, 386] width 416 height 40
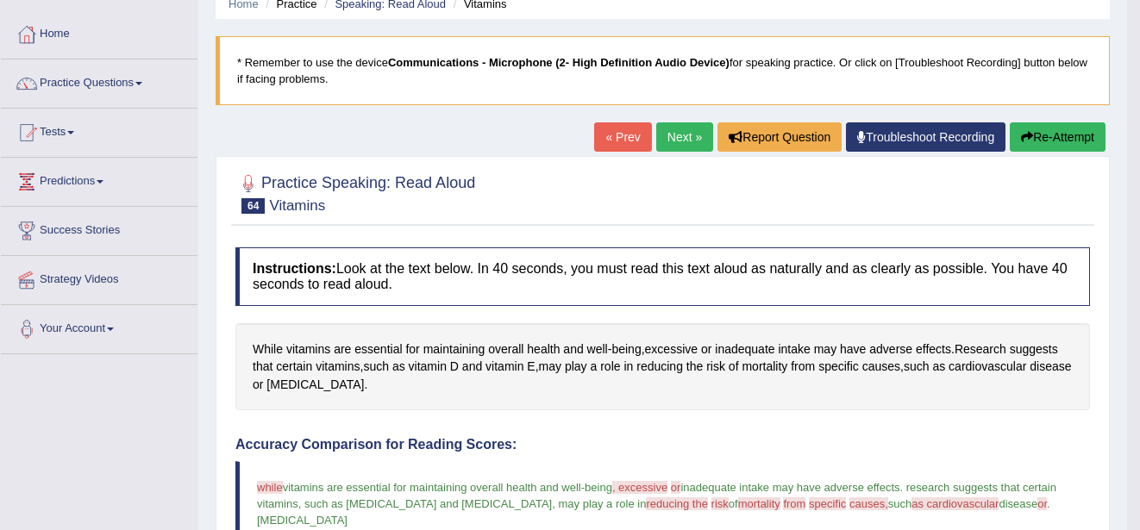
scroll to position [69, 0]
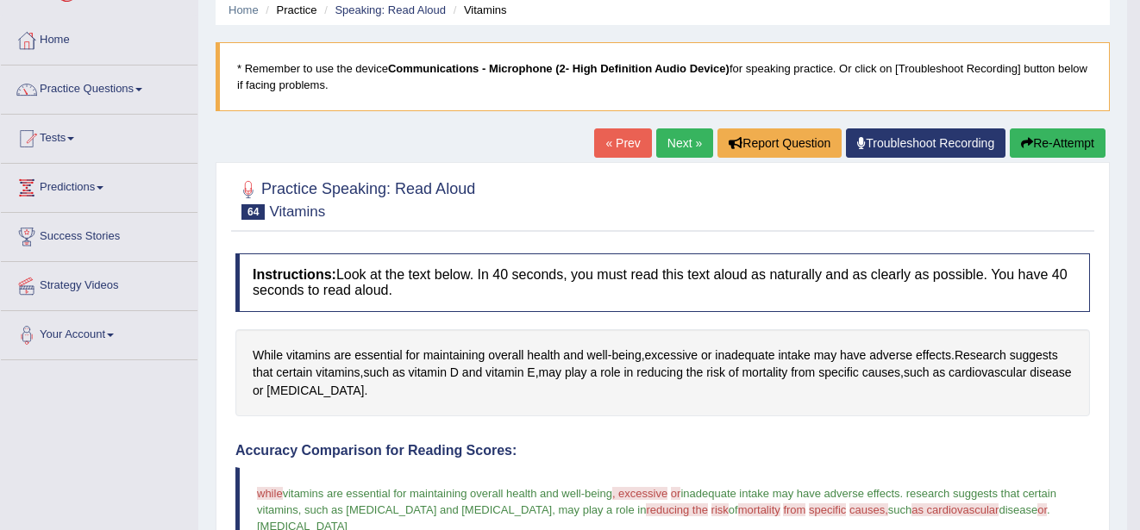
click at [135, 88] on link "Practice Questions" at bounding box center [99, 87] width 197 height 43
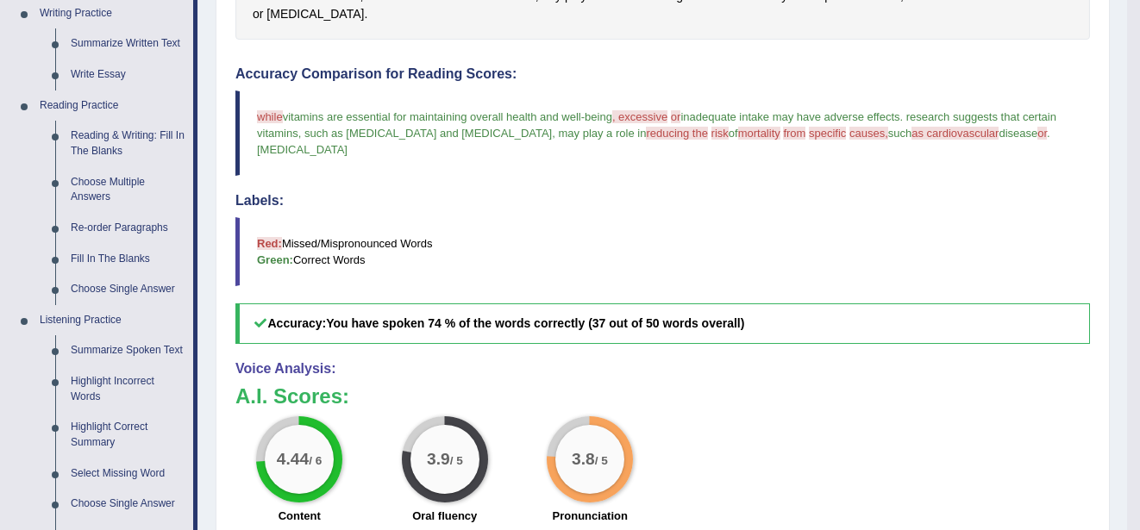
scroll to position [448, 0]
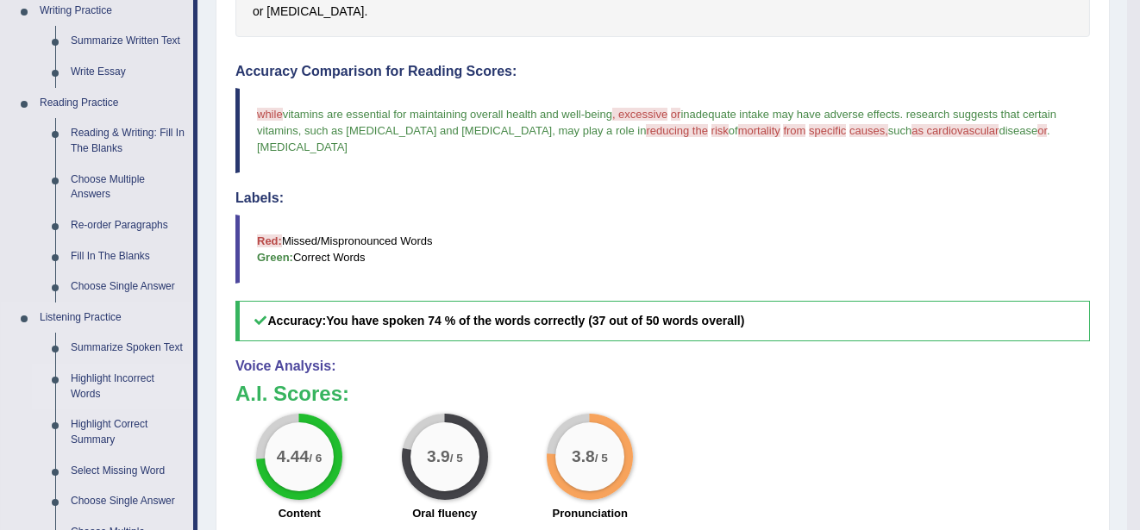
click at [108, 374] on link "Highlight Incorrect Words" at bounding box center [128, 387] width 130 height 46
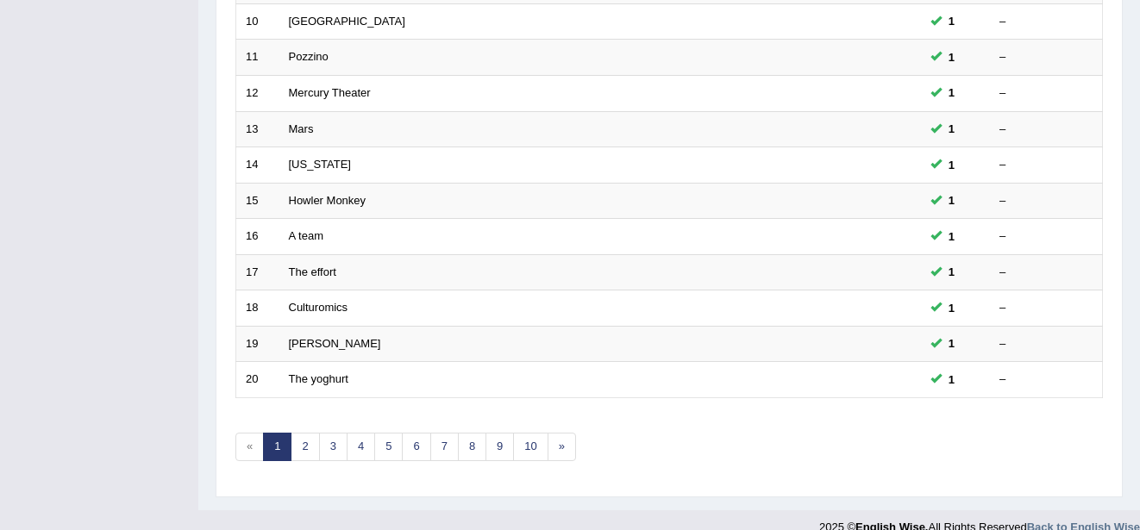
scroll to position [611, 0]
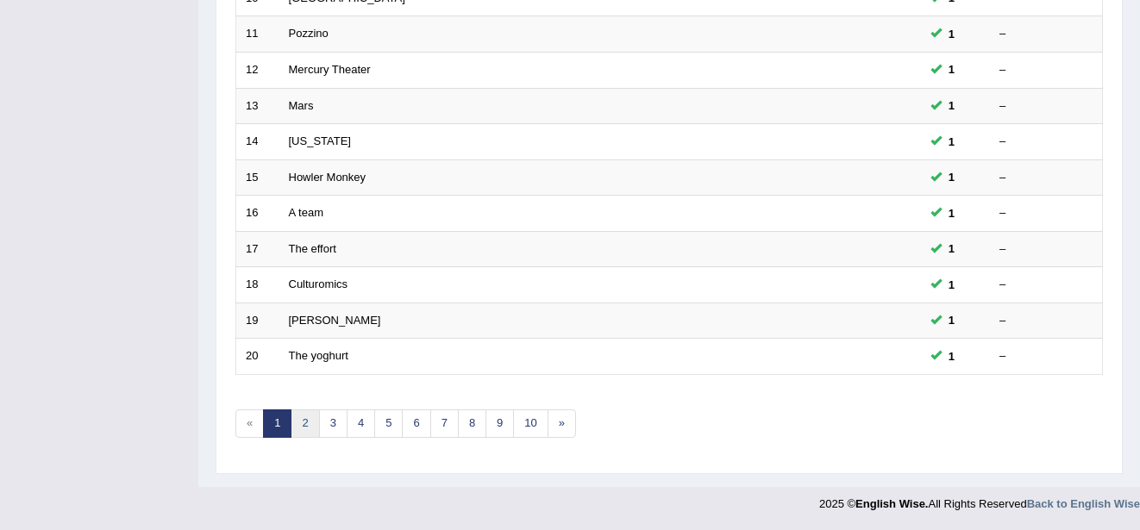
click at [309, 424] on link "2" at bounding box center [305, 424] width 28 height 28
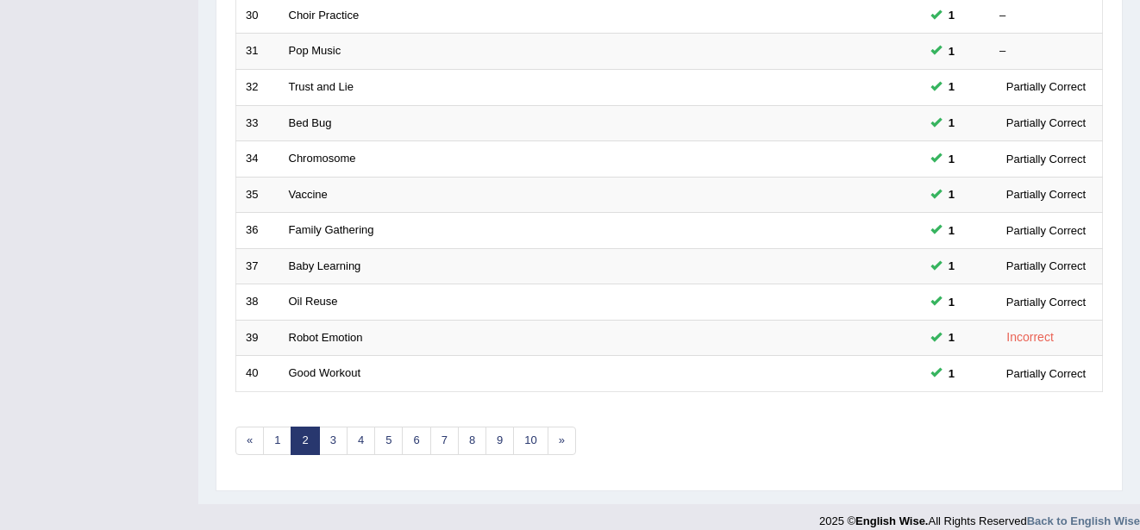
scroll to position [611, 0]
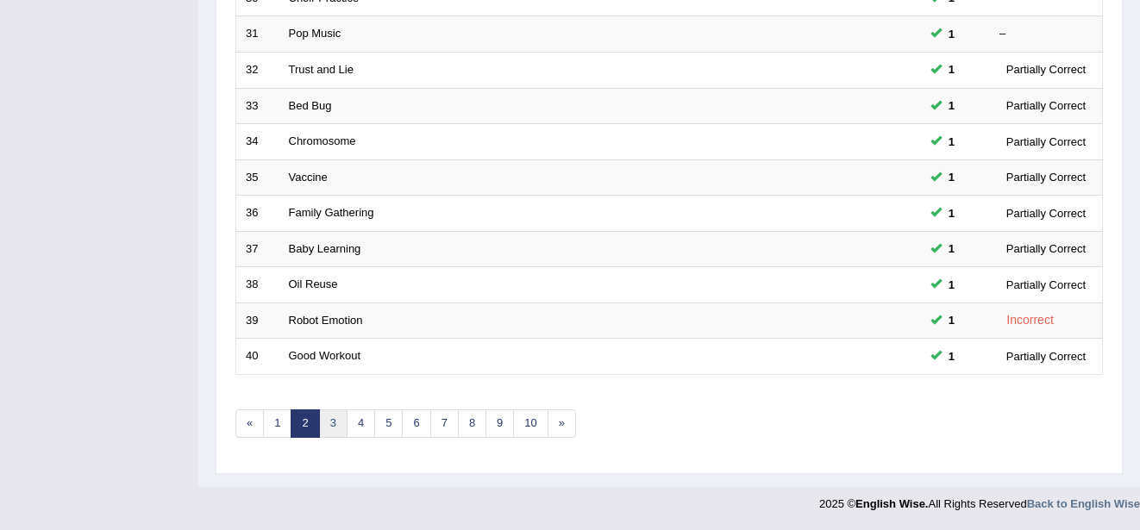
click at [337, 416] on link "3" at bounding box center [333, 424] width 28 height 28
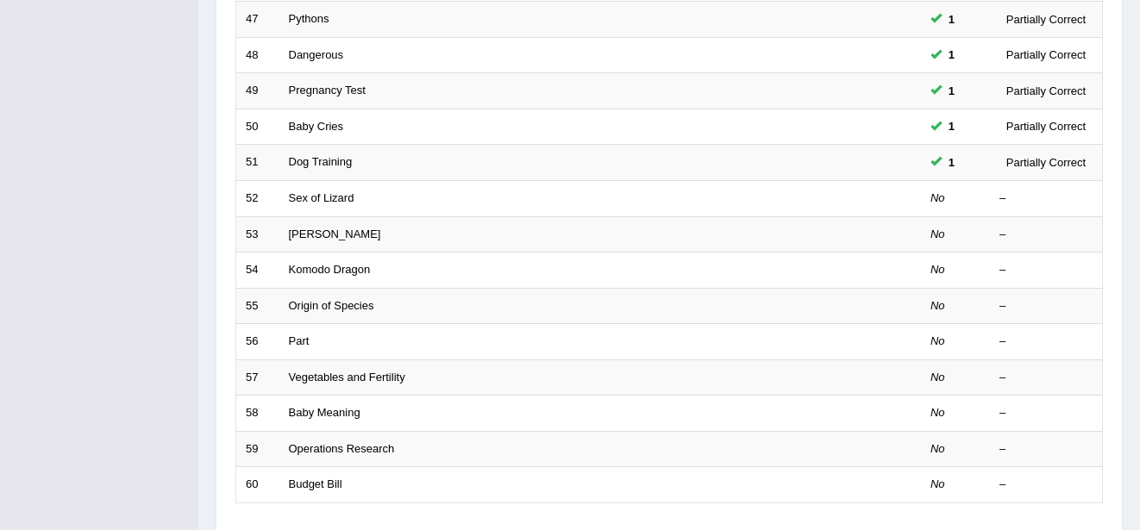
scroll to position [517, 0]
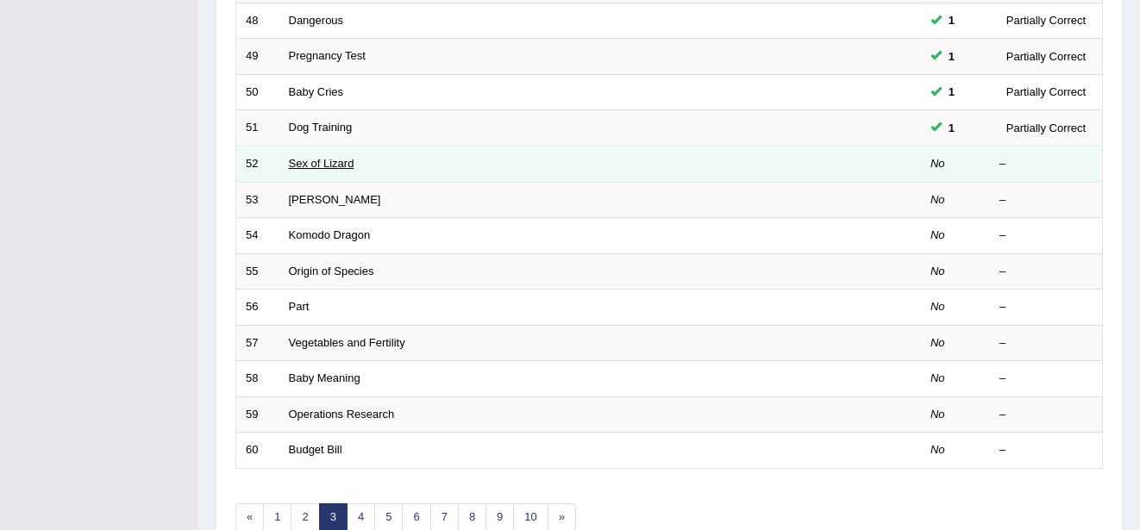
click at [304, 166] on link "Sex of Lizard" at bounding box center [322, 163] width 66 height 13
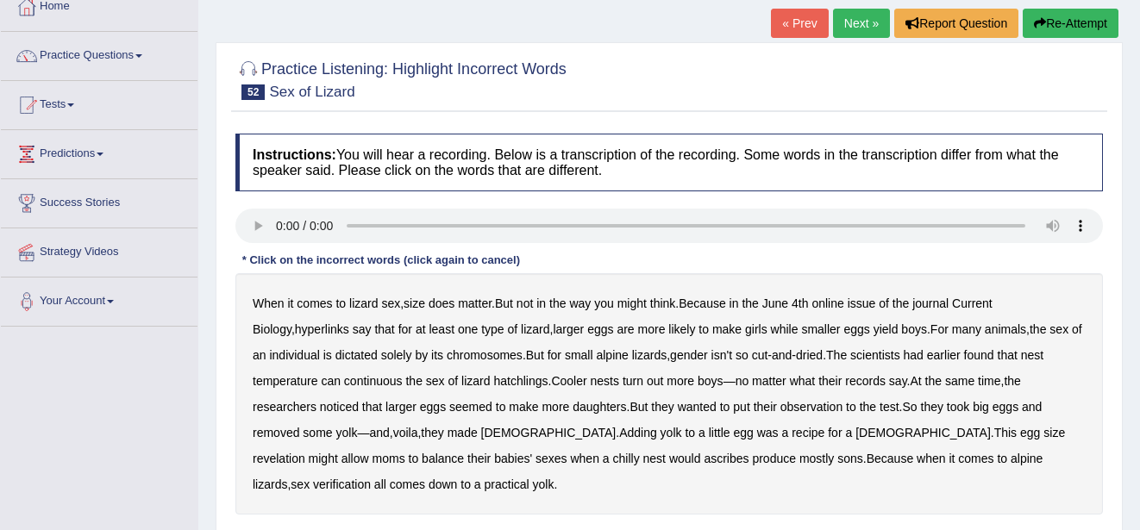
scroll to position [103, 0]
click at [295, 329] on b "hyperlinks" at bounding box center [322, 329] width 54 height 14
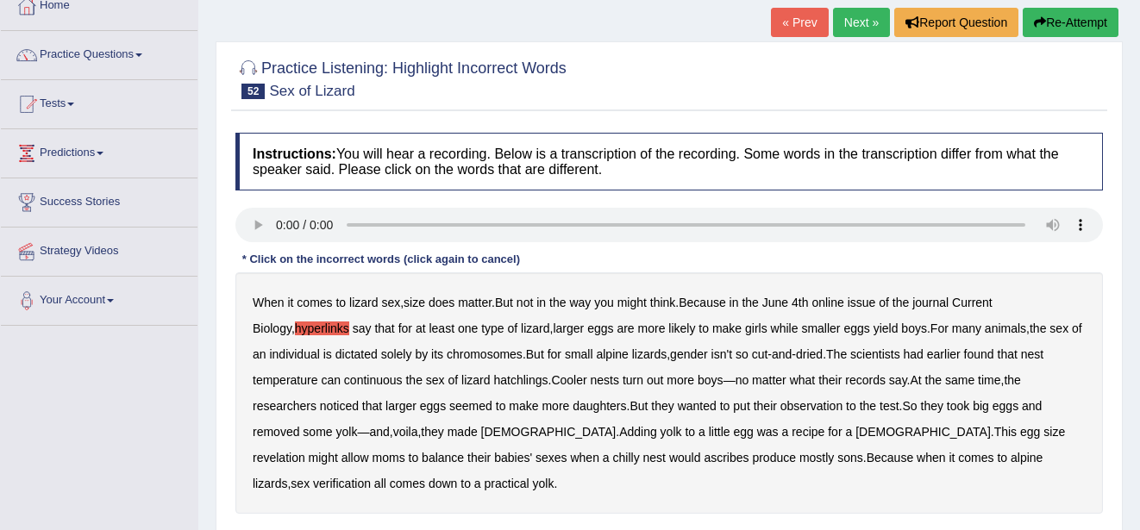
click at [366, 385] on b "continuous" at bounding box center [373, 380] width 59 height 14
click at [875, 379] on b "records" at bounding box center [865, 380] width 41 height 14
click at [305, 451] on b "revelation" at bounding box center [279, 458] width 53 height 14
click at [371, 477] on b "verification" at bounding box center [342, 484] width 58 height 14
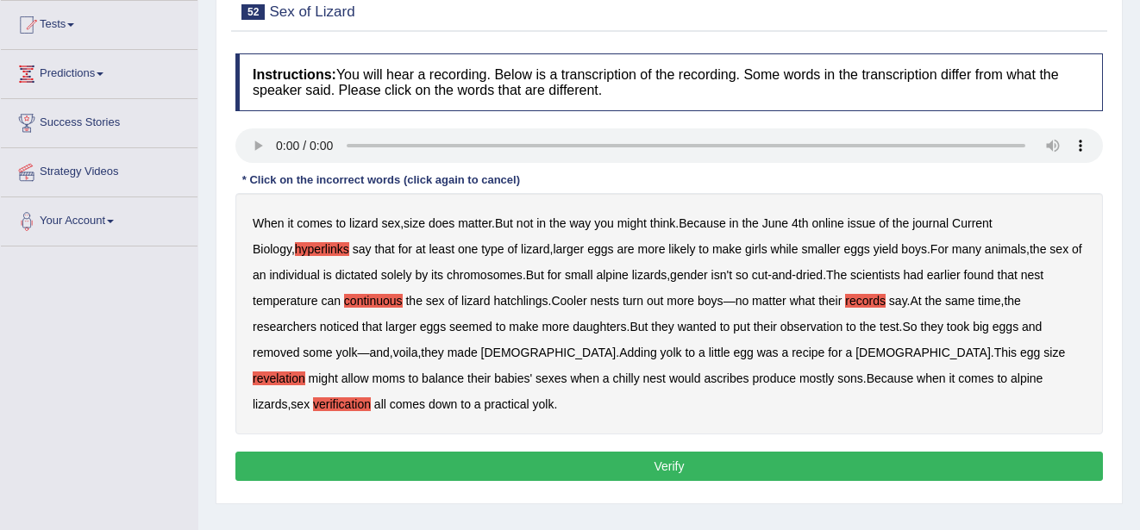
scroll to position [207, 0]
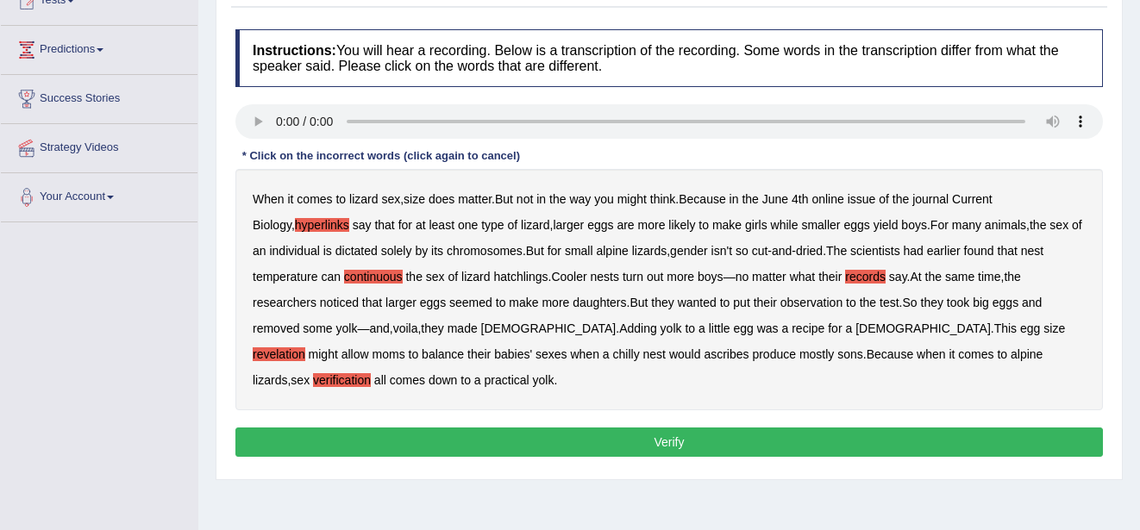
click at [1034, 443] on button "Verify" at bounding box center [668, 442] width 867 height 29
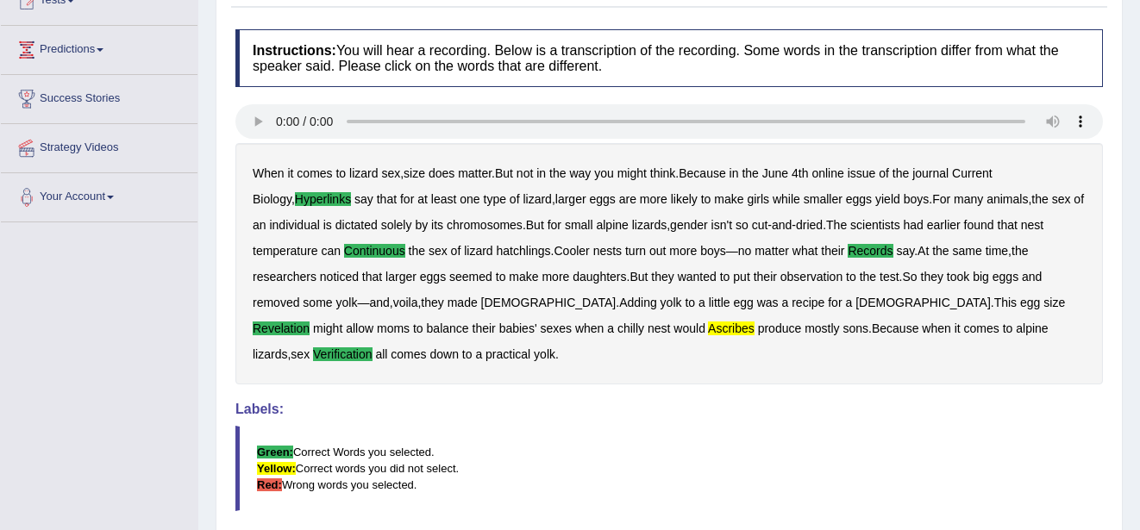
click at [1034, 443] on blockquote "Green: Correct Words you selected. Yellow: Correct words you did not select. Re…" at bounding box center [668, 468] width 867 height 85
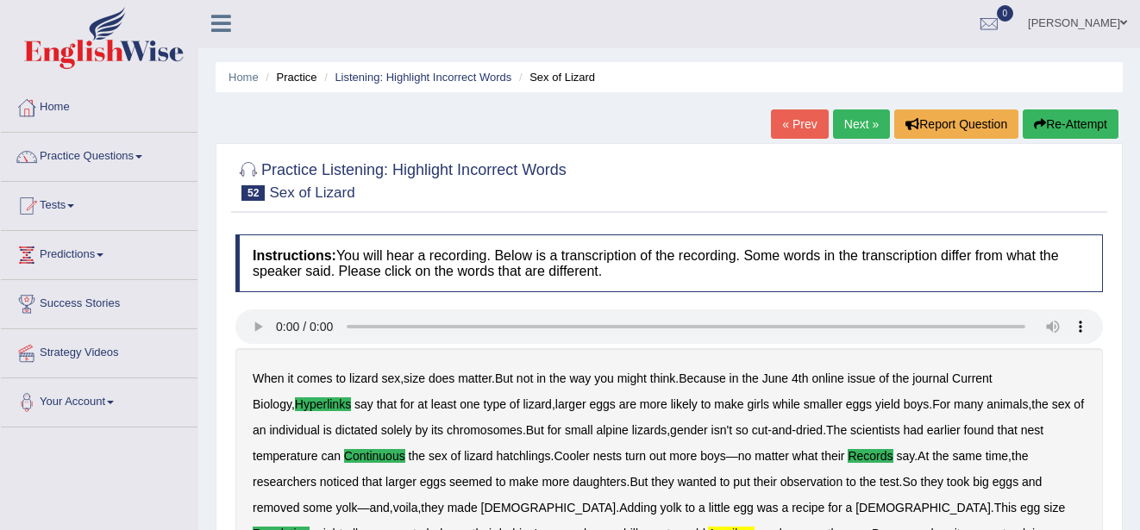
scroll to position [0, 0]
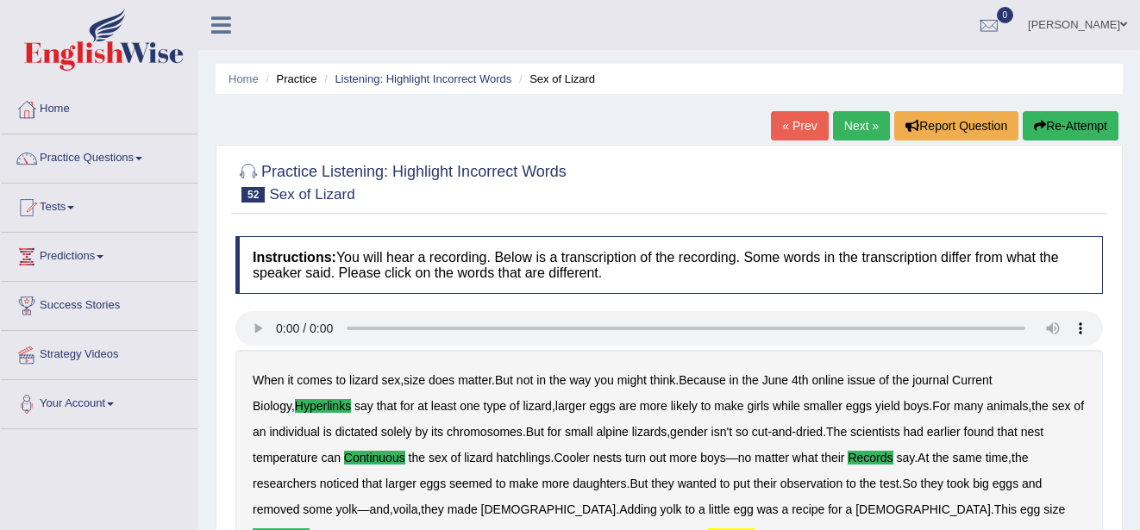
click at [852, 126] on link "Next »" at bounding box center [861, 125] width 57 height 29
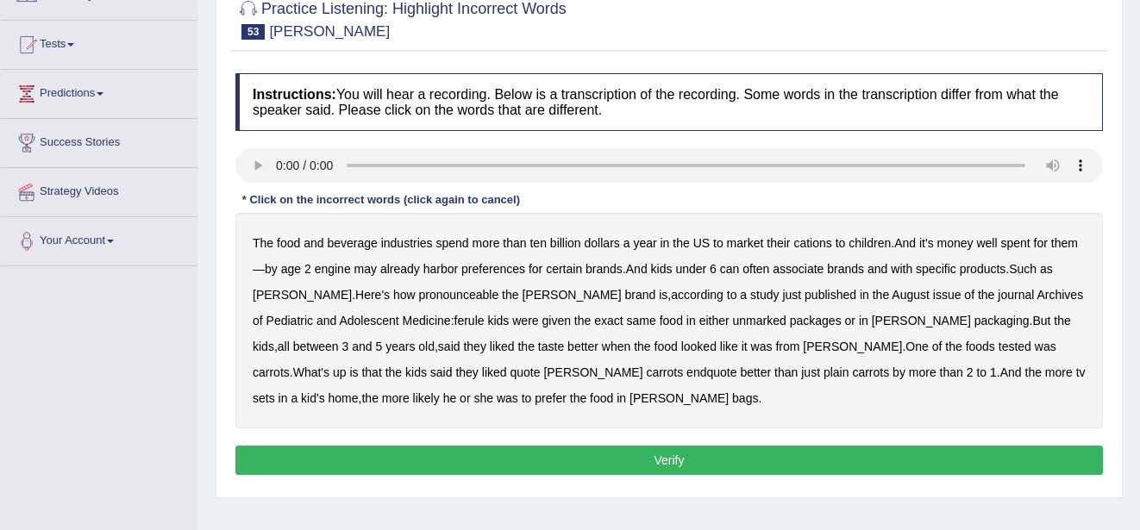
scroll to position [172, 0]
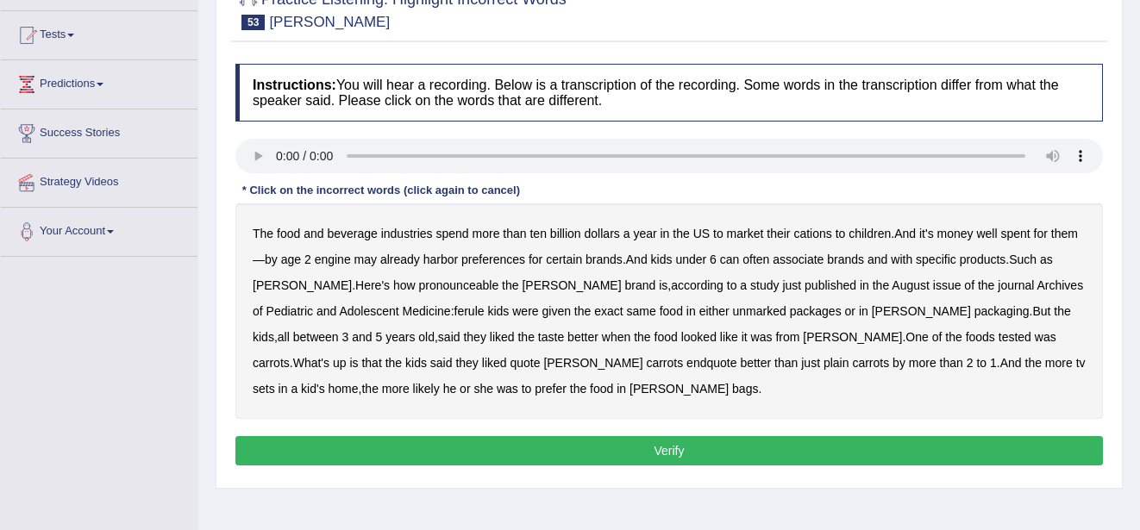
click at [812, 233] on b "cations" at bounding box center [812, 234] width 38 height 14
click at [326, 259] on b "engine" at bounding box center [333, 260] width 36 height 14
click at [425, 285] on b "pronounceable" at bounding box center [459, 286] width 80 height 14
click at [686, 360] on b "endquote" at bounding box center [711, 363] width 50 height 14
click at [566, 453] on button "Verify" at bounding box center [668, 450] width 867 height 29
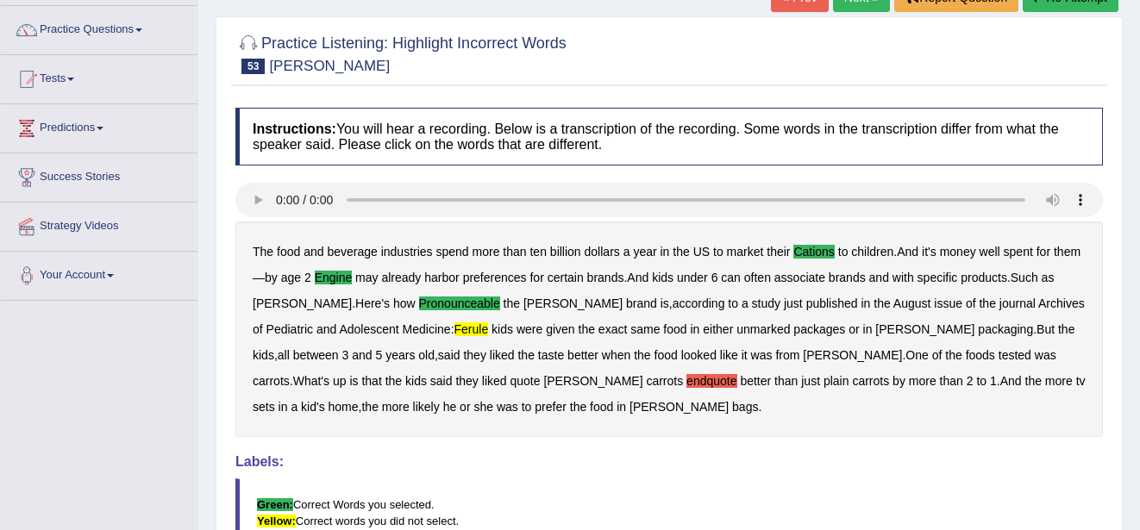
scroll to position [103, 0]
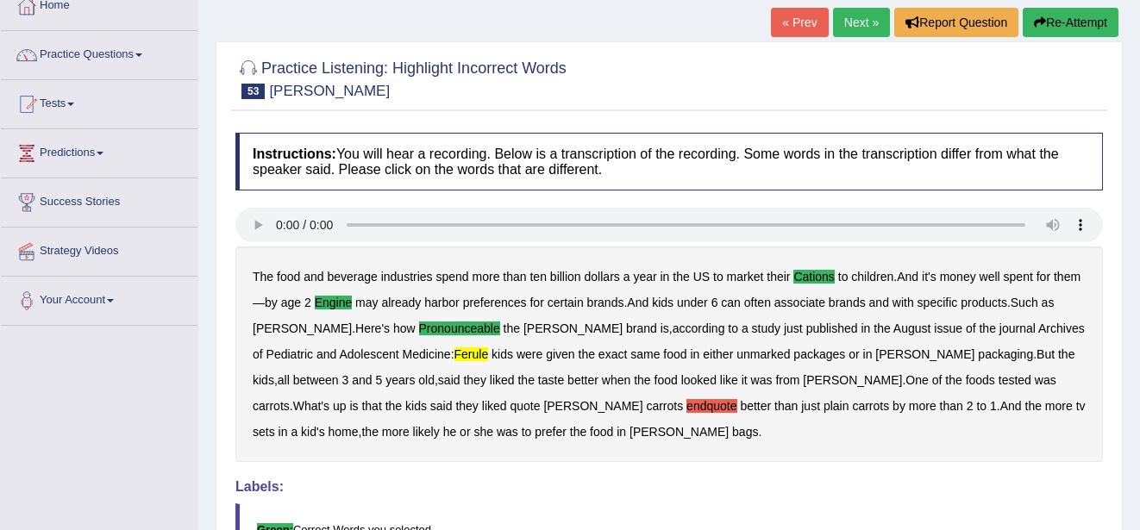
click at [861, 17] on link "Next »" at bounding box center [861, 22] width 57 height 29
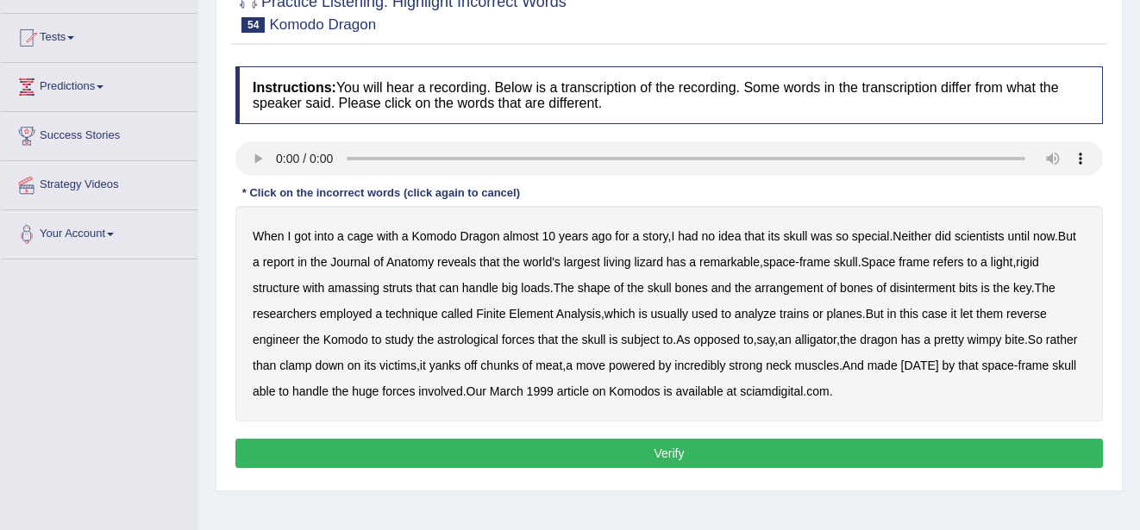
scroll to position [172, 0]
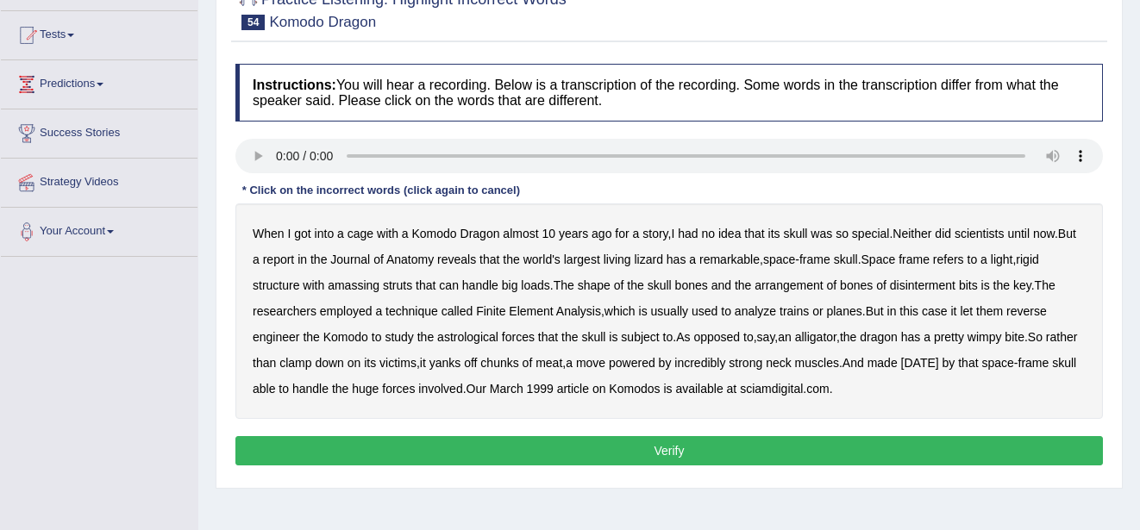
click at [355, 285] on b "amassing" at bounding box center [354, 286] width 52 height 14
click at [948, 281] on b "disinterment" at bounding box center [923, 286] width 66 height 14
click at [469, 339] on b "astrological" at bounding box center [467, 337] width 61 height 14
click at [939, 362] on b "carnival" at bounding box center [920, 363] width 38 height 14
click at [801, 443] on button "Verify" at bounding box center [668, 450] width 867 height 29
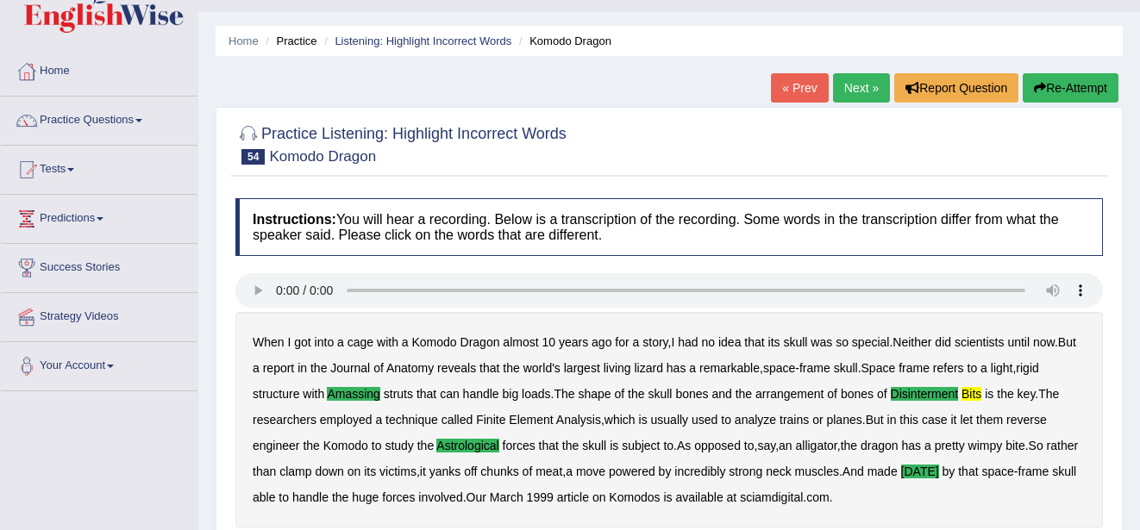
scroll to position [34, 0]
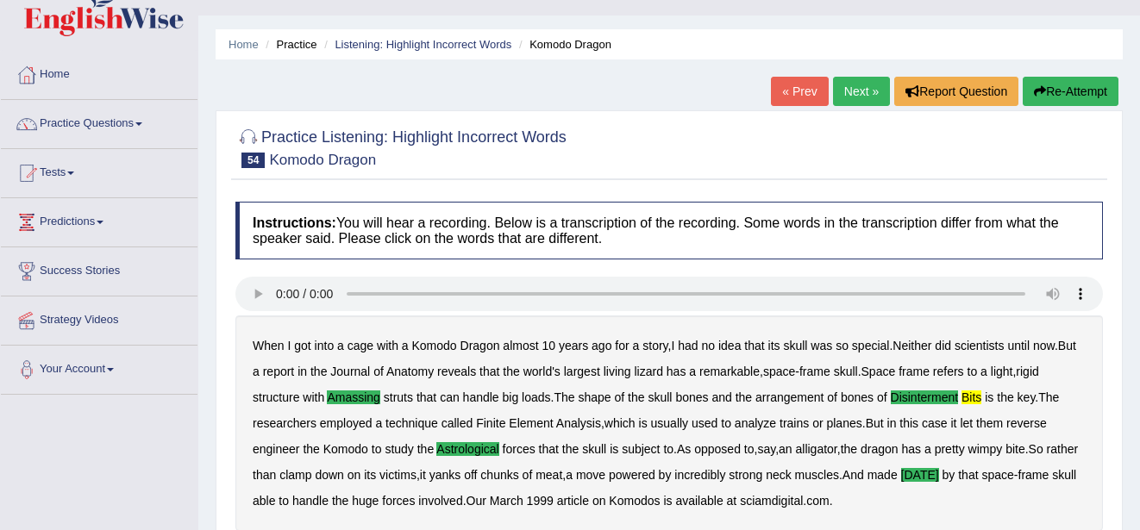
click at [860, 86] on link "Next »" at bounding box center [861, 91] width 57 height 29
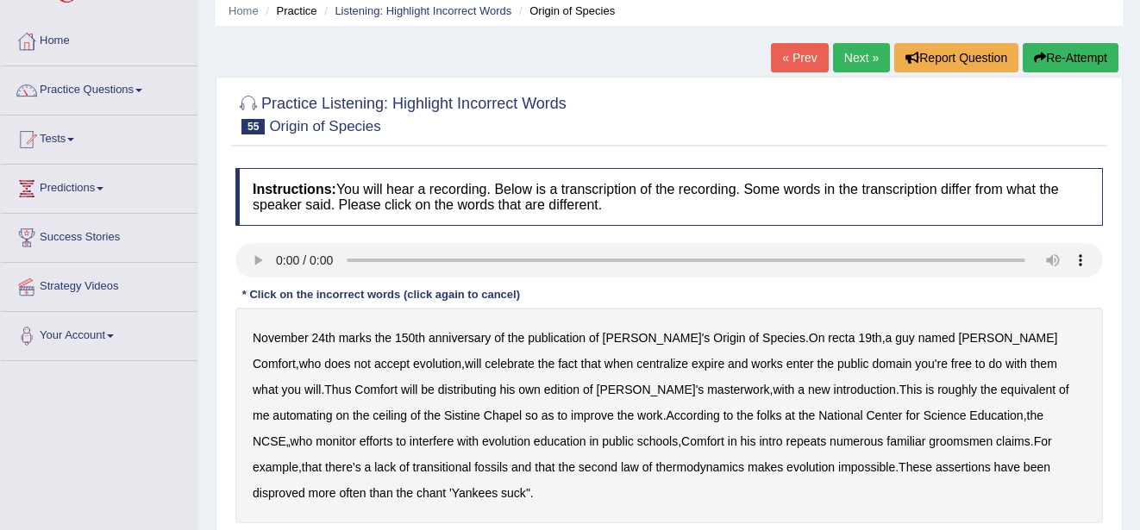
scroll to position [103, 0]
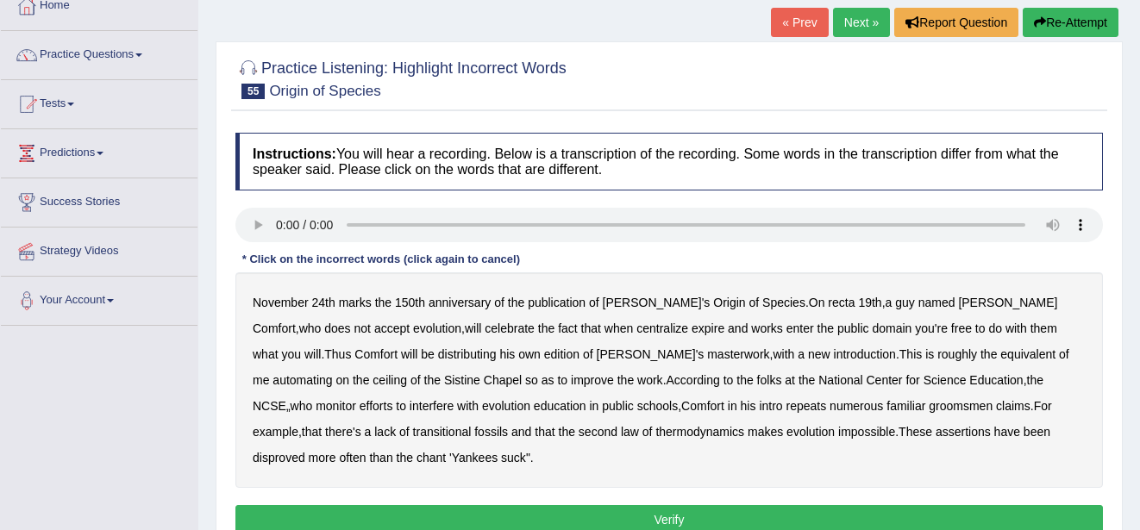
click at [828, 299] on b "recta" at bounding box center [841, 303] width 27 height 14
click at [636, 331] on b "centralize" at bounding box center [662, 329] width 52 height 14
click at [929, 402] on b "groomsmen" at bounding box center [961, 406] width 64 height 14
click at [1048, 510] on button "Verify" at bounding box center [668, 519] width 867 height 29
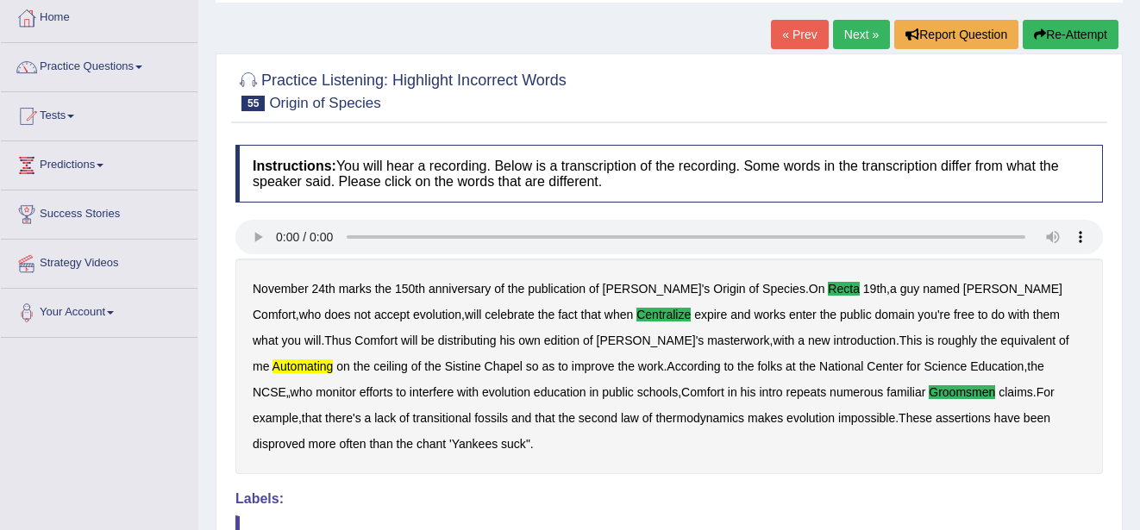
scroll to position [69, 0]
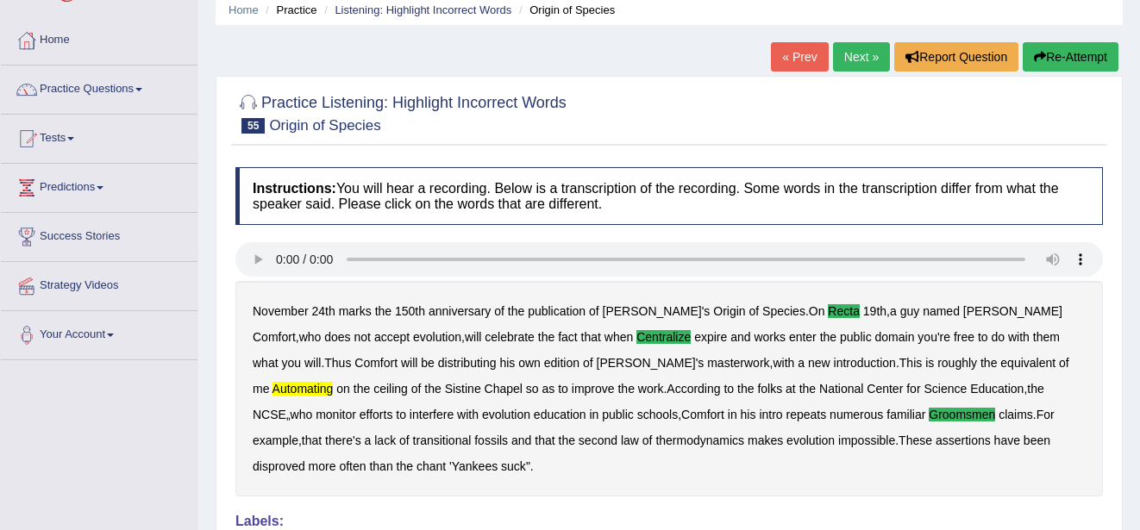
click at [861, 53] on link "Next »" at bounding box center [861, 56] width 57 height 29
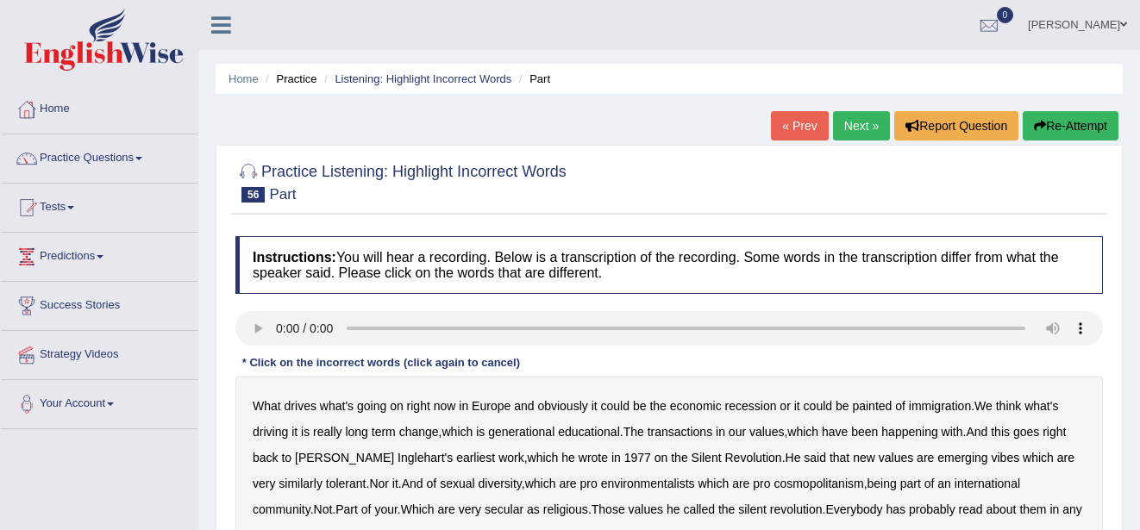
click at [1126, 456] on div "Home Practice Listening: Highlight Incorrect Words Part « Prev Next » Report Qu…" at bounding box center [669, 431] width 942 height 862
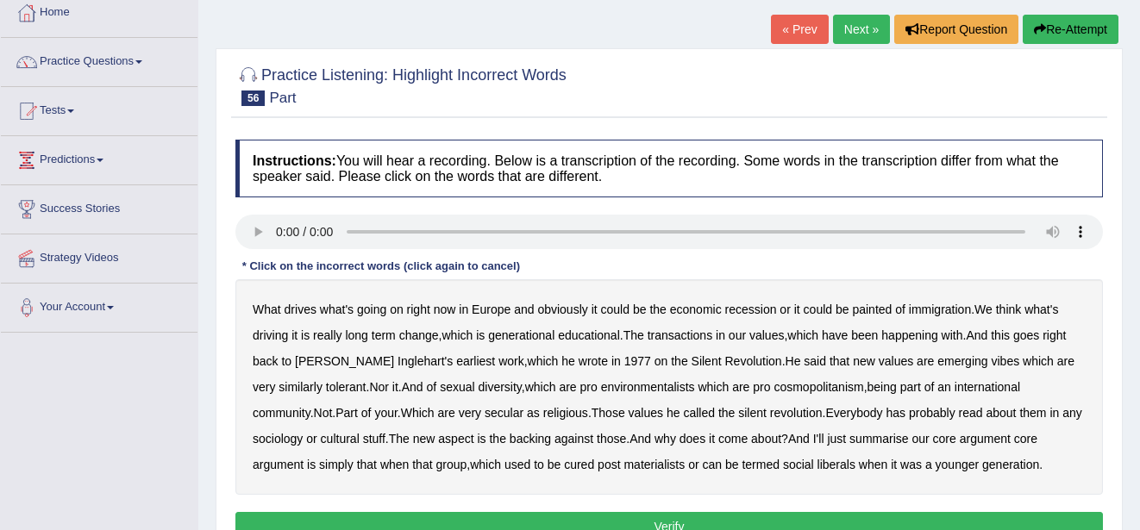
scroll to position [103, 0]
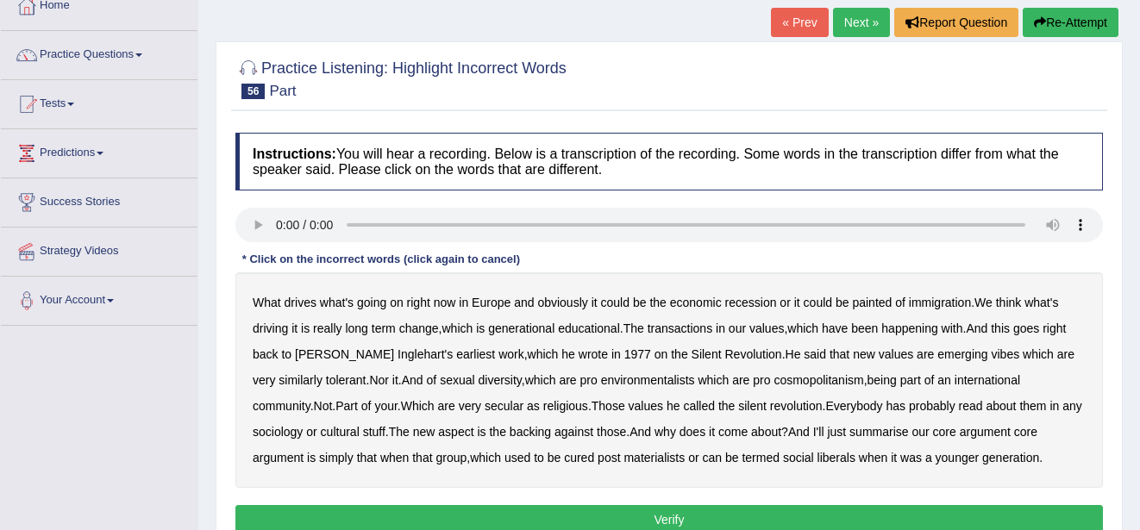
click at [564, 454] on b "cured" at bounding box center [579, 458] width 30 height 14
click at [750, 517] on button "Verify" at bounding box center [668, 519] width 867 height 29
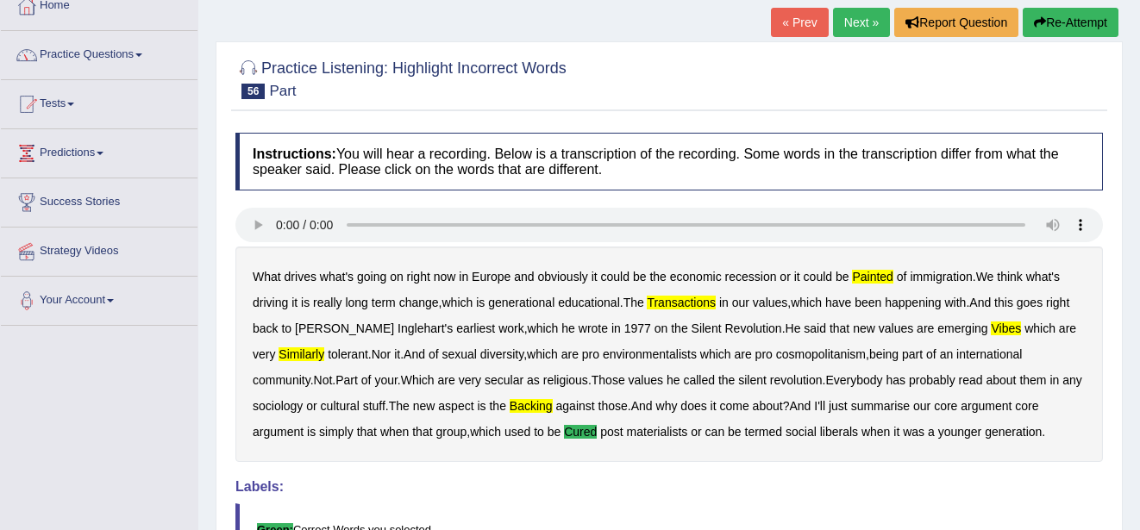
click at [141, 46] on link "Practice Questions" at bounding box center [99, 52] width 197 height 43
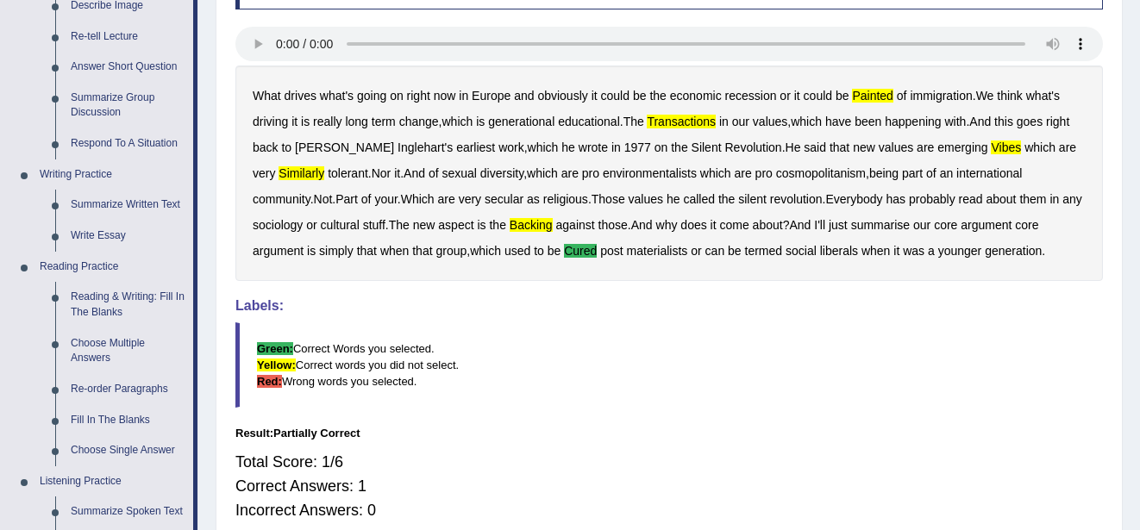
scroll to position [310, 0]
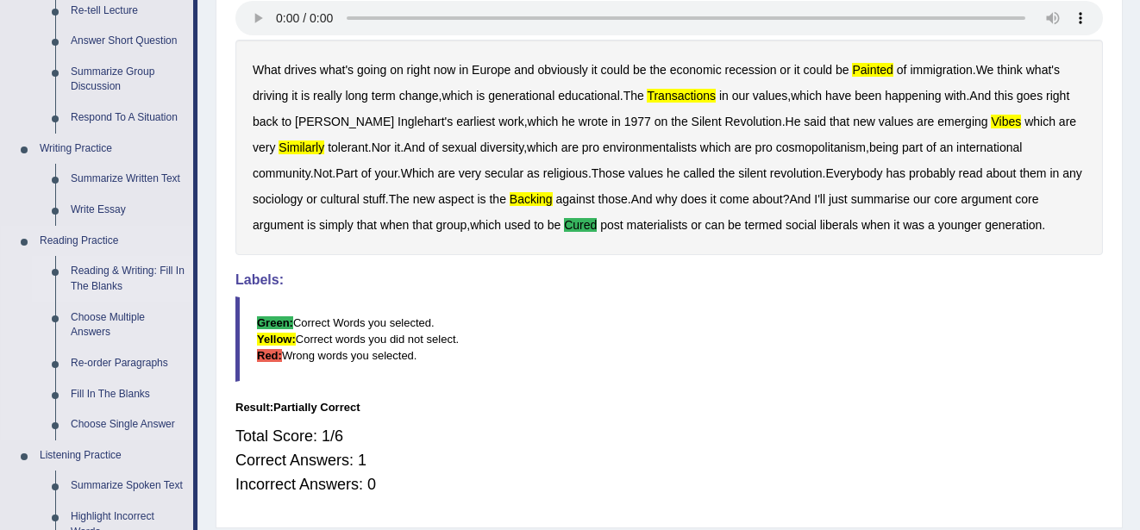
click at [115, 265] on link "Reading & Writing: Fill In The Blanks" at bounding box center [128, 279] width 130 height 46
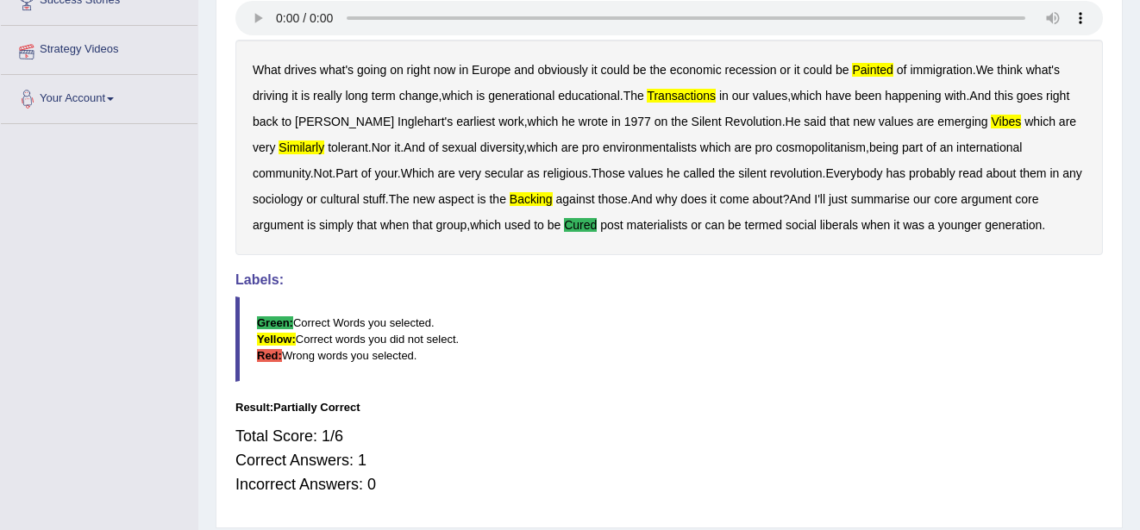
scroll to position [334, 0]
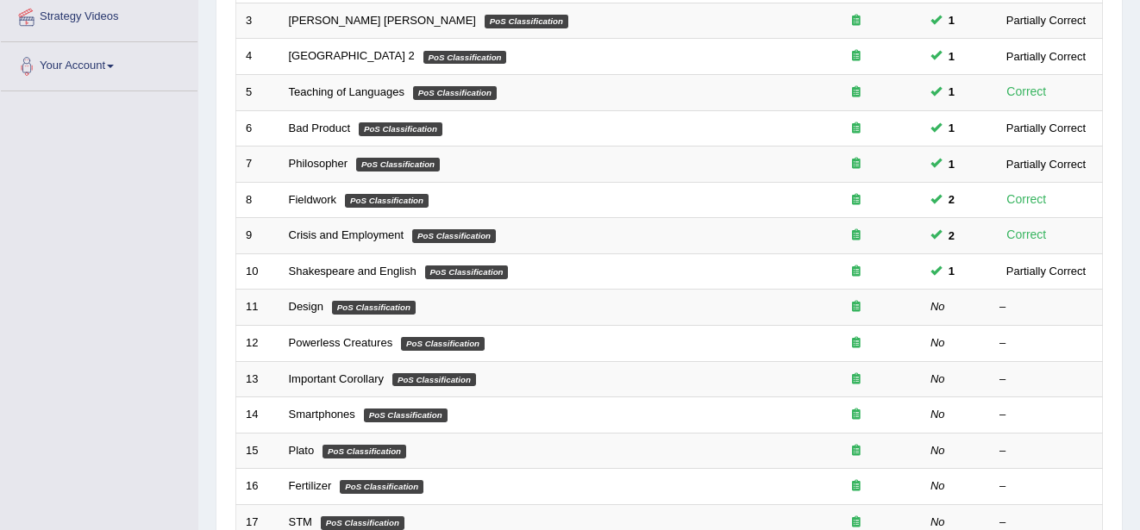
scroll to position [345, 0]
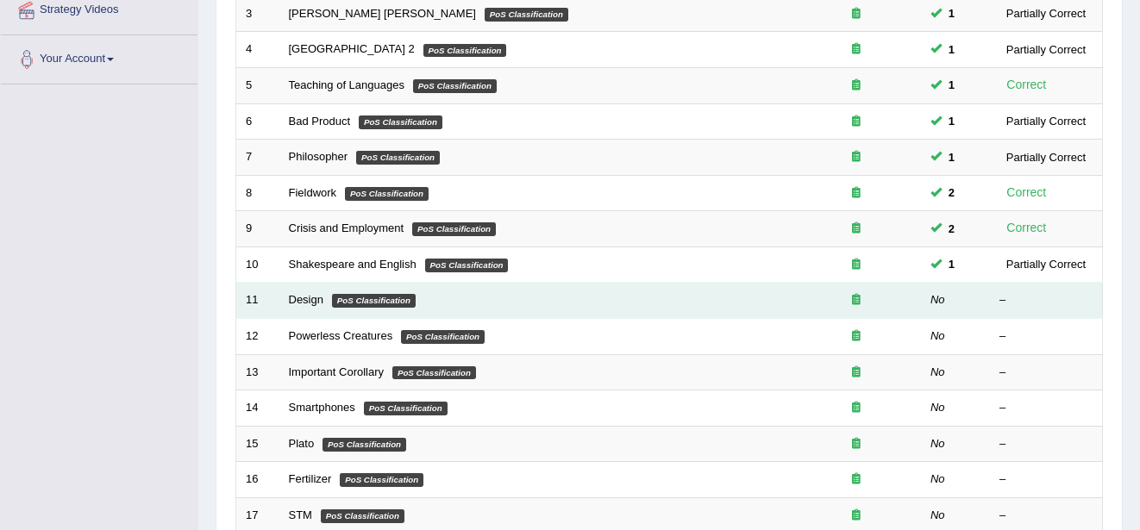
click at [350, 294] on em "PoS Classification" at bounding box center [374, 301] width 84 height 14
click at [309, 298] on link "Design" at bounding box center [306, 299] width 34 height 13
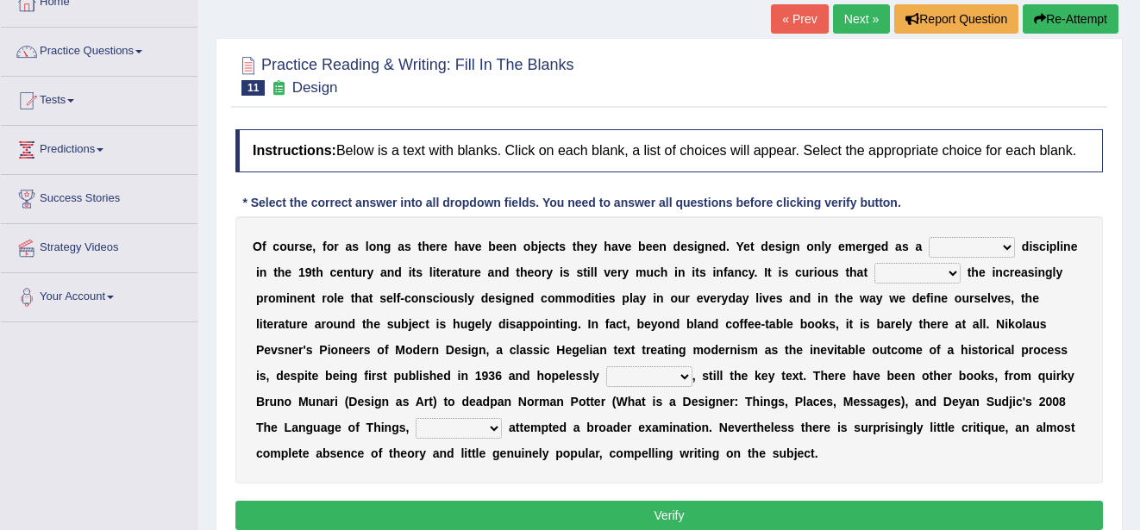
scroll to position [138, 0]
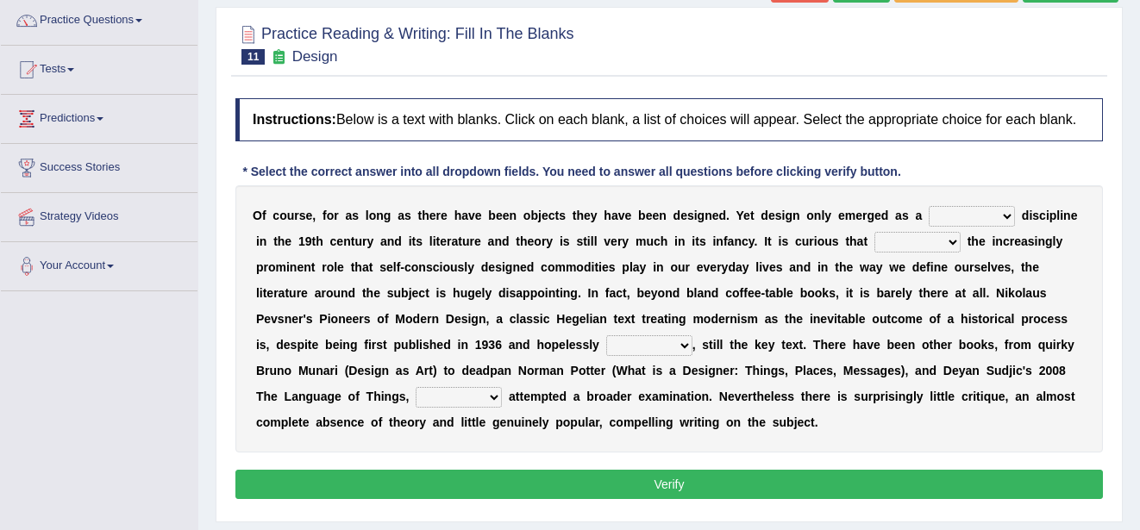
click at [961, 210] on select "bilateral ubiquitous foremost dedicated" at bounding box center [972, 216] width 86 height 21
select select "foremost"
click at [929, 206] on select "bilateral ubiquitous foremost dedicated" at bounding box center [972, 216] width 86 height 21
click at [877, 239] on select "since despite within through" at bounding box center [917, 242] width 86 height 21
select select "despite"
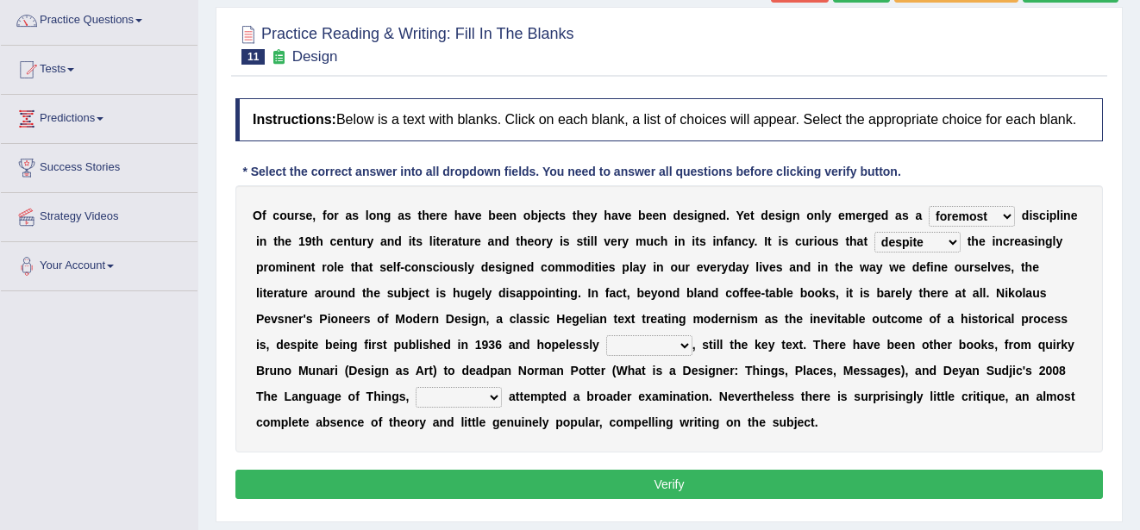
click at [874, 232] on select "since despite within through" at bounding box center [917, 242] width 86 height 21
click at [606, 343] on select "dates dating date dated" at bounding box center [649, 345] width 86 height 21
select select "date"
click at [606, 335] on select "dates dating date dated" at bounding box center [649, 345] width 86 height 21
click at [502, 387] on select "which then however as" at bounding box center [459, 397] width 86 height 21
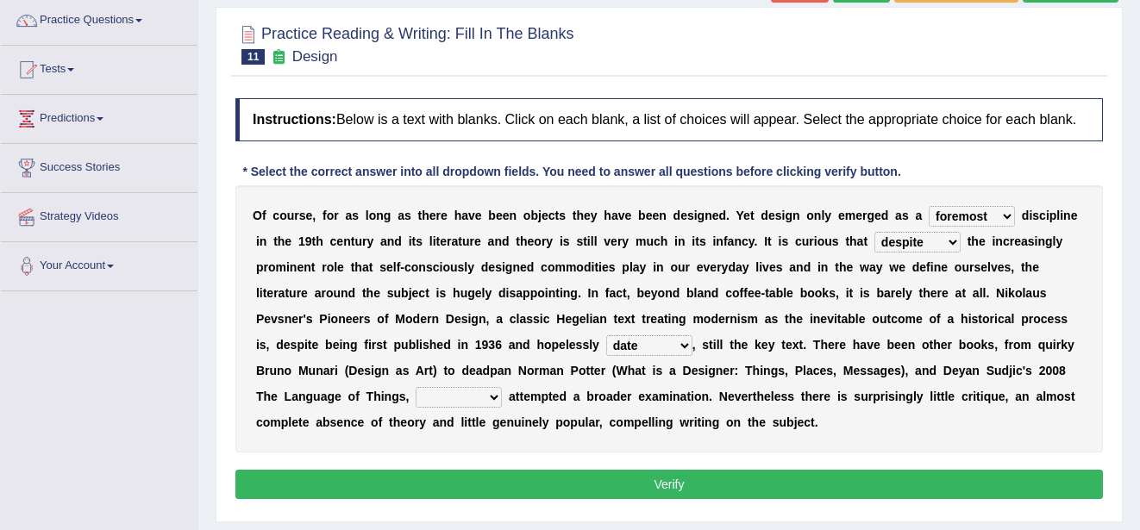
select select "which"
click at [502, 387] on select "which then however as" at bounding box center [459, 397] width 86 height 21
click at [898, 467] on div "Instructions: Below is a text with blanks. Click on each blank, a list of choic…" at bounding box center [669, 301] width 876 height 423
click at [898, 475] on button "Verify" at bounding box center [668, 484] width 867 height 29
